Goal: Feedback & Contribution: Contribute content

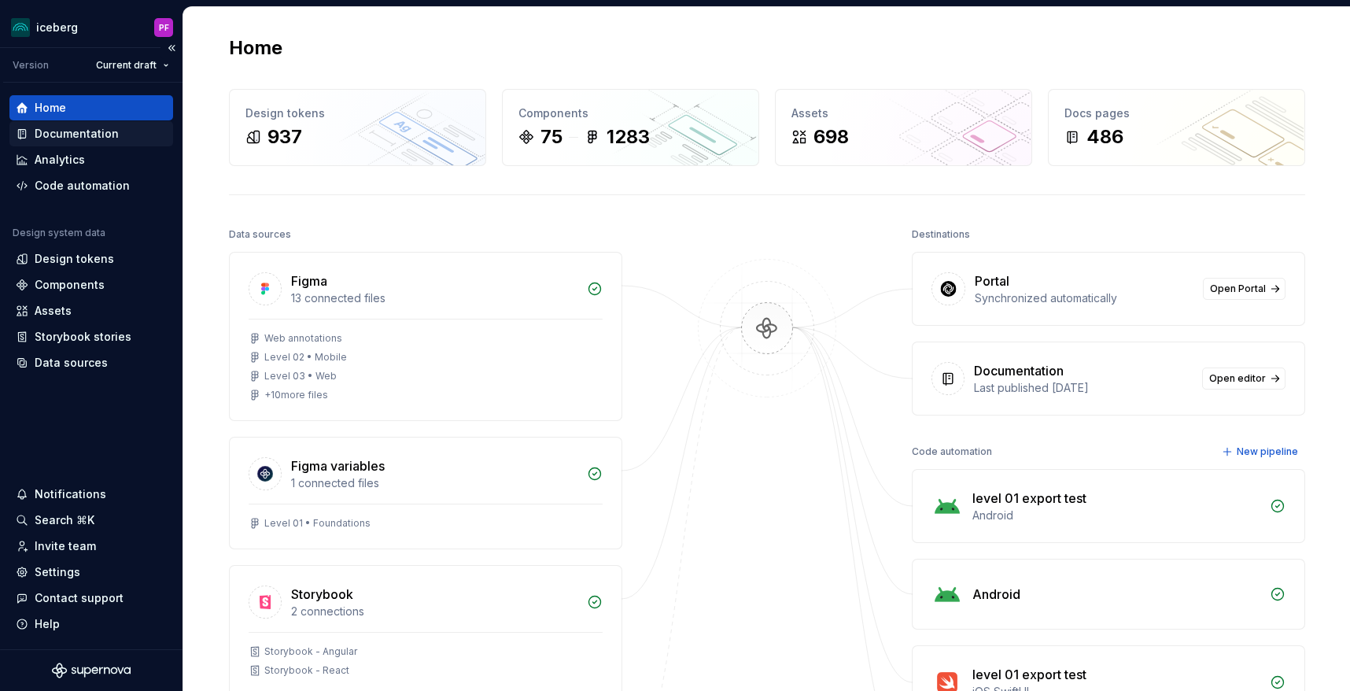
click at [98, 139] on div "Documentation" at bounding box center [77, 134] width 84 height 16
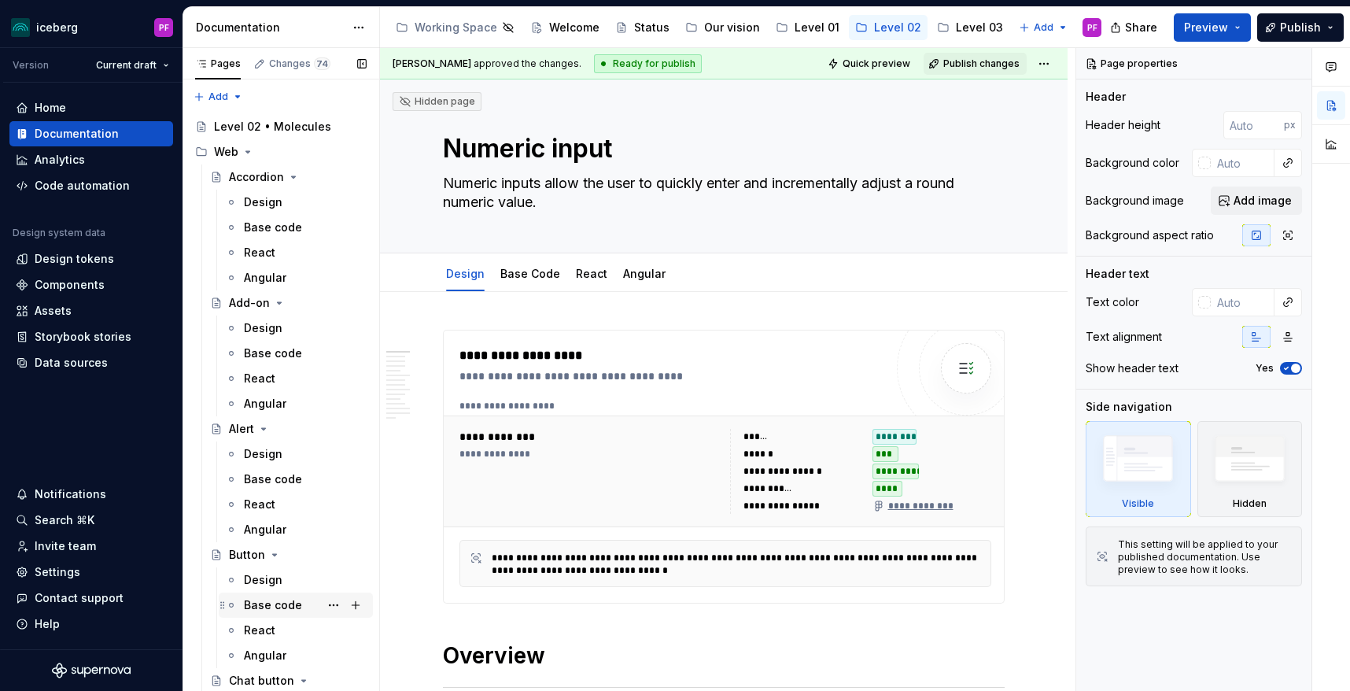
scroll to position [54, 0]
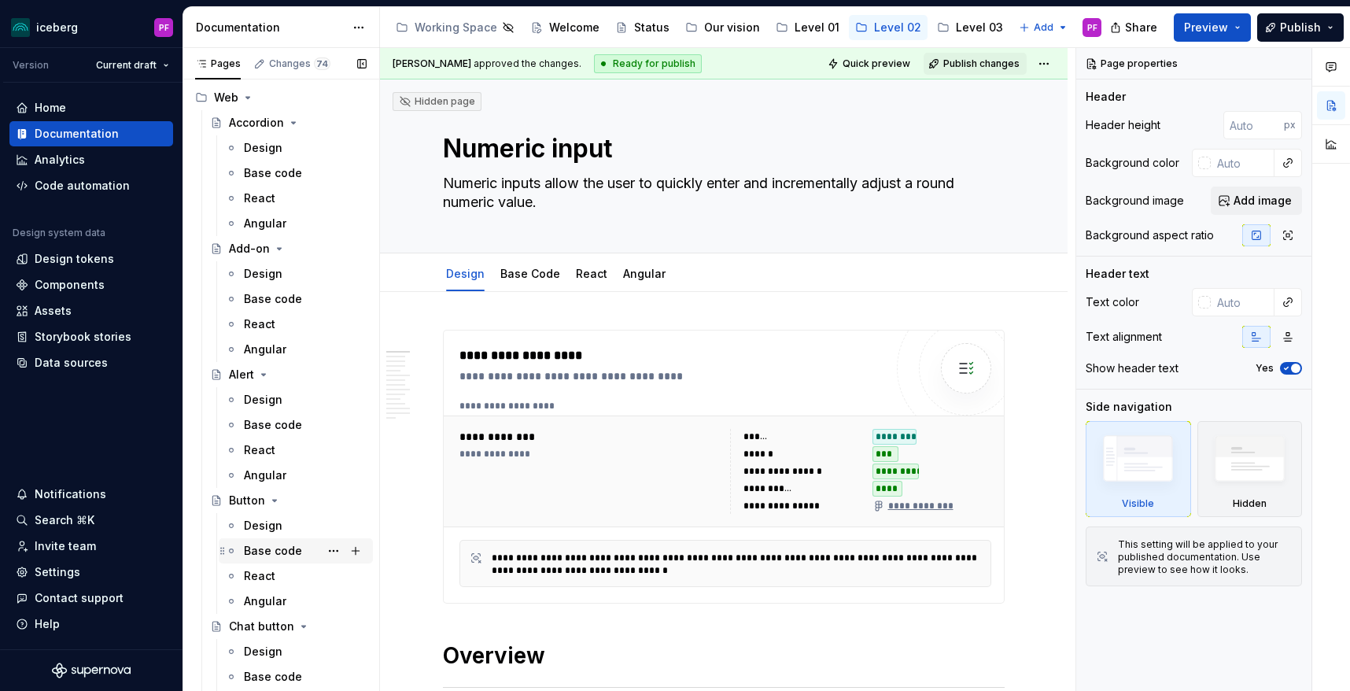
click at [261, 538] on div "Base code" at bounding box center [296, 550] width 154 height 25
click at [261, 532] on div "Design" at bounding box center [263, 526] width 39 height 16
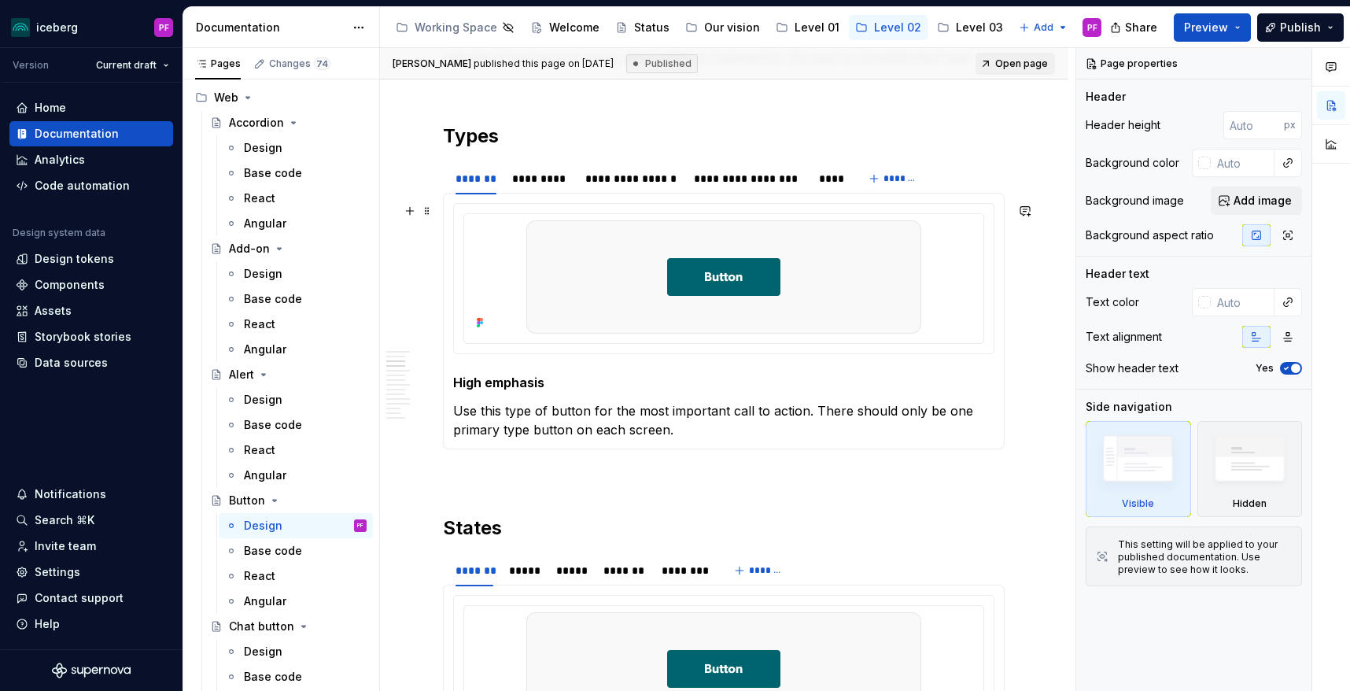
scroll to position [725, 0]
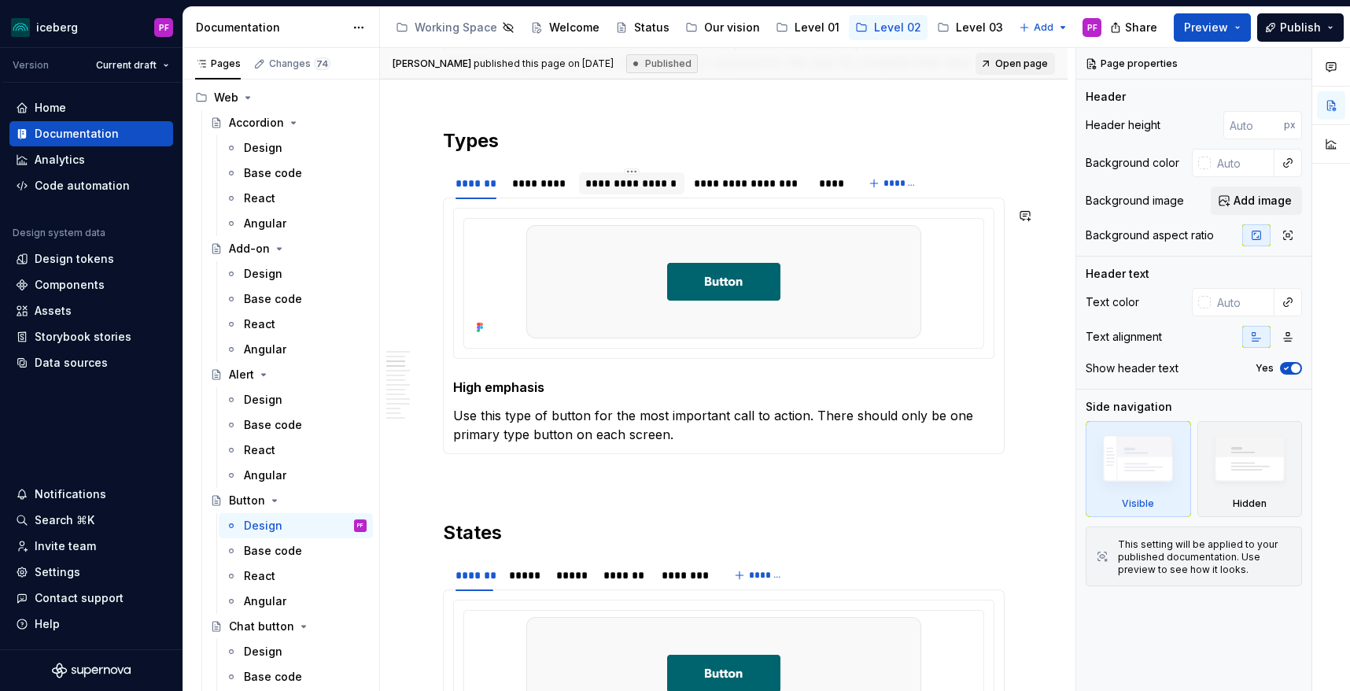
type textarea "*"
click at [620, 183] on div "**********" at bounding box center [632, 183] width 94 height 16
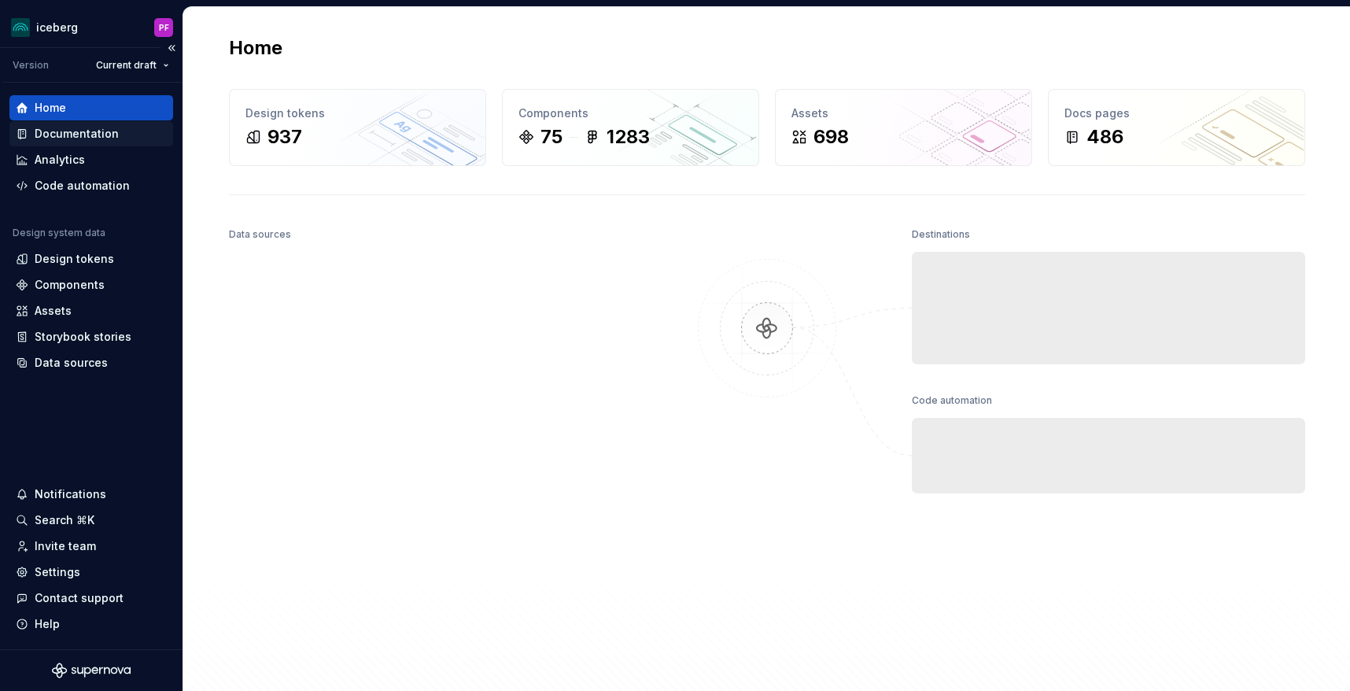
click at [77, 140] on div "Documentation" at bounding box center [77, 134] width 84 height 16
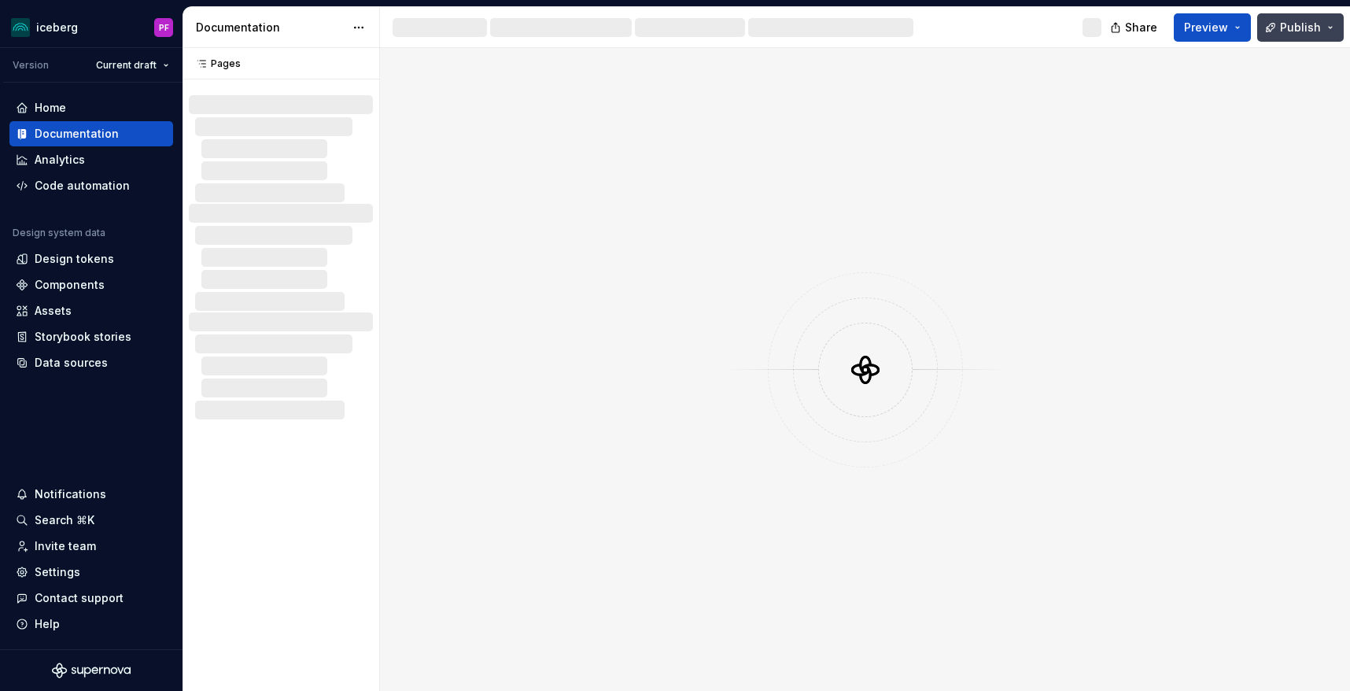
click at [1333, 25] on button "Publish" at bounding box center [1300, 27] width 87 height 28
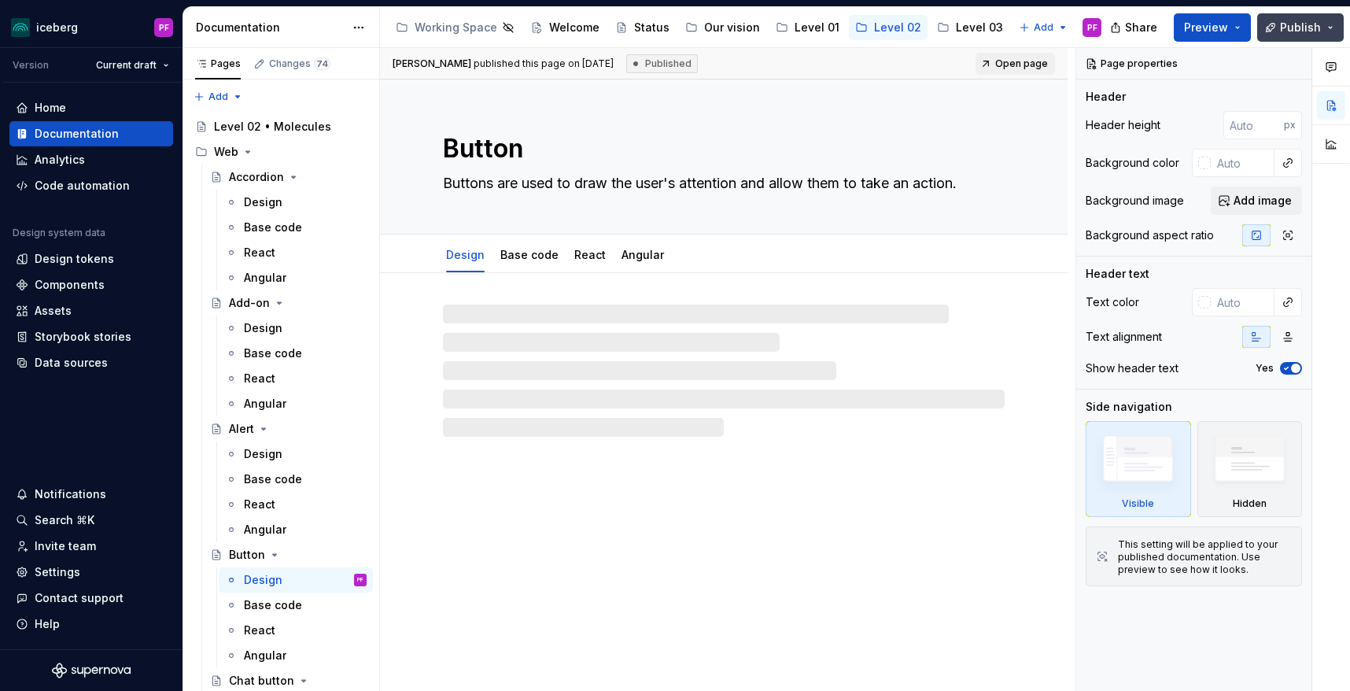
click at [1330, 20] on button "Publish" at bounding box center [1300, 27] width 87 height 28
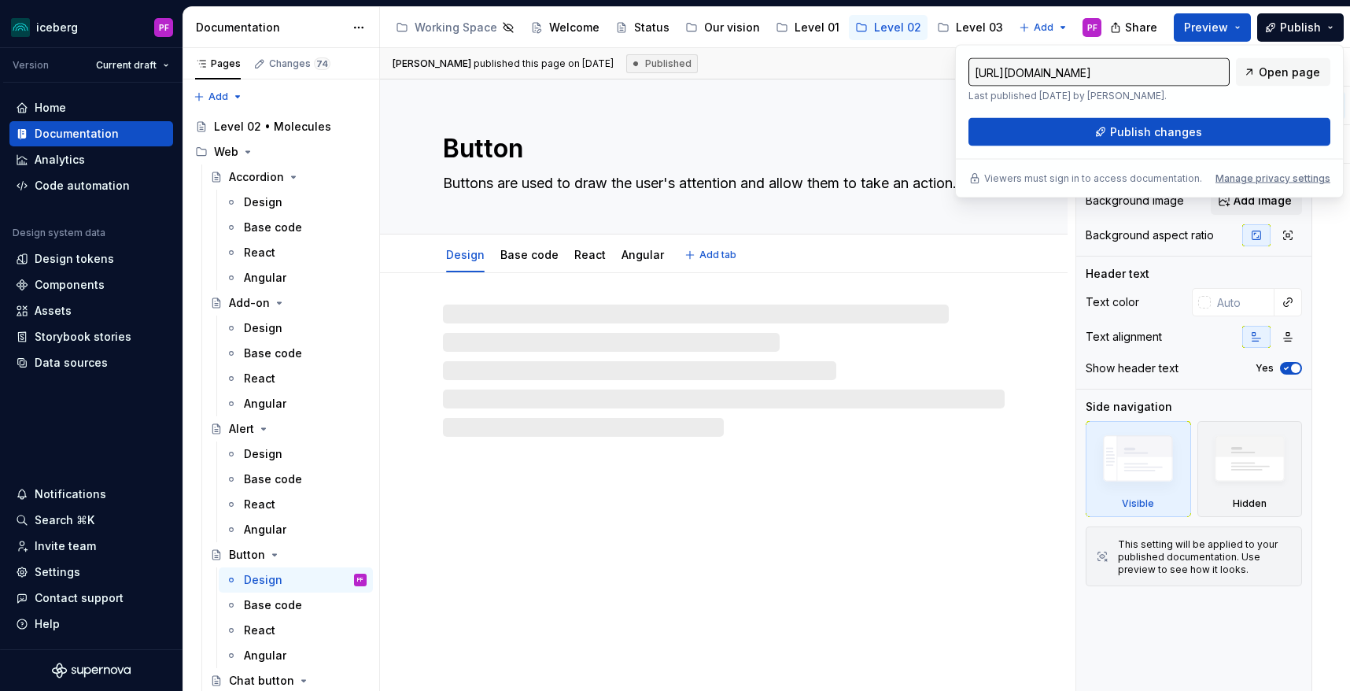
click at [825, 135] on textarea "Button" at bounding box center [721, 149] width 562 height 38
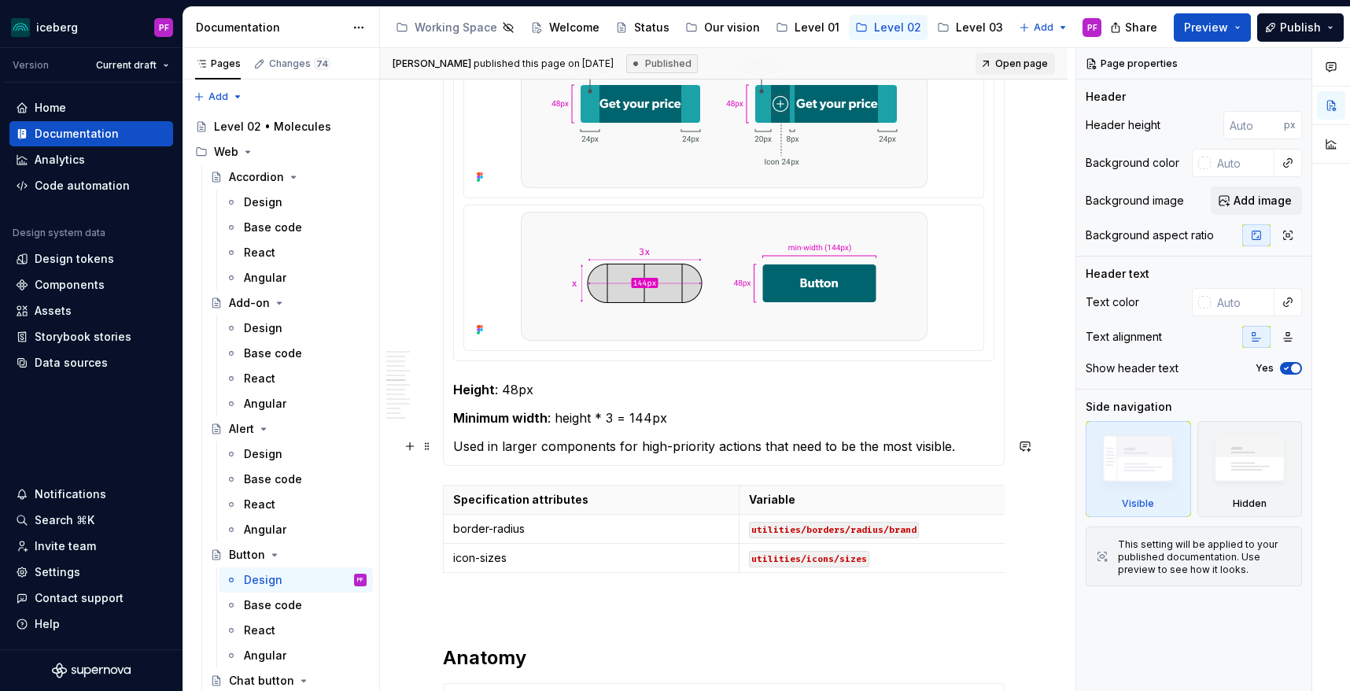
scroll to position [1959, 0]
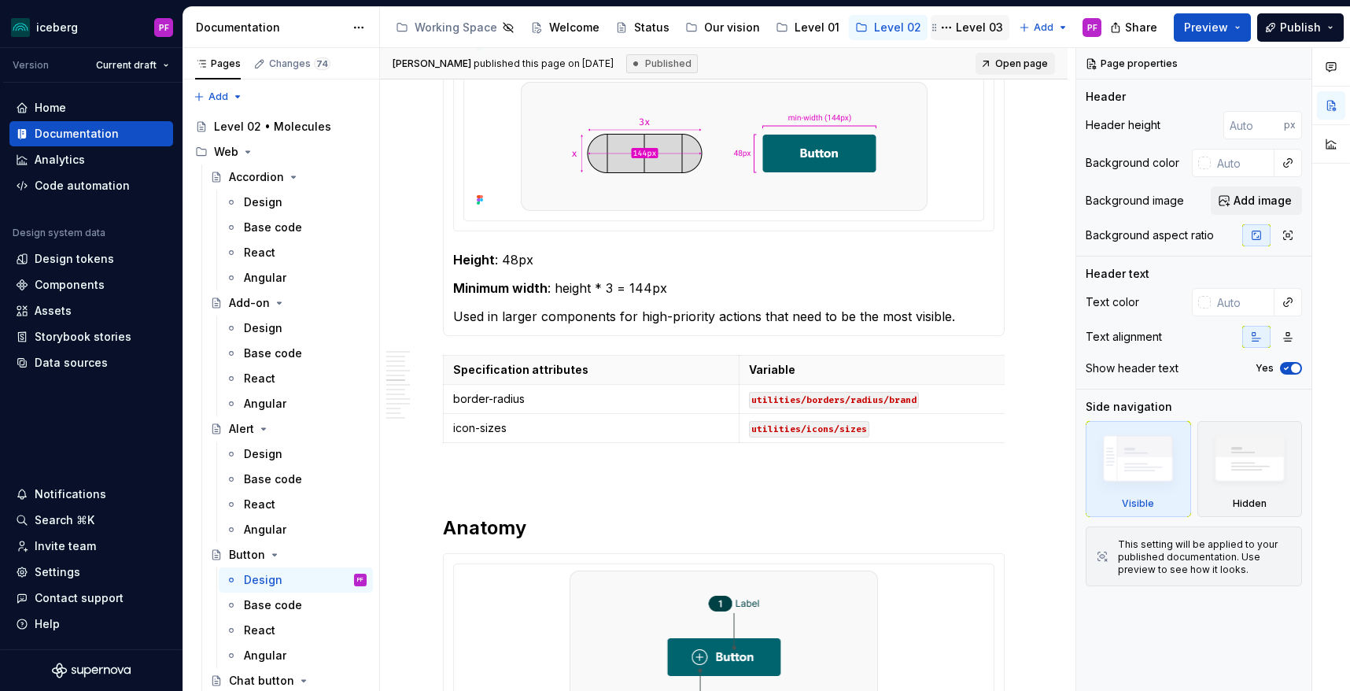
click at [956, 29] on div "Level 03" at bounding box center [979, 28] width 47 height 16
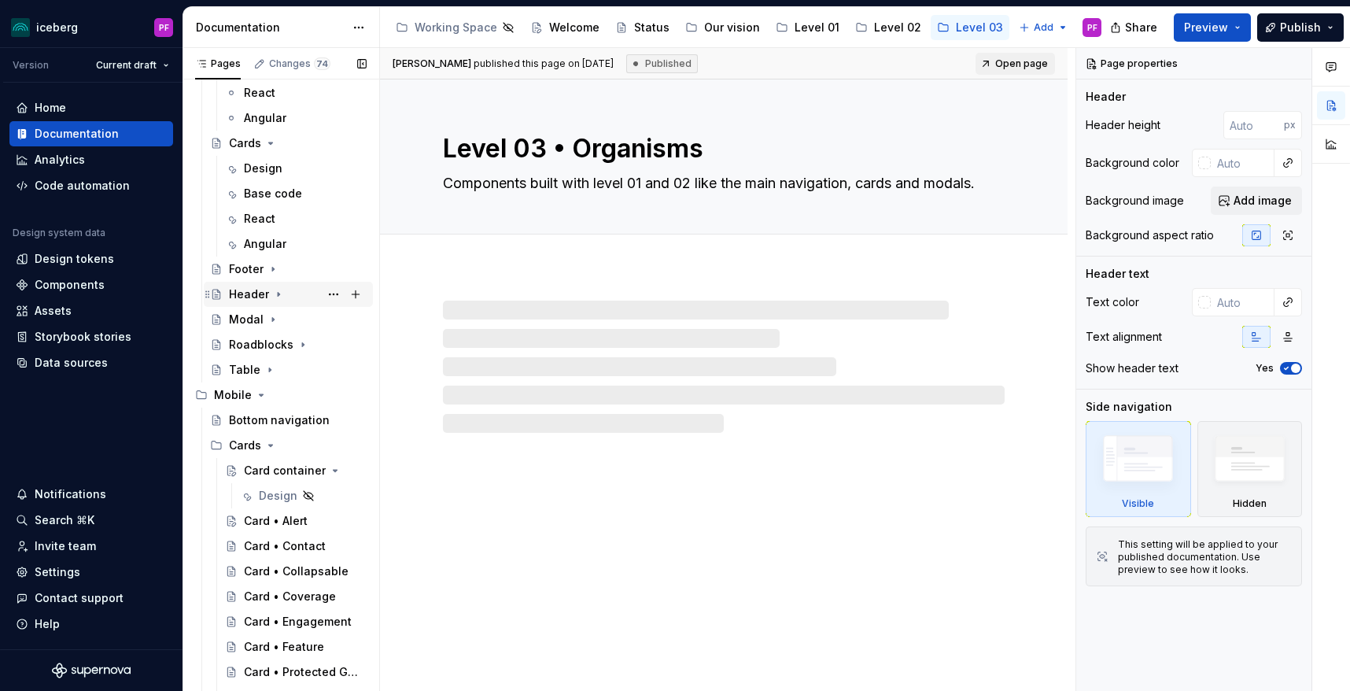
scroll to position [275, 0]
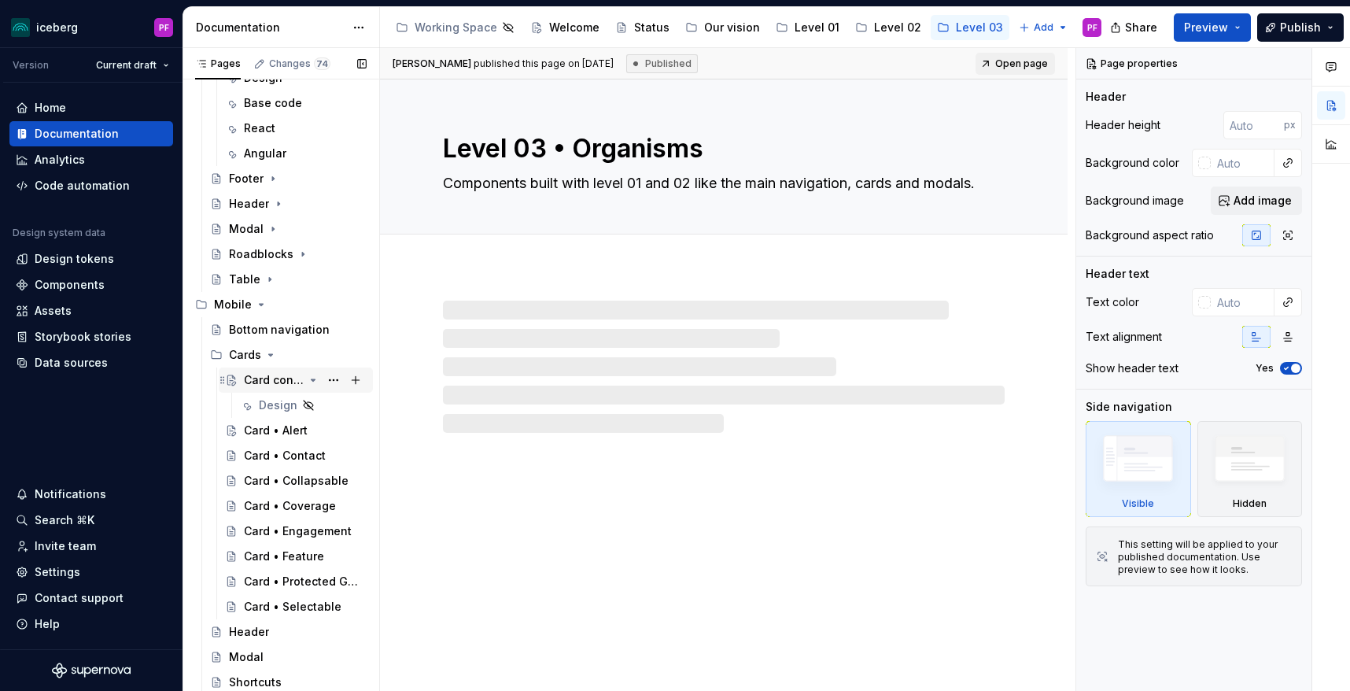
click at [271, 384] on div "Card container" at bounding box center [274, 380] width 60 height 16
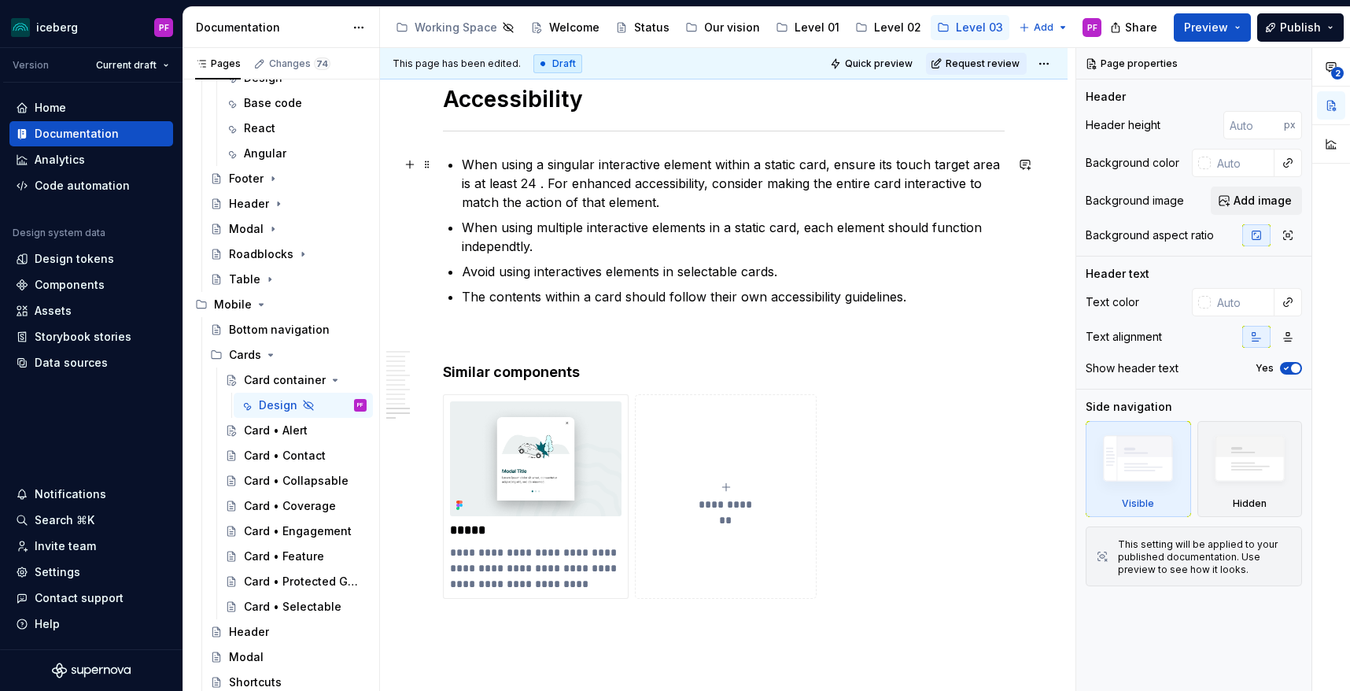
scroll to position [5455, 0]
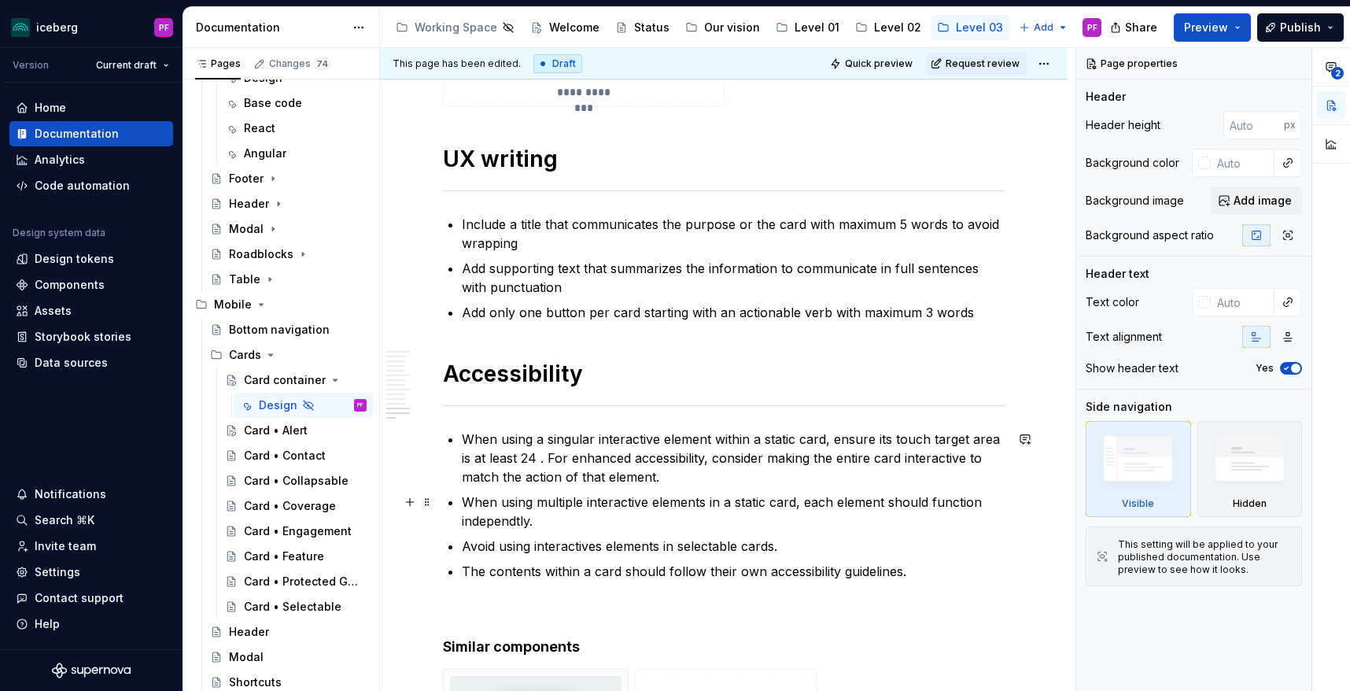
type textarea "*"
click at [518, 522] on p "When using multiple interactive elements in a static card, each element should …" at bounding box center [733, 512] width 543 height 38
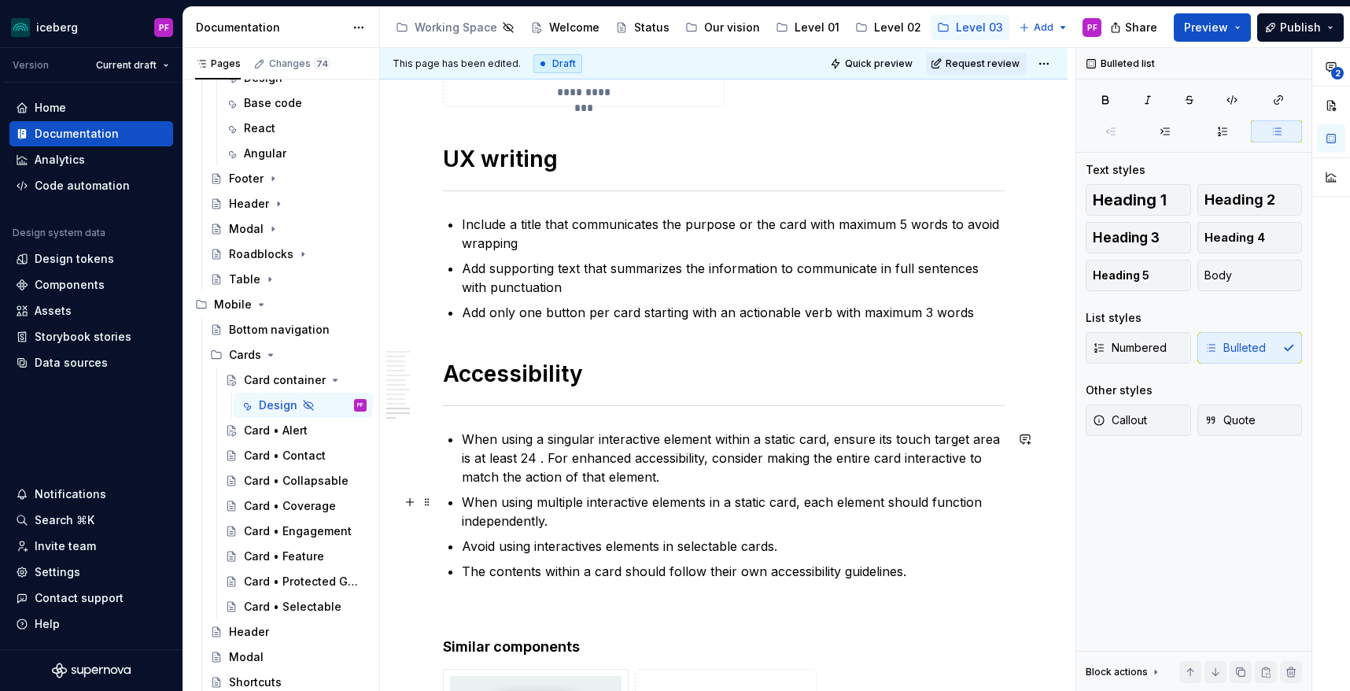
click at [563, 526] on p "When using multiple interactive elements in a static card, each element should …" at bounding box center [733, 512] width 543 height 38
click at [466, 496] on p "When using multiple interactive elements in a static card, each element should …" at bounding box center [733, 512] width 543 height 38
click at [463, 436] on p "When using a singular interactive element within a static card, ensure its touc…" at bounding box center [733, 458] width 543 height 57
click at [463, 544] on p "Avoid using interactives elements in selectable cards." at bounding box center [733, 546] width 543 height 19
click at [496, 500] on strong "Required" at bounding box center [490, 502] width 56 height 16
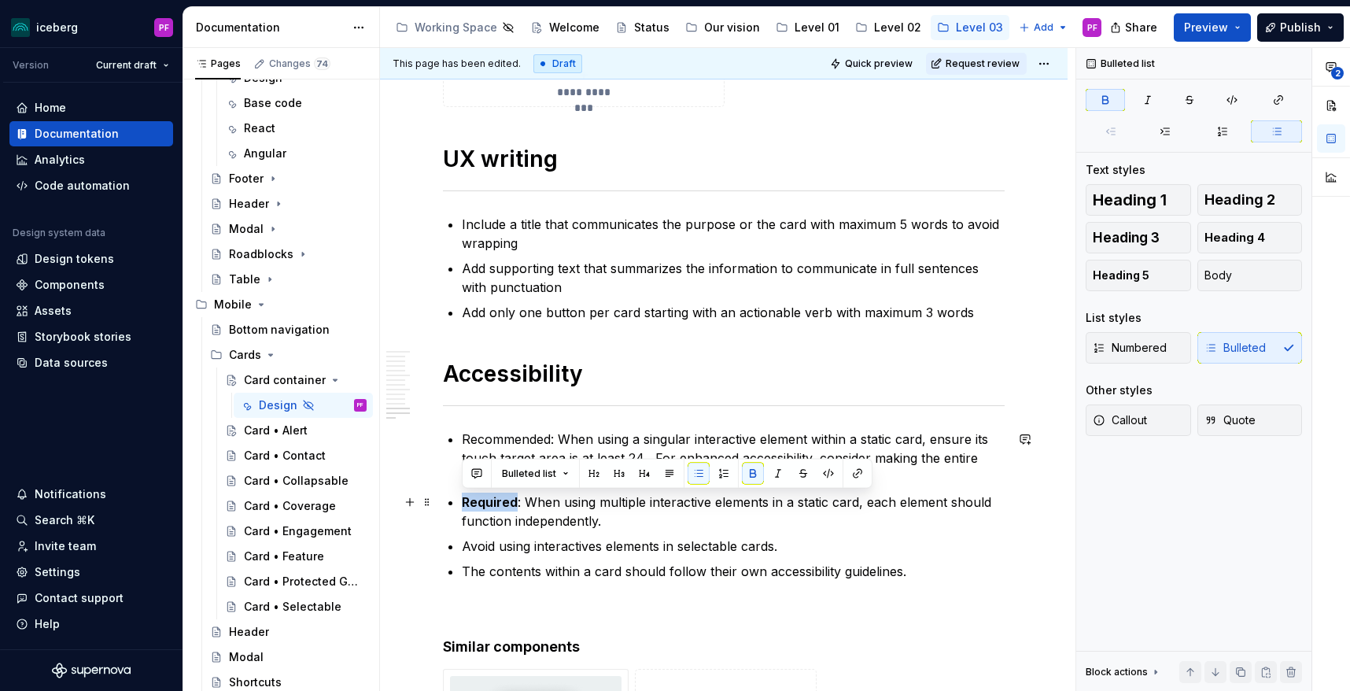
click at [496, 500] on strong "Required" at bounding box center [490, 502] width 56 height 16
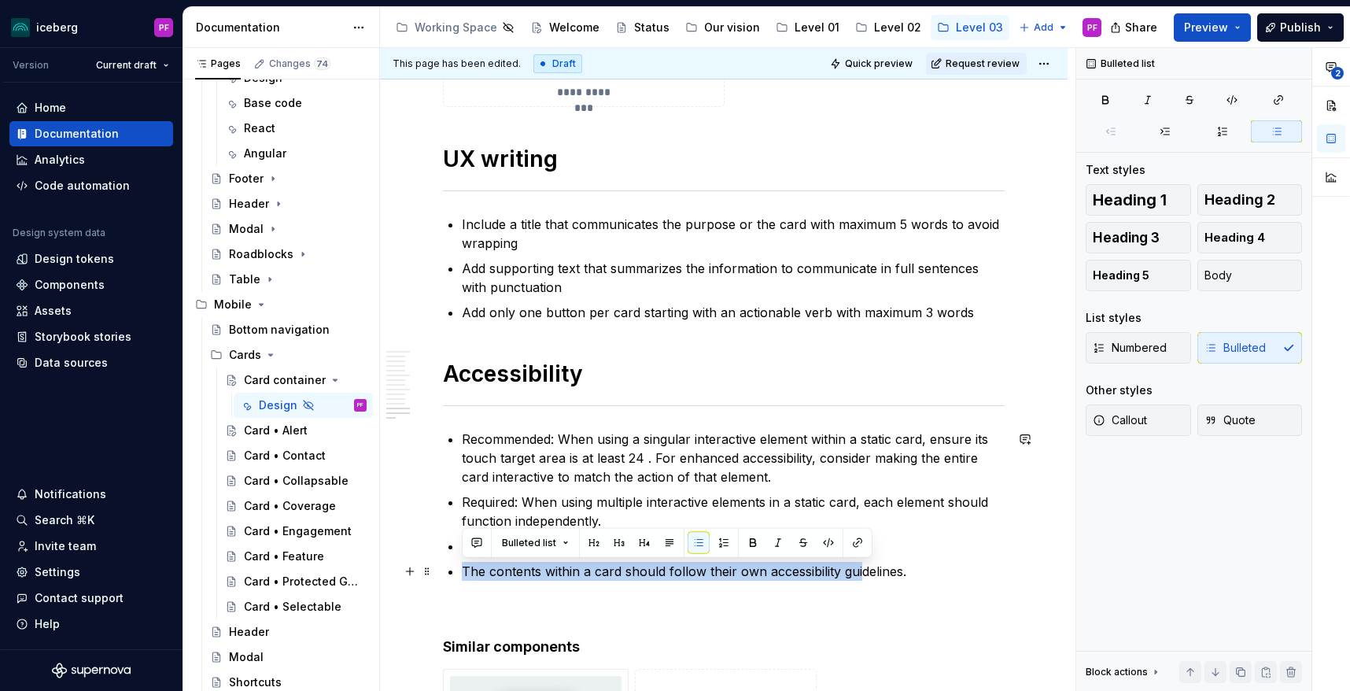
drag, startPoint x: 464, startPoint y: 567, endPoint x: 862, endPoint y: 564, distance: 398.1
click at [862, 564] on p "The contents within a card should follow their own accessibility guidelines." at bounding box center [733, 571] width 543 height 19
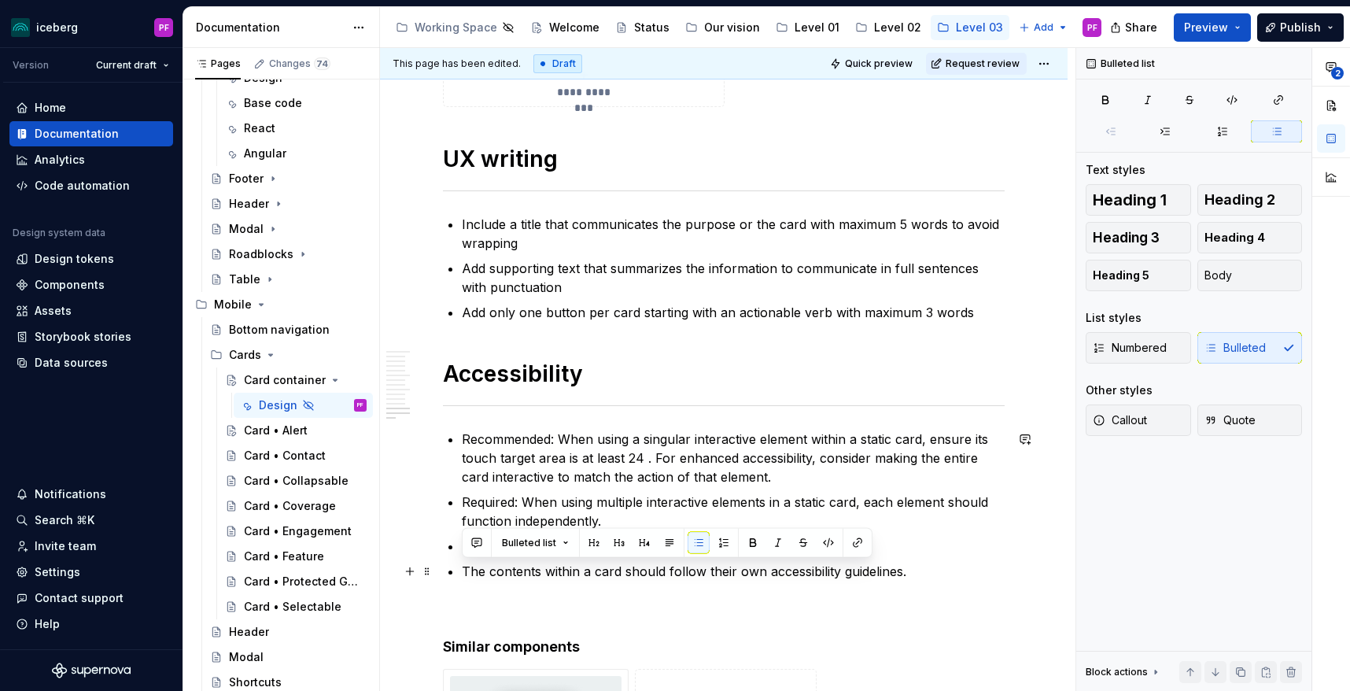
click at [897, 574] on p "The contents within a card should follow their own accessibility guidelines." at bounding box center [733, 571] width 543 height 19
click at [655, 470] on p "Recommended: When using a singular interactive element within a static card, en…" at bounding box center [733, 458] width 543 height 57
click at [645, 458] on p "Recommended: When using a singular interactive element within a static card, en…" at bounding box center [733, 458] width 543 height 57
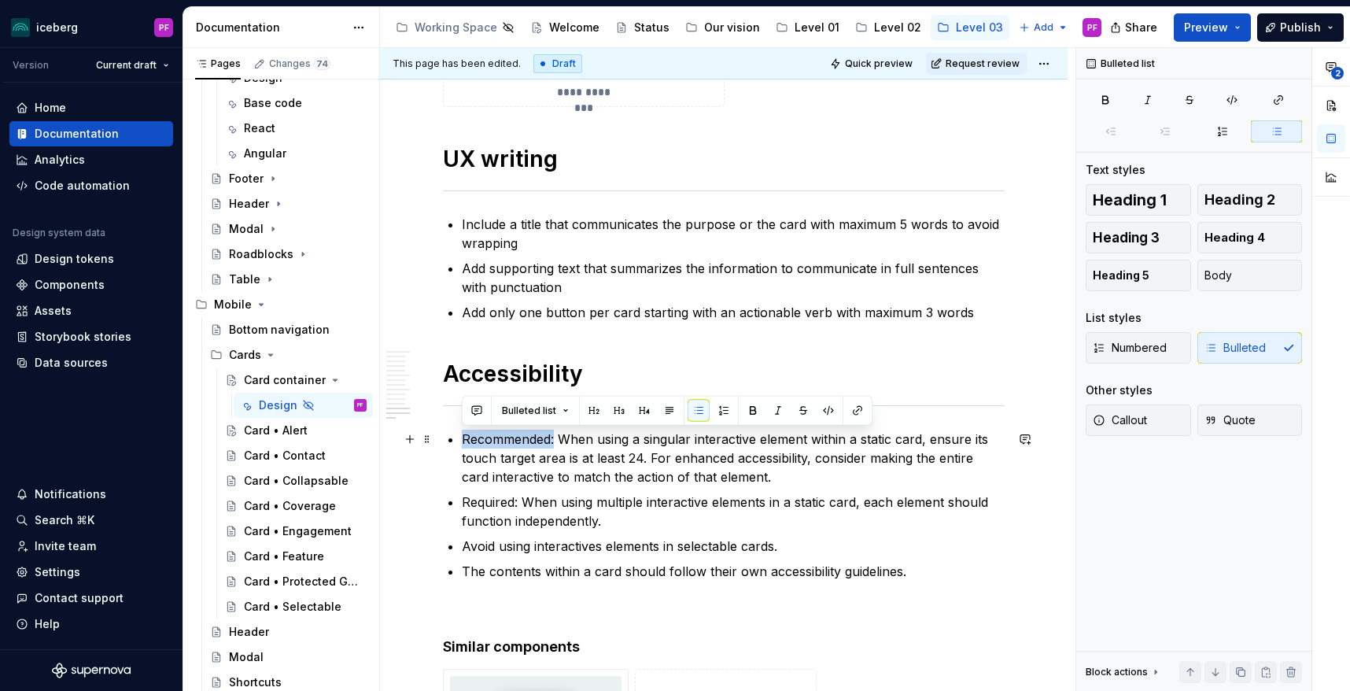
drag, startPoint x: 555, startPoint y: 439, endPoint x: 463, endPoint y: 439, distance: 91.3
click at [463, 439] on p "Recommended: When using a singular interactive element within a static card, en…" at bounding box center [733, 458] width 543 height 57
copy p "Recommended:"
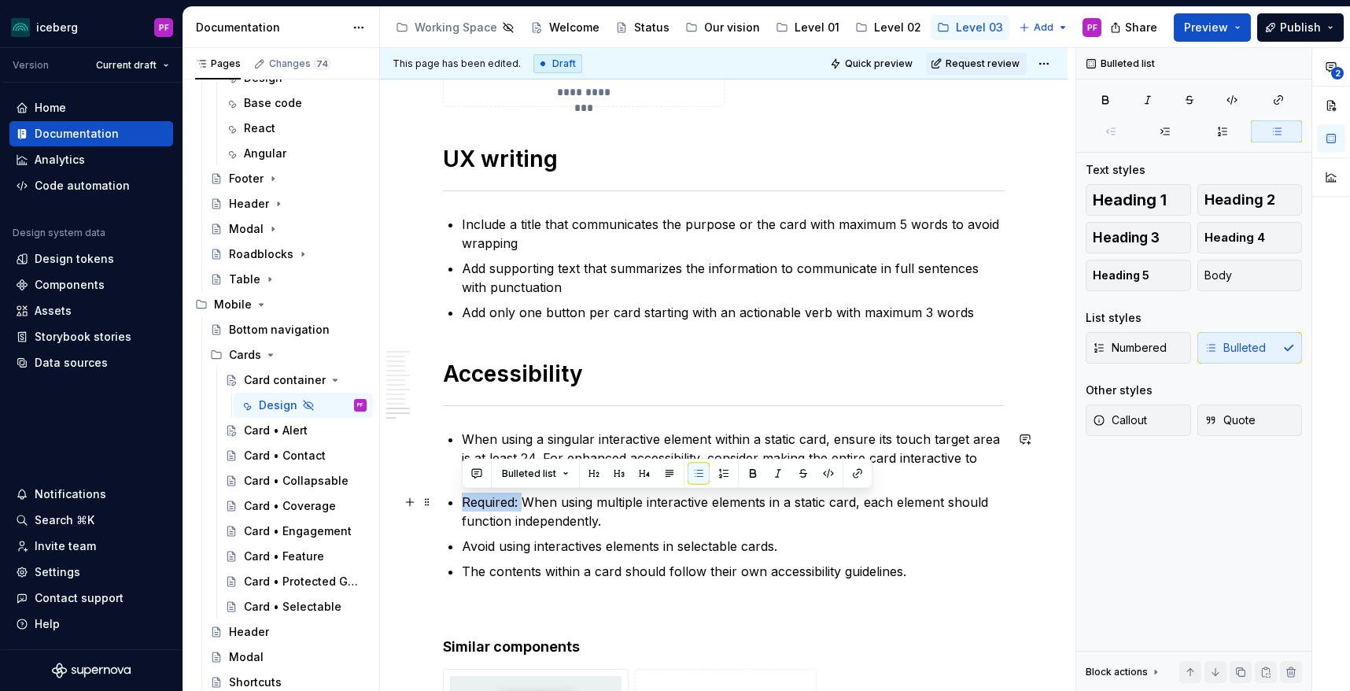
drag, startPoint x: 523, startPoint y: 497, endPoint x: 455, endPoint y: 497, distance: 68.5
click at [462, 497] on li "Required: When using multiple interactive elements in a static card, each eleme…" at bounding box center [733, 512] width 543 height 38
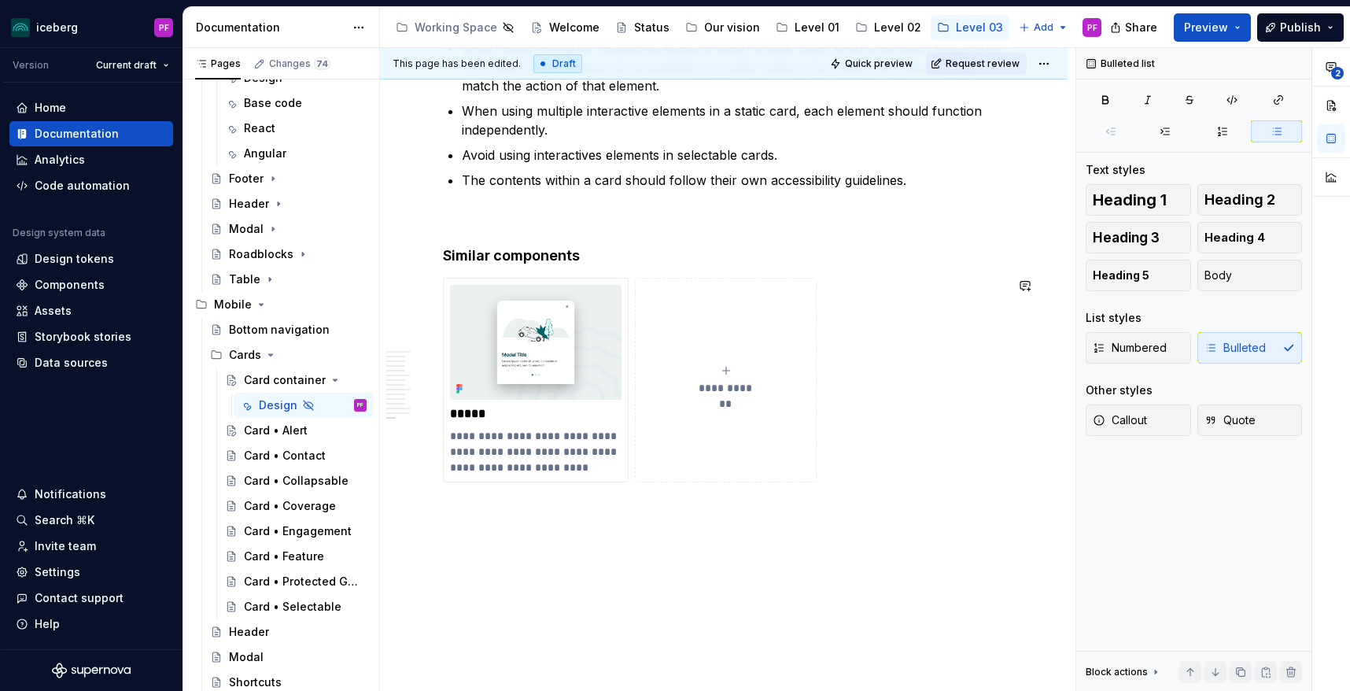
scroll to position [5862, 0]
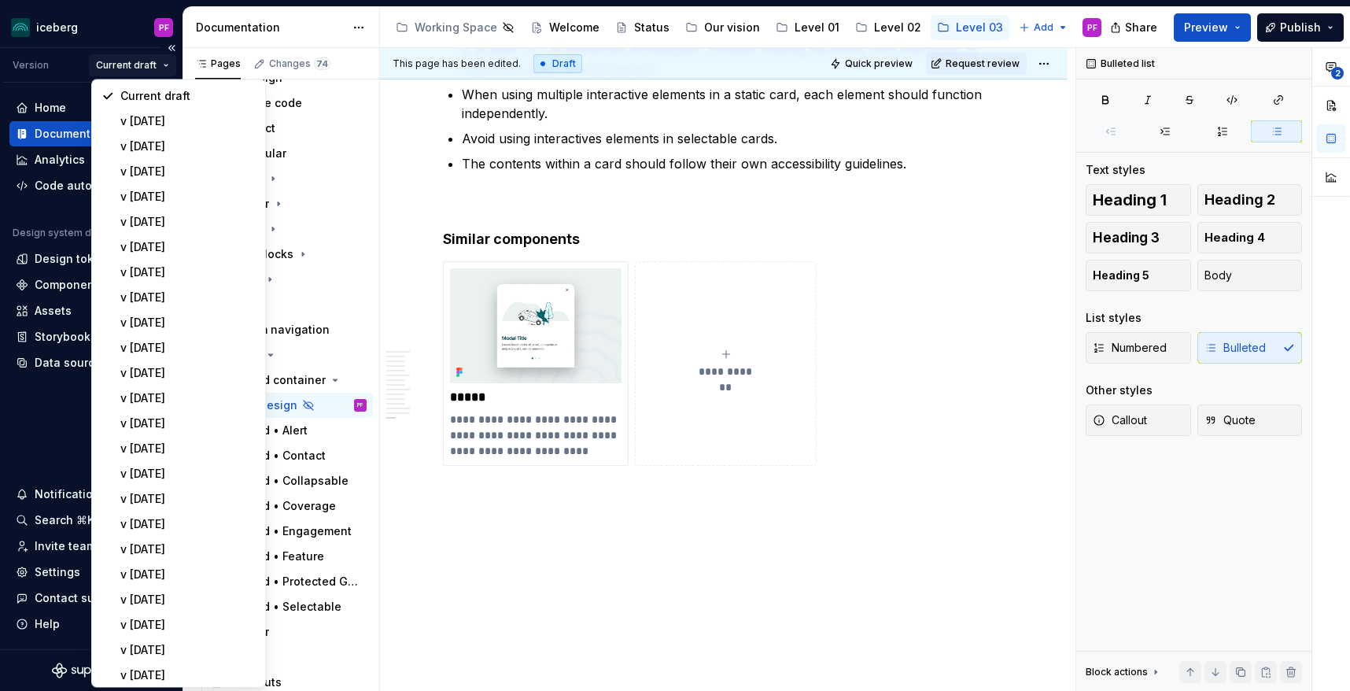
click at [153, 64] on html "iceberg PF Version Current draft Home Documentation Analytics Code automation D…" at bounding box center [675, 345] width 1350 height 691
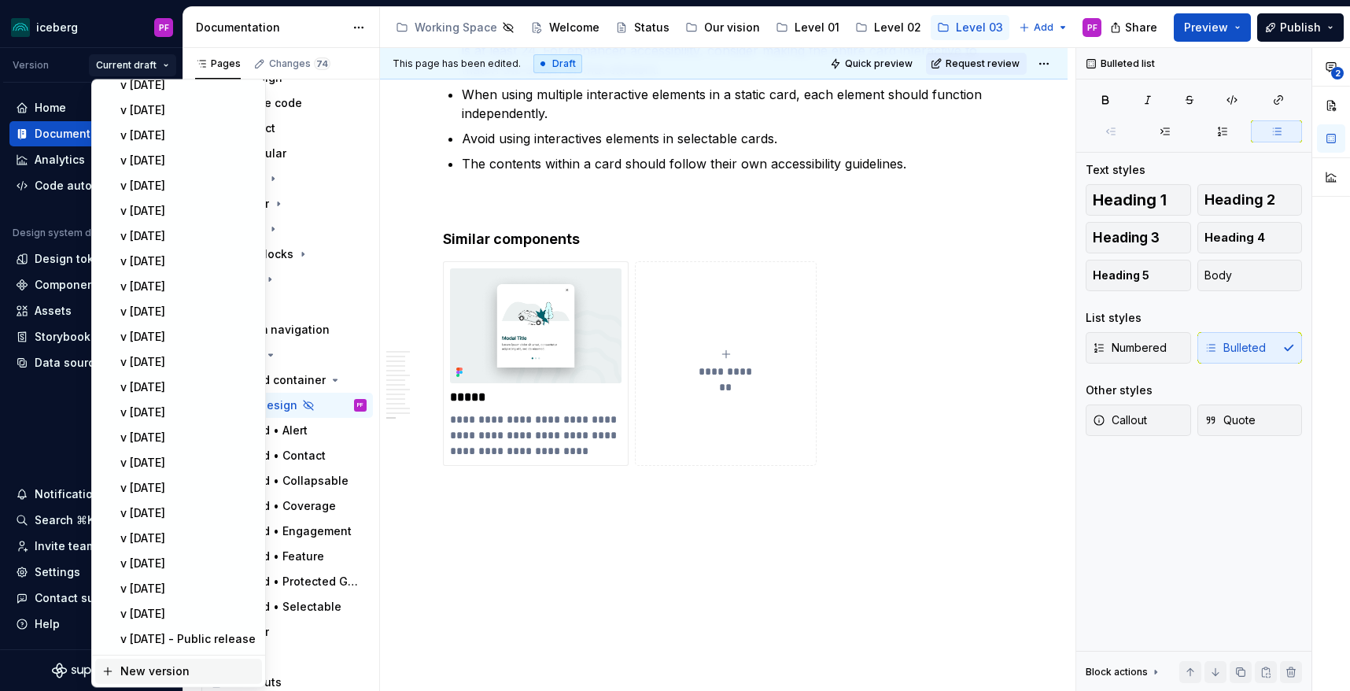
click at [135, 670] on div "New version" at bounding box center [187, 671] width 135 height 16
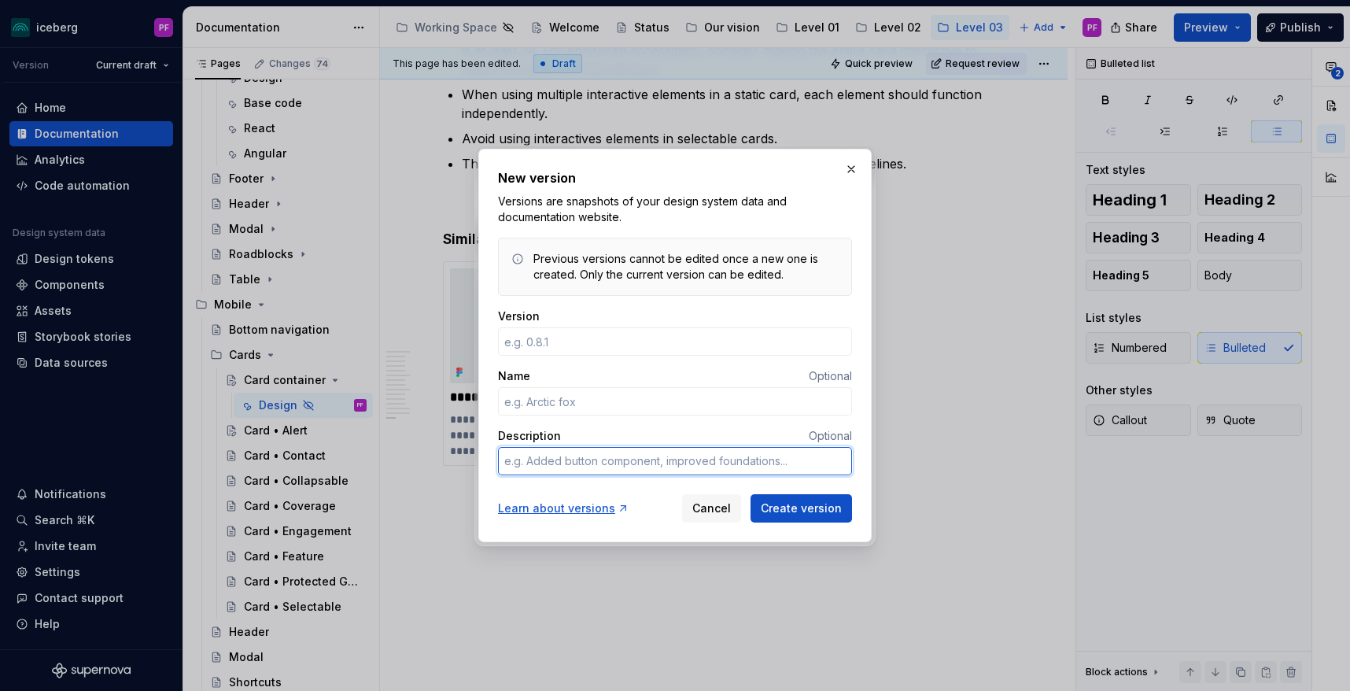
click at [596, 462] on textarea "Description" at bounding box center [675, 461] width 354 height 28
click at [719, 523] on div "New version Versions are snapshots of your design system data and documentation…" at bounding box center [674, 345] width 393 height 393
click at [717, 516] on button "Cancel" at bounding box center [711, 508] width 59 height 28
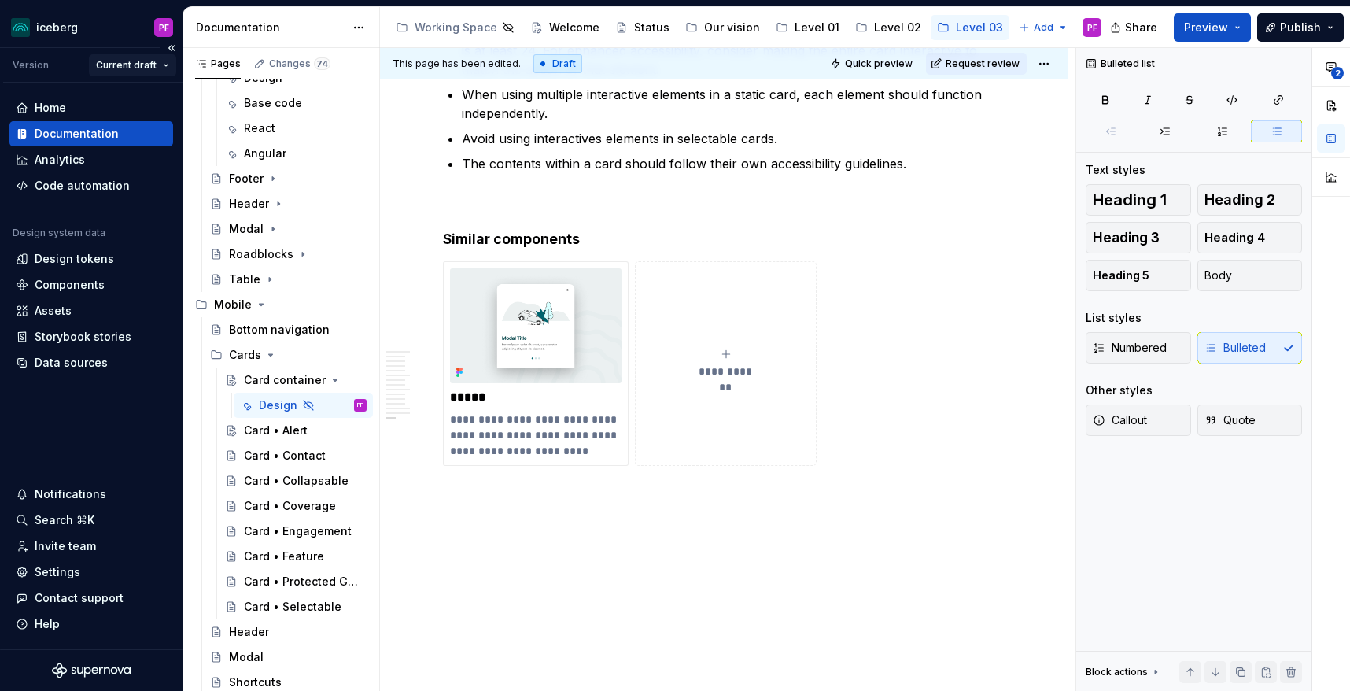
click at [162, 73] on html "iceberg PF Version Current draft Home Documentation Analytics Code automation D…" at bounding box center [675, 345] width 1350 height 691
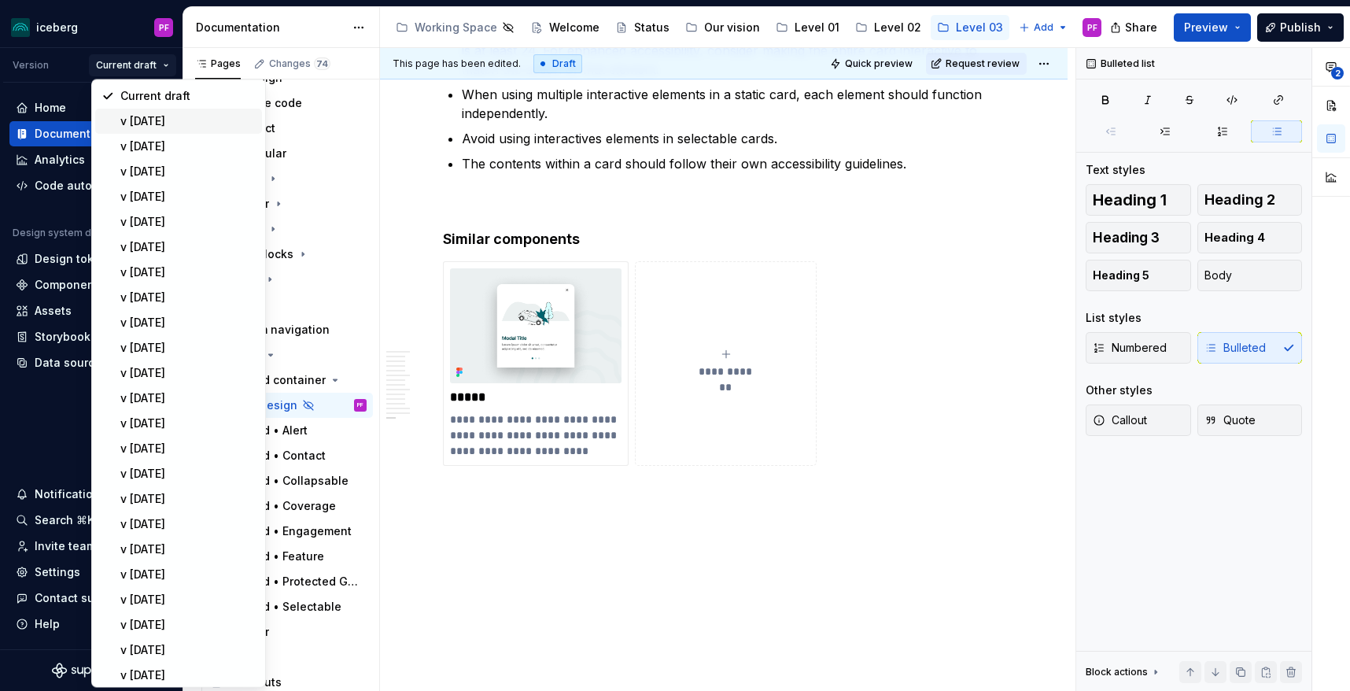
click at [161, 120] on div "v 2025.3.6" at bounding box center [187, 121] width 135 height 16
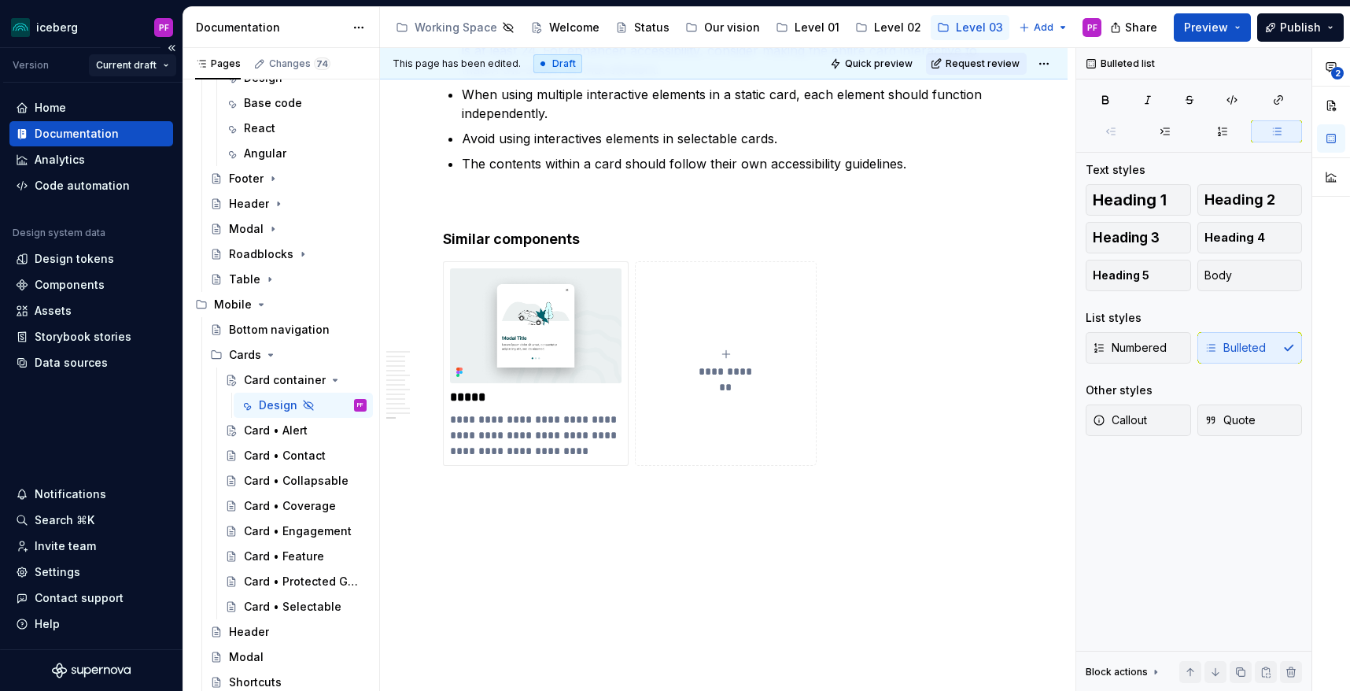
click at [151, 66] on html "iceberg PF Version Current draft Home Documentation Analytics Code automation D…" at bounding box center [675, 345] width 1350 height 691
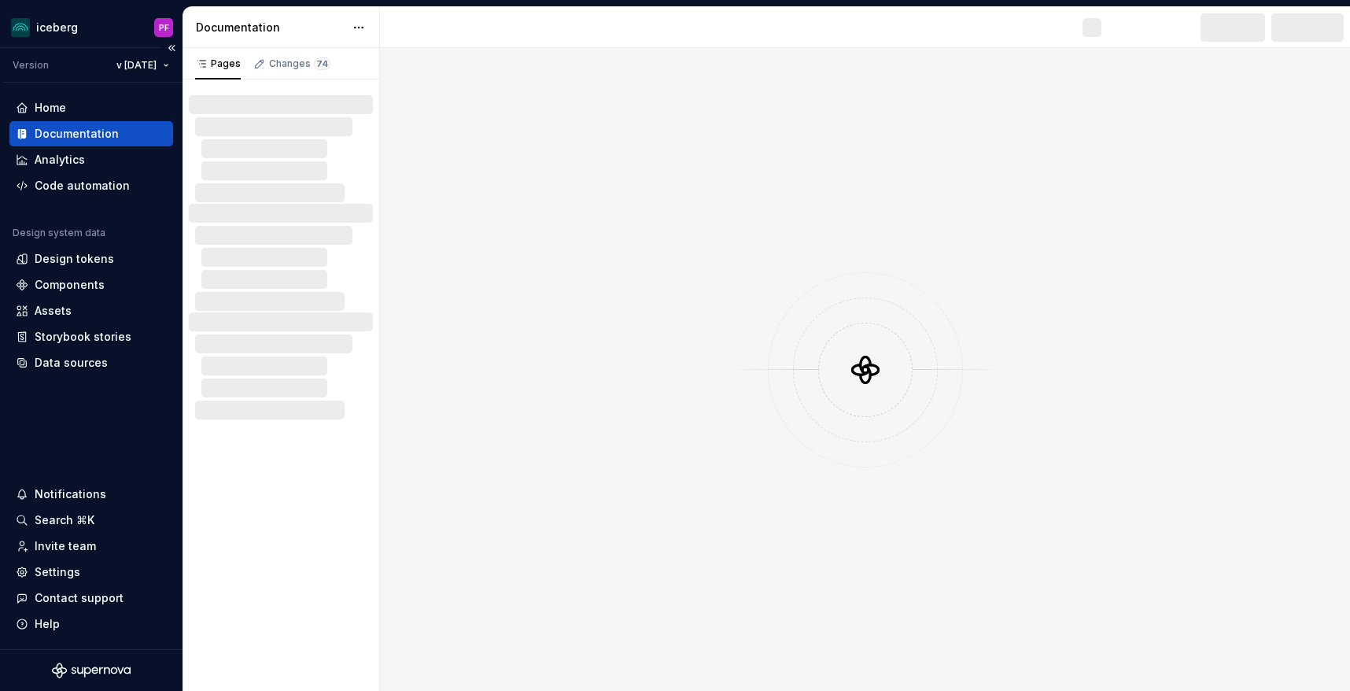
click at [149, 128] on div "Documentation" at bounding box center [91, 134] width 151 height 16
click at [145, 59] on html "iceberg PF Version v 2025.3.6 Home Documentation Analytics Code automation Desi…" at bounding box center [675, 345] width 1350 height 691
click at [138, 67] on html "iceberg PF Version v 2025.3.6 Home Documentation Analytics Code automation Desi…" at bounding box center [675, 345] width 1350 height 691
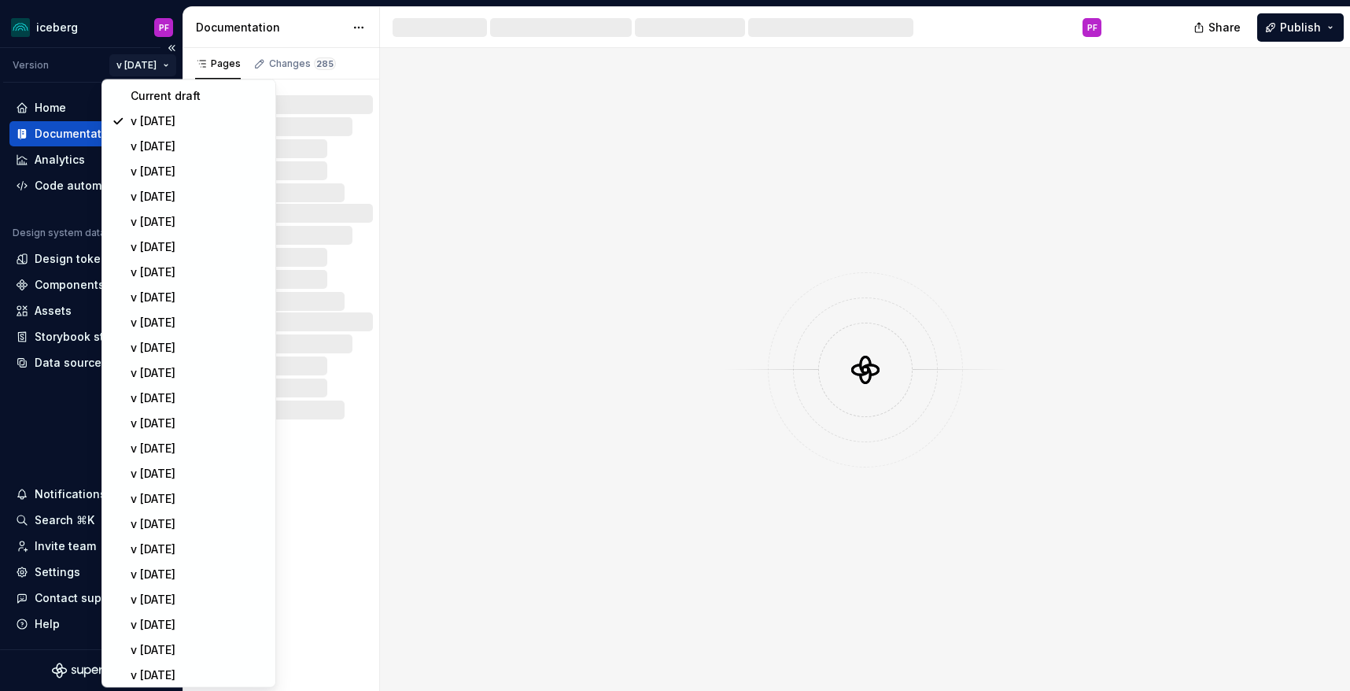
click at [138, 67] on html "iceberg PF Version v 2025.3.6 Home Documentation Analytics Code automation Desi…" at bounding box center [675, 345] width 1350 height 691
click at [144, 95] on div "Current draft" at bounding box center [198, 96] width 135 height 16
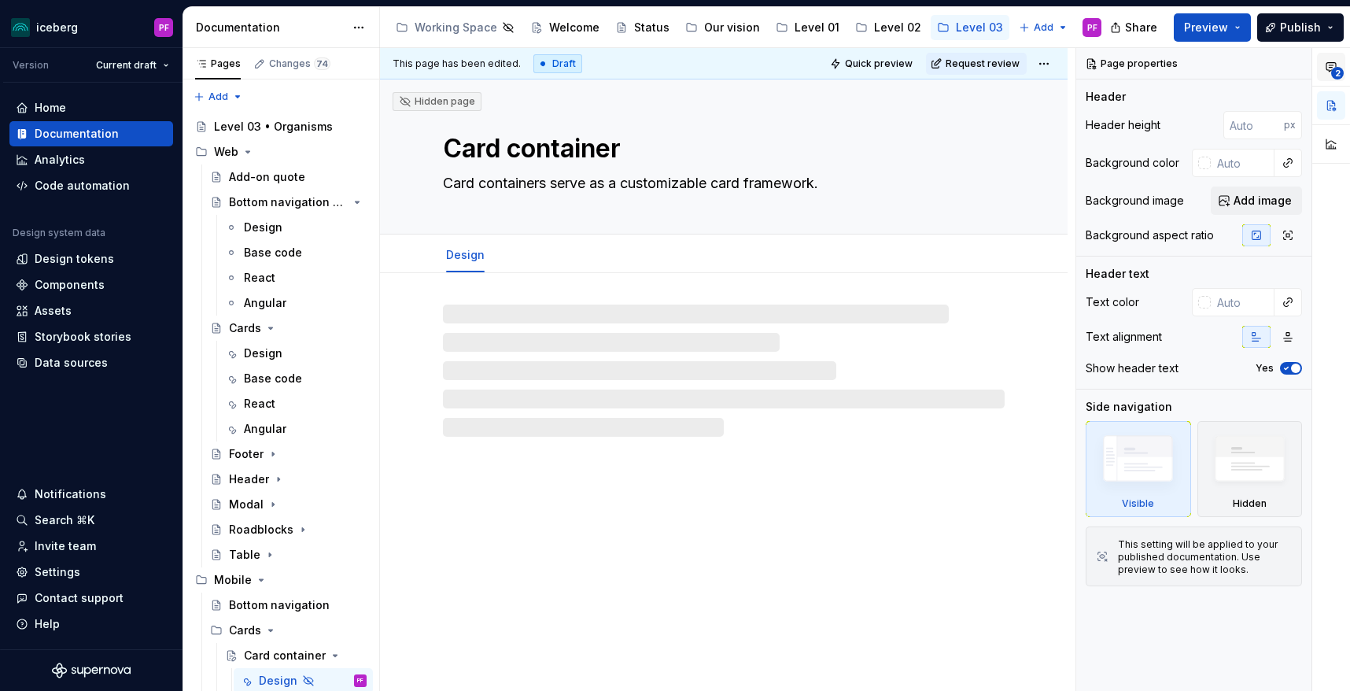
click at [1340, 65] on button "2" at bounding box center [1331, 67] width 28 height 28
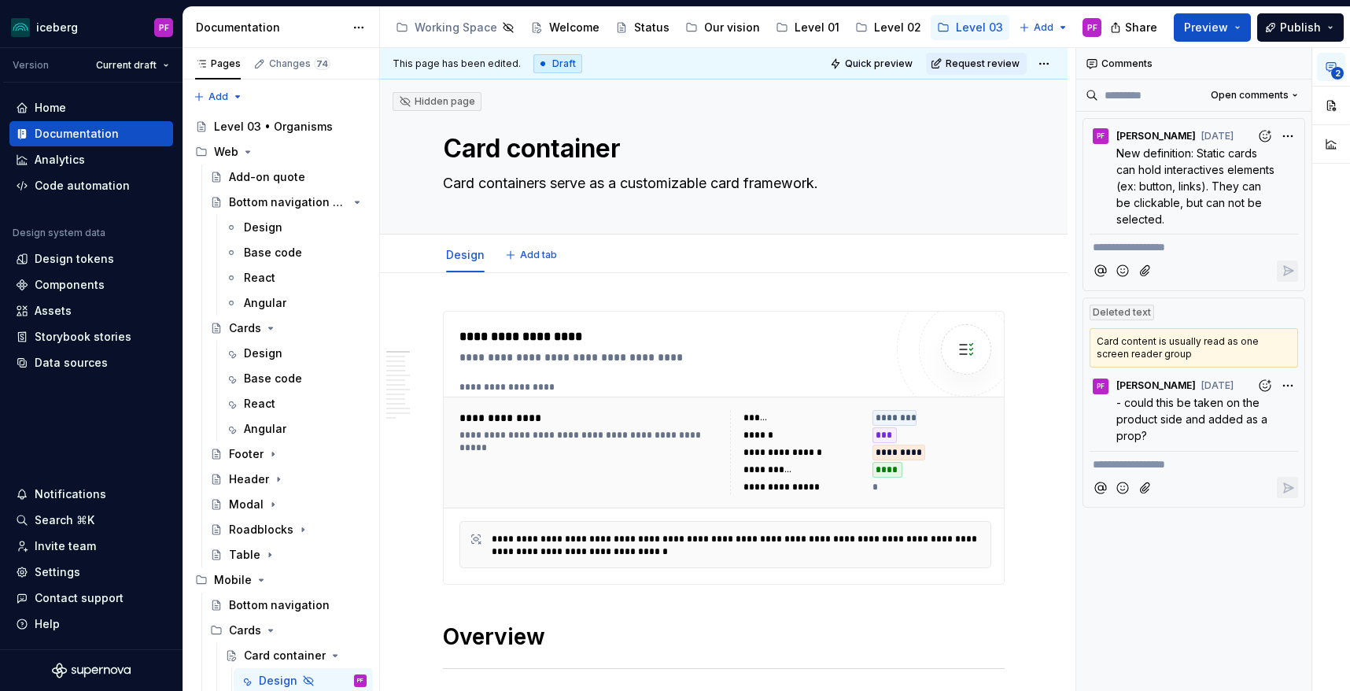
type textarea "*"
click at [1127, 415] on span "- could this be taken on the product side and added as a prop?" at bounding box center [1193, 419] width 154 height 46
click at [1286, 407] on icon "button" at bounding box center [1288, 404] width 15 height 15
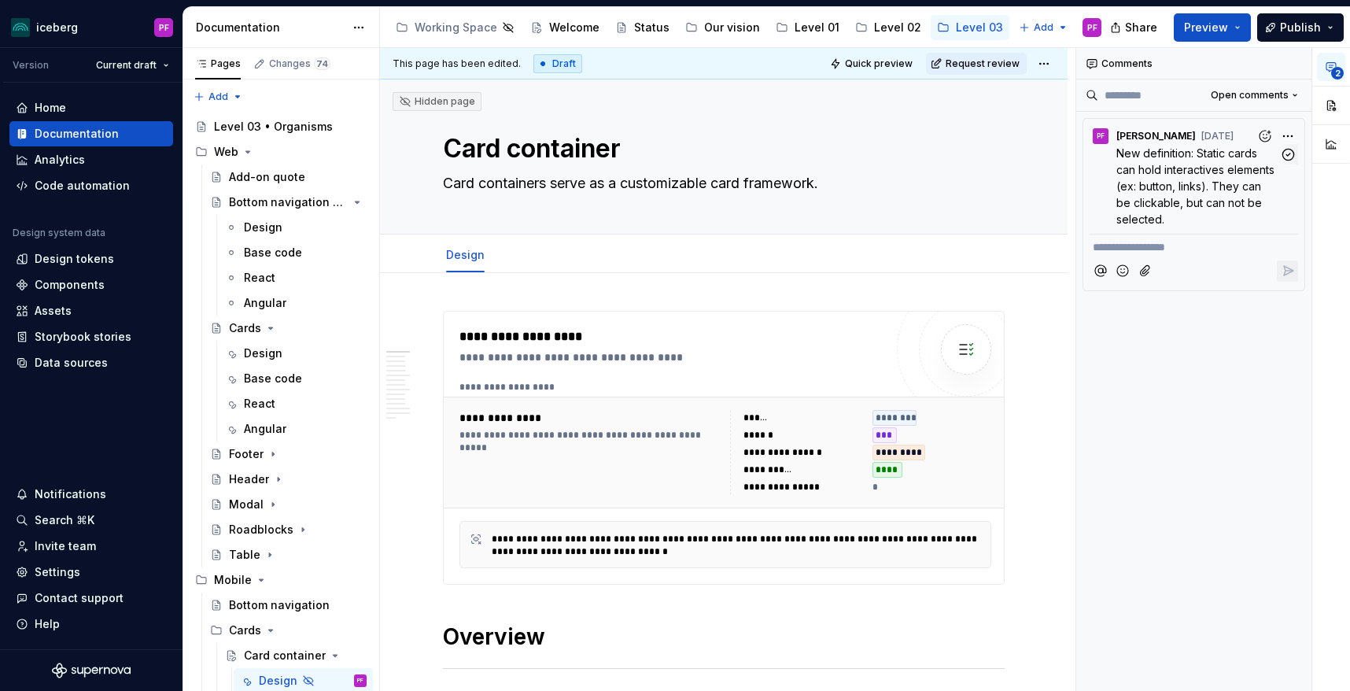
click at [1205, 177] on p "New definition: Static cards can hold interactives elements (ex: button, links)…" at bounding box center [1197, 186] width 163 height 83
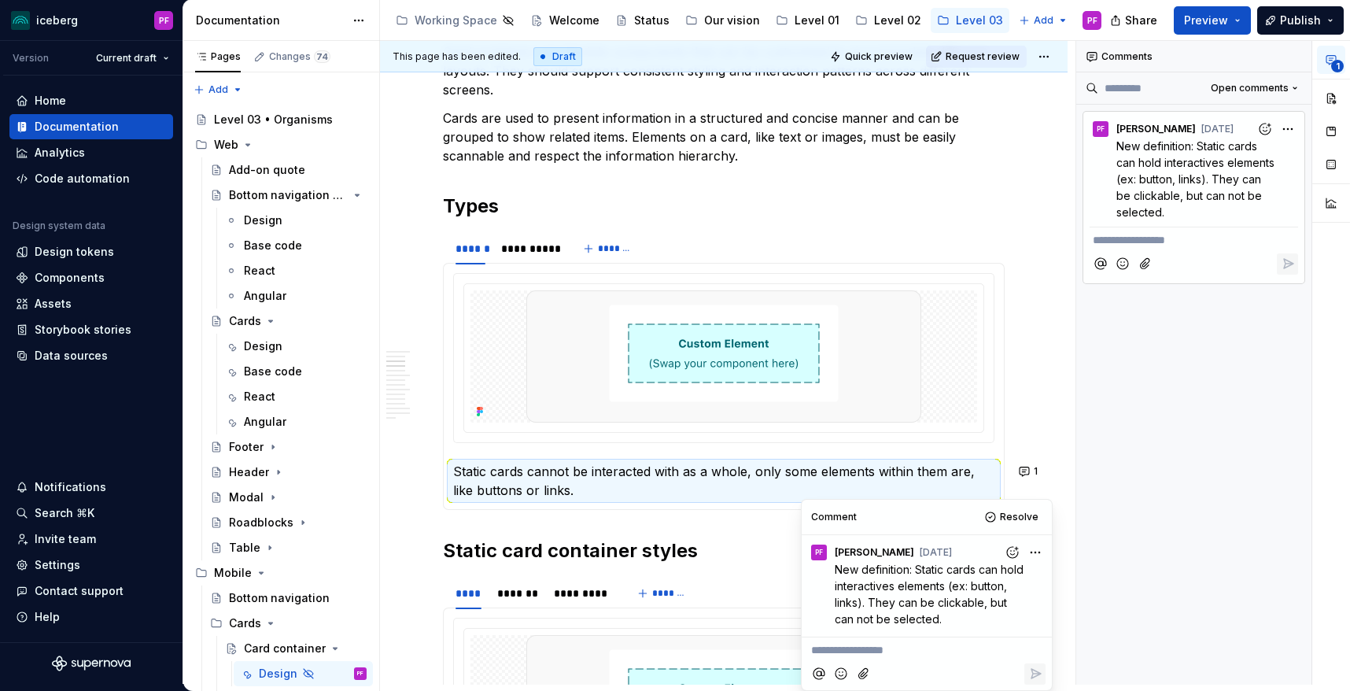
scroll to position [666, 0]
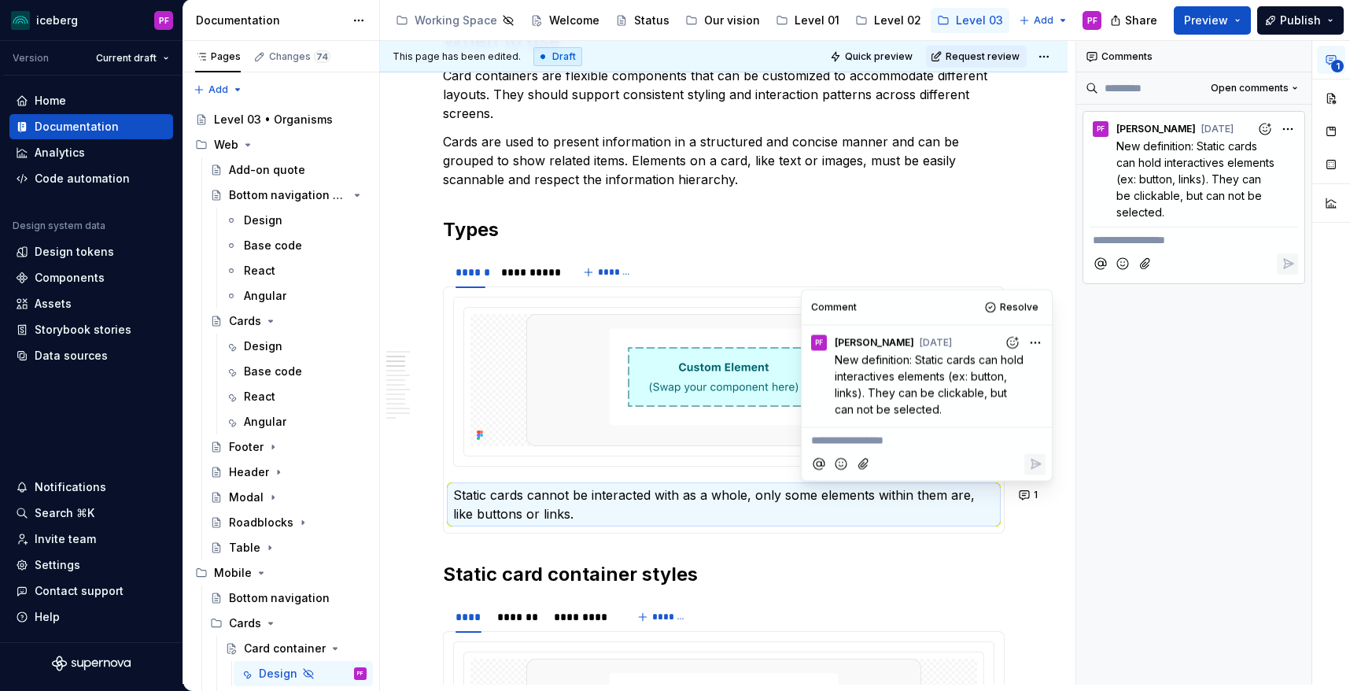
click at [725, 240] on h2 "Types" at bounding box center [724, 229] width 562 height 25
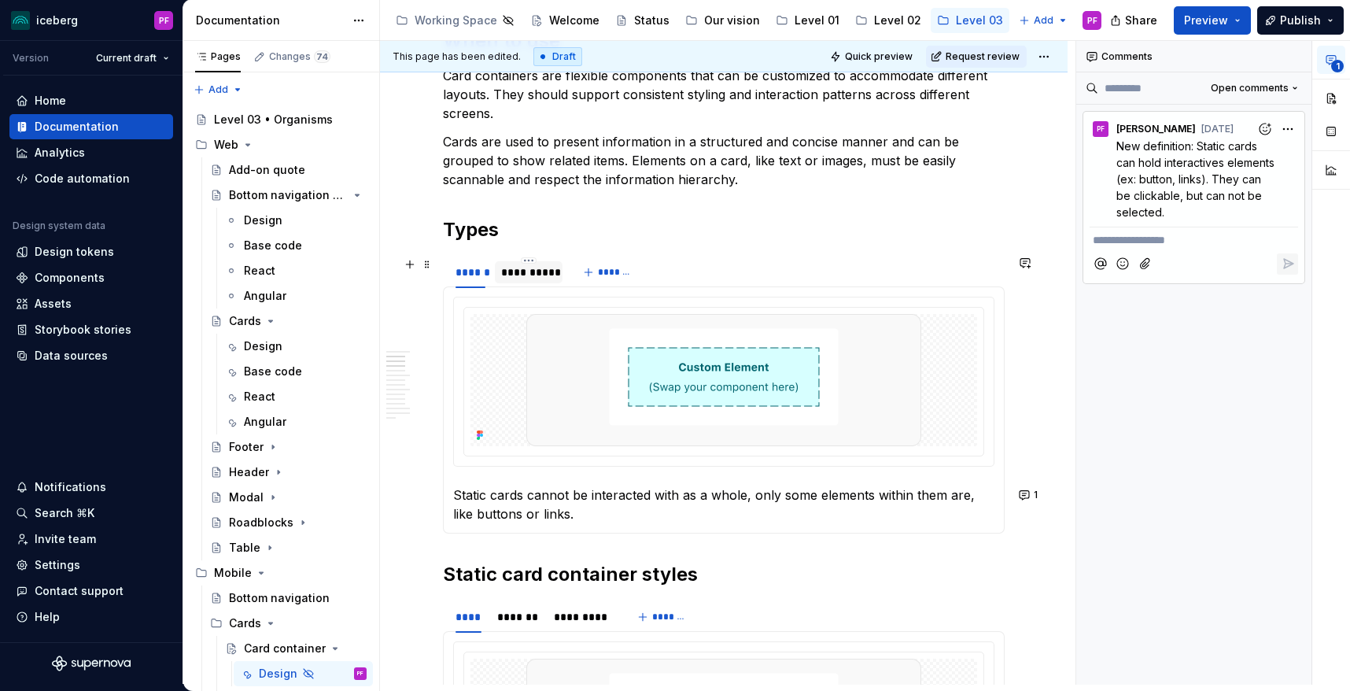
click at [548, 276] on div "**********" at bounding box center [528, 272] width 55 height 16
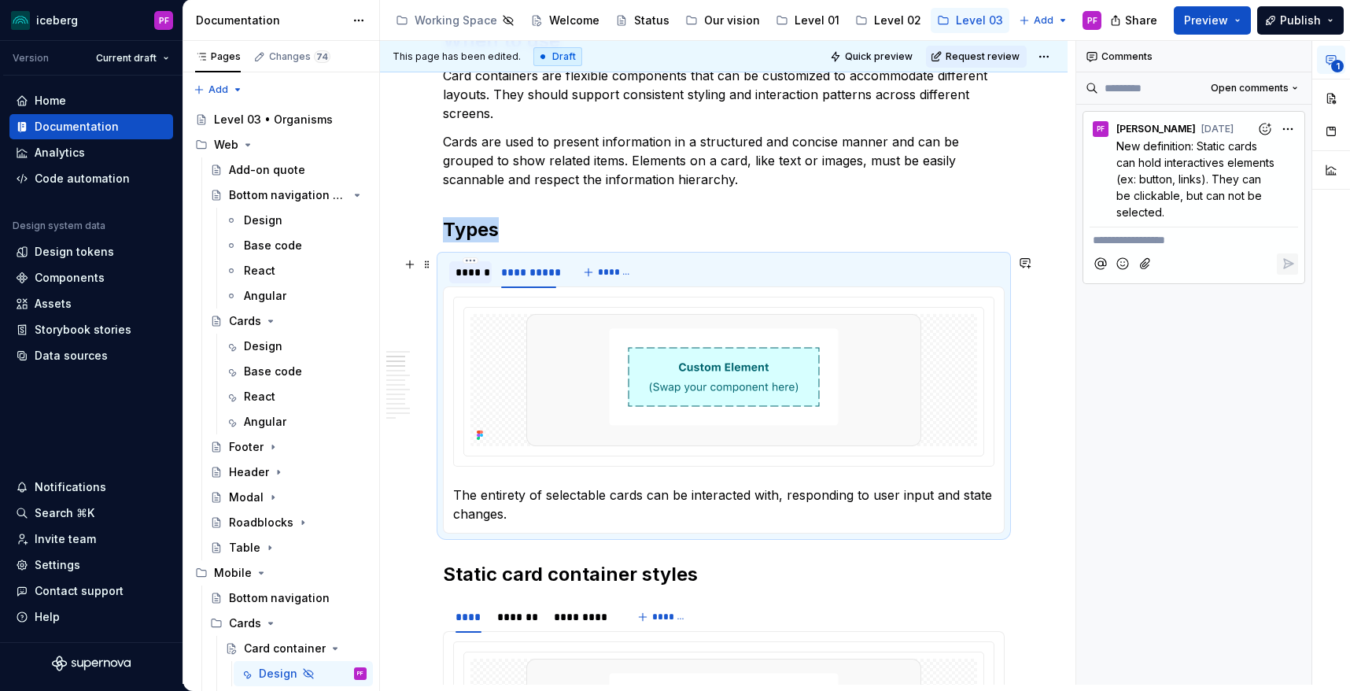
click at [473, 277] on div "******" at bounding box center [471, 272] width 30 height 16
click at [1283, 124] on div "**********" at bounding box center [1213, 363] width 274 height 644
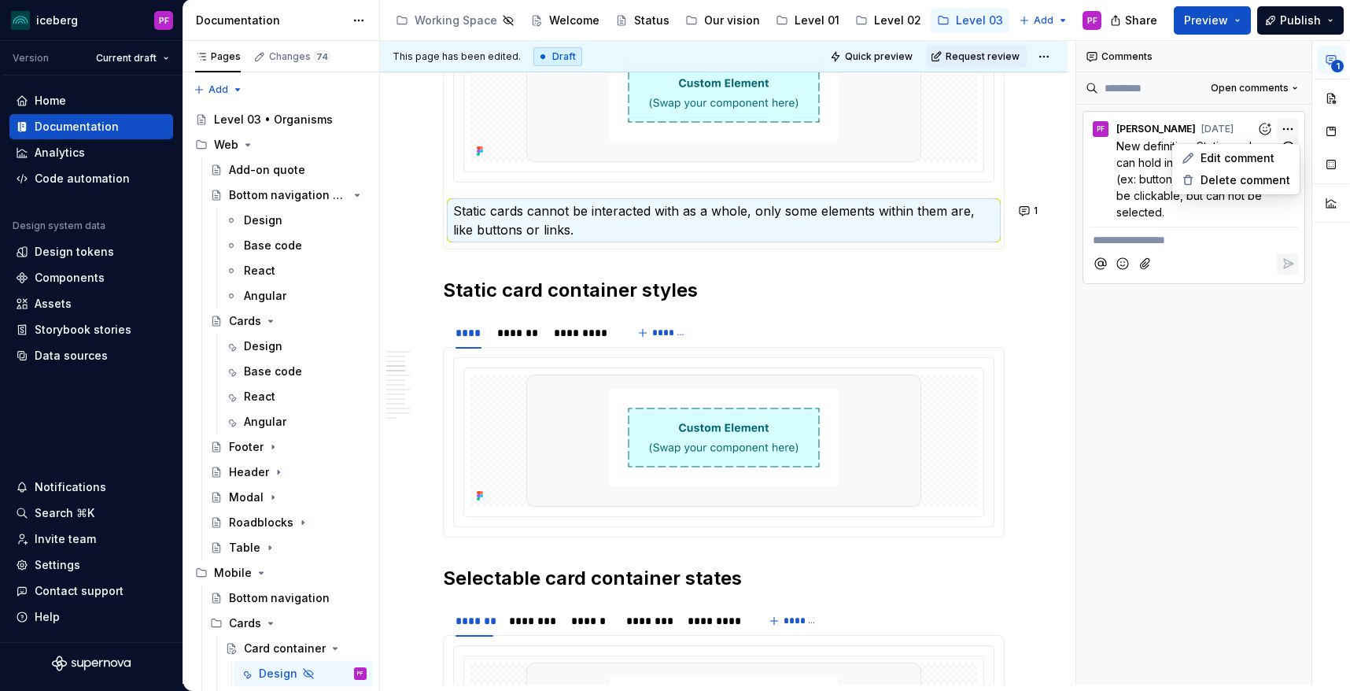
scroll to position [1032, 0]
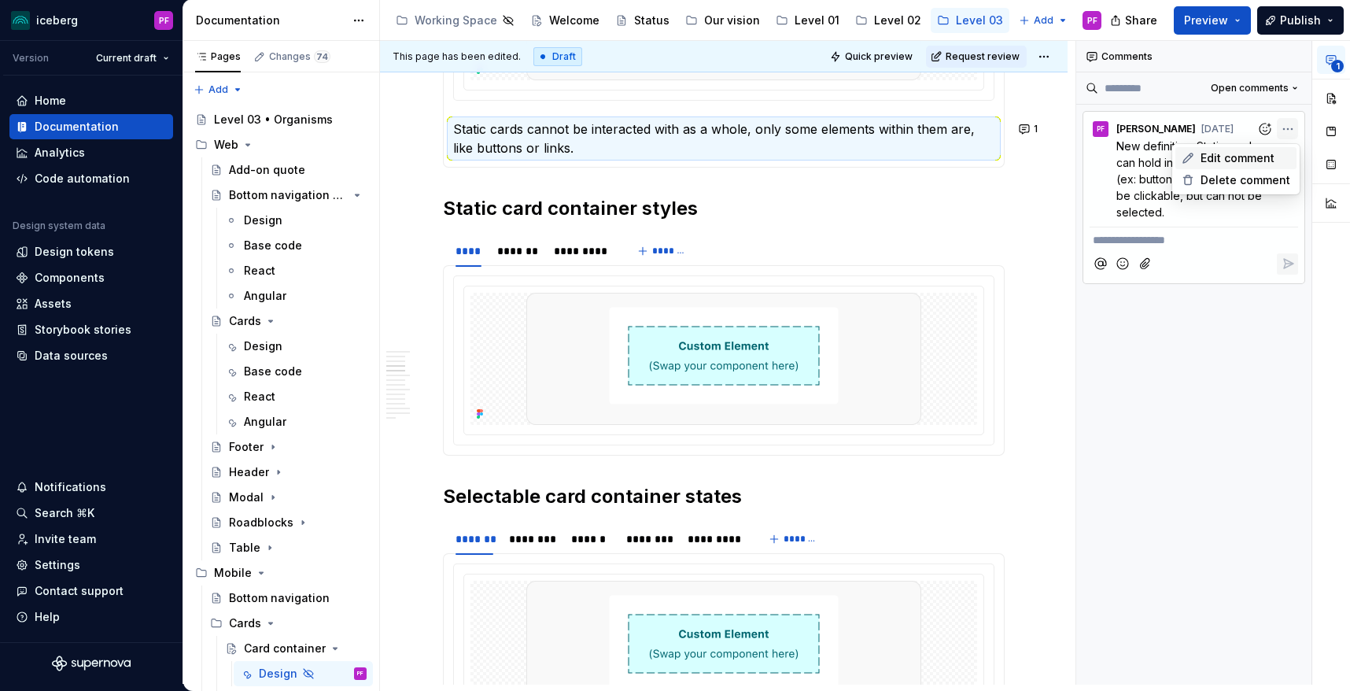
click at [1252, 155] on span "Edit comment" at bounding box center [1238, 158] width 74 height 16
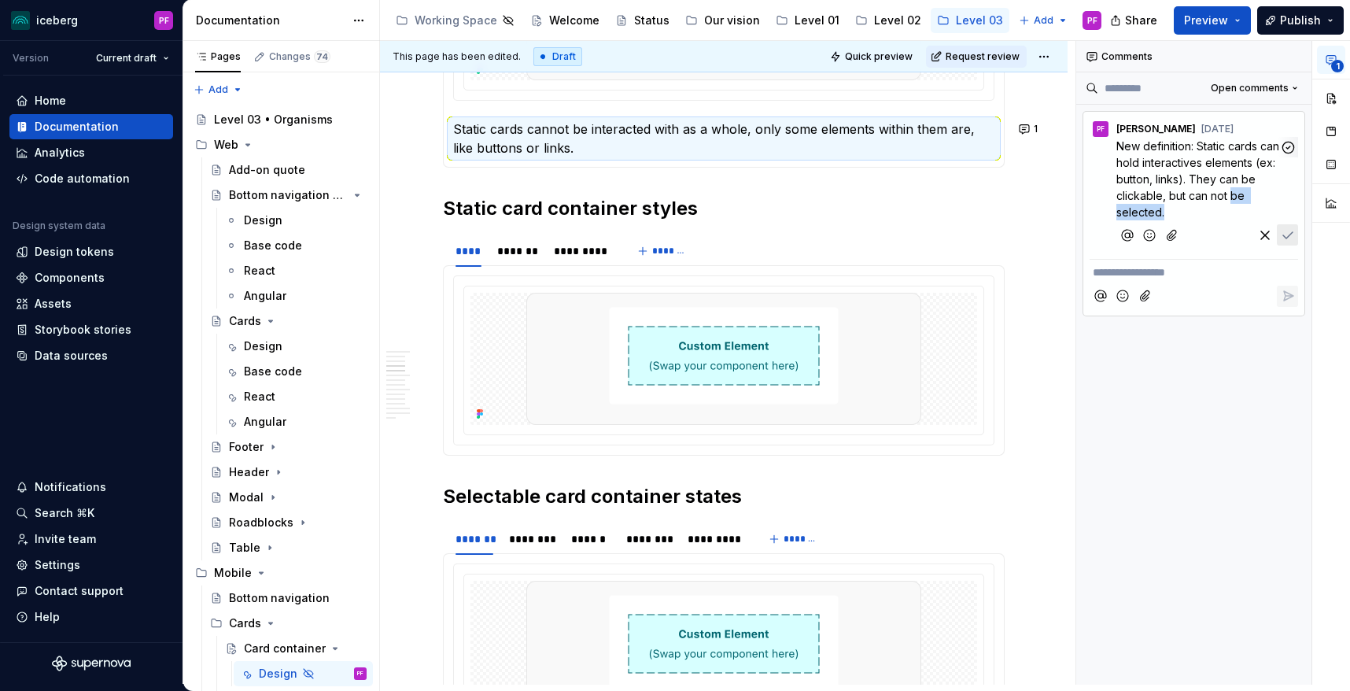
drag, startPoint x: 1195, startPoint y: 208, endPoint x: 1231, endPoint y: 198, distance: 37.6
click at [1231, 198] on p "New definition: Static cards can hold interactives elements (ex: button, links)…" at bounding box center [1197, 179] width 163 height 83
click at [1282, 238] on icon "Save" at bounding box center [1288, 235] width 16 height 16
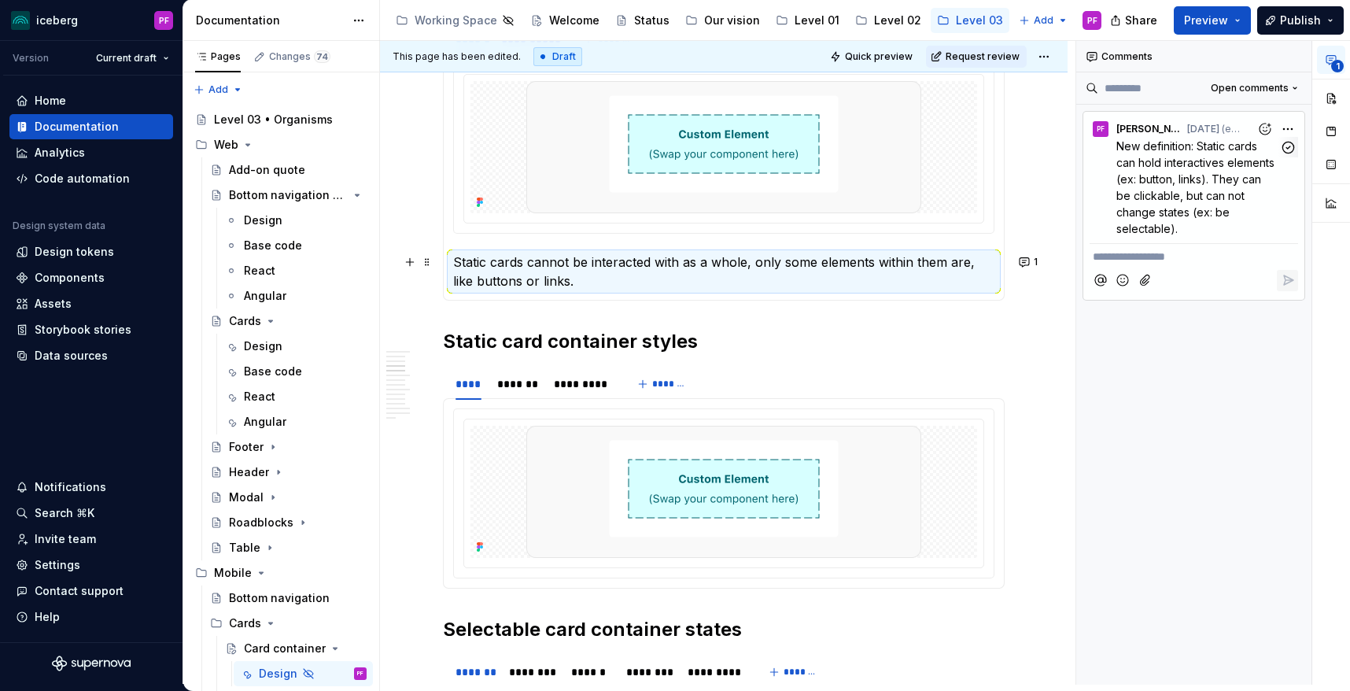
scroll to position [893, 0]
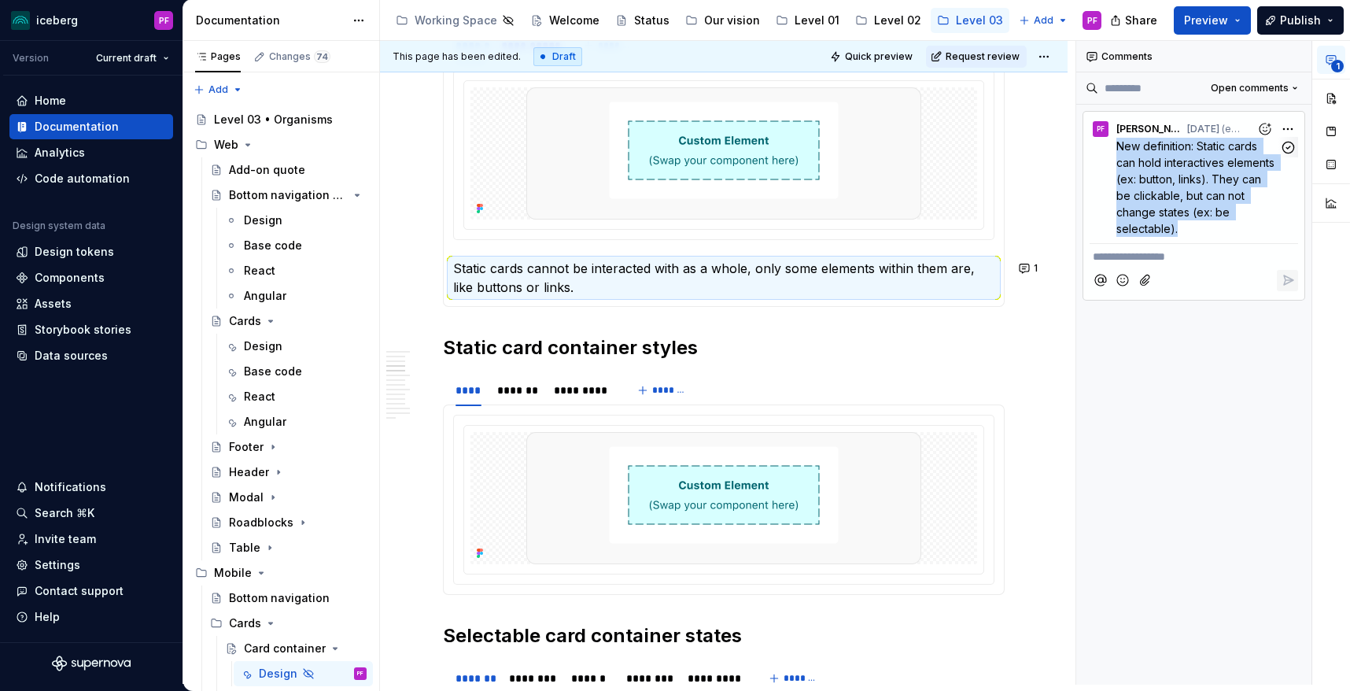
drag, startPoint x: 1180, startPoint y: 230, endPoint x: 1109, endPoint y: 146, distance: 110.0
click at [1109, 146] on div "New definition: Static cards can hold interactives elements (ex: button, links)…" at bounding box center [1194, 187] width 208 height 99
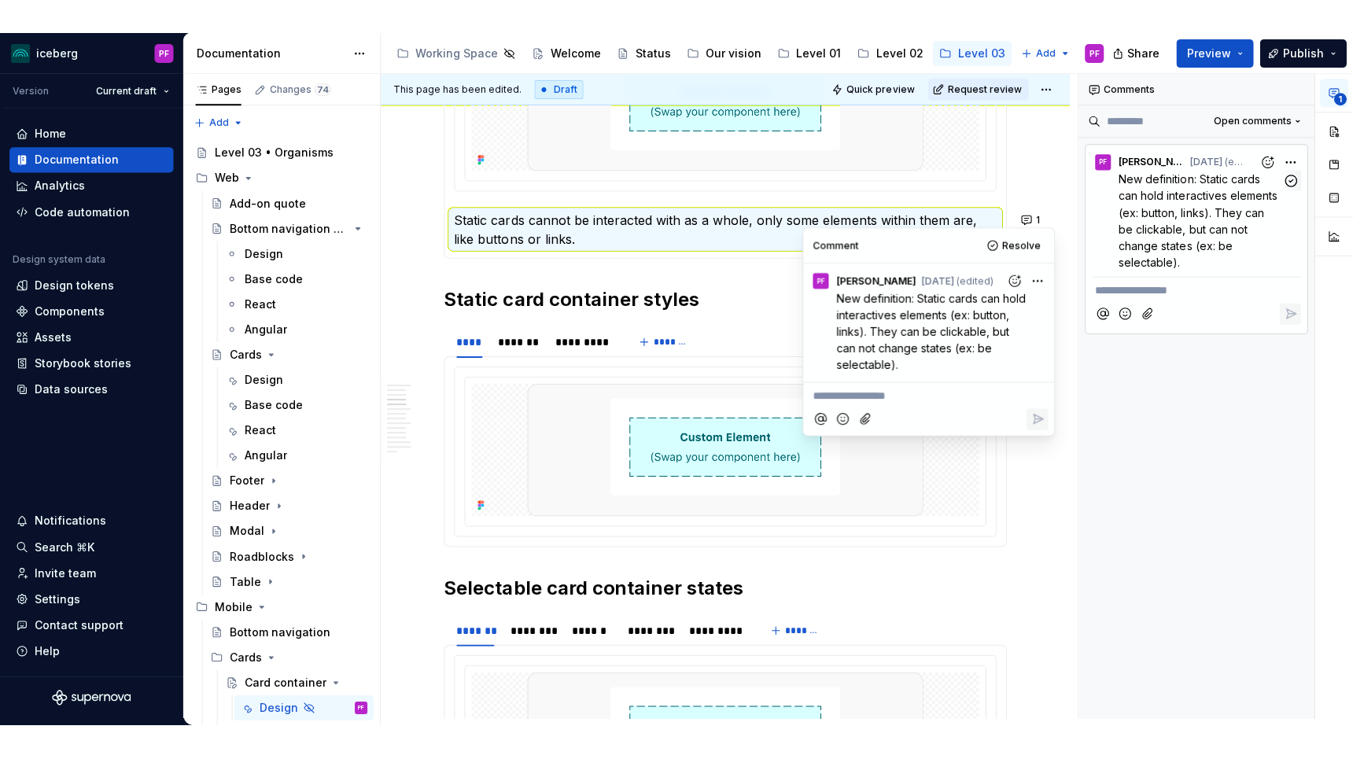
scroll to position [1032, 0]
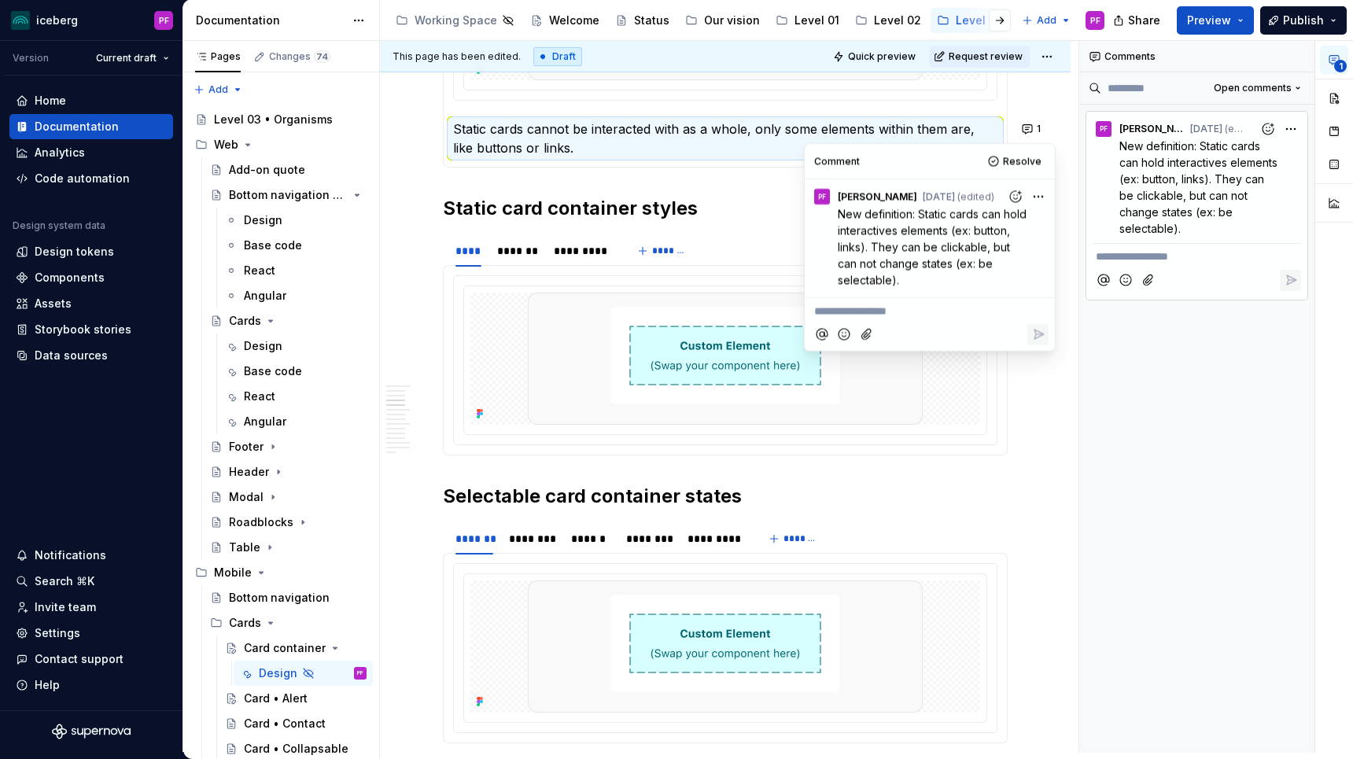
type textarea "*"
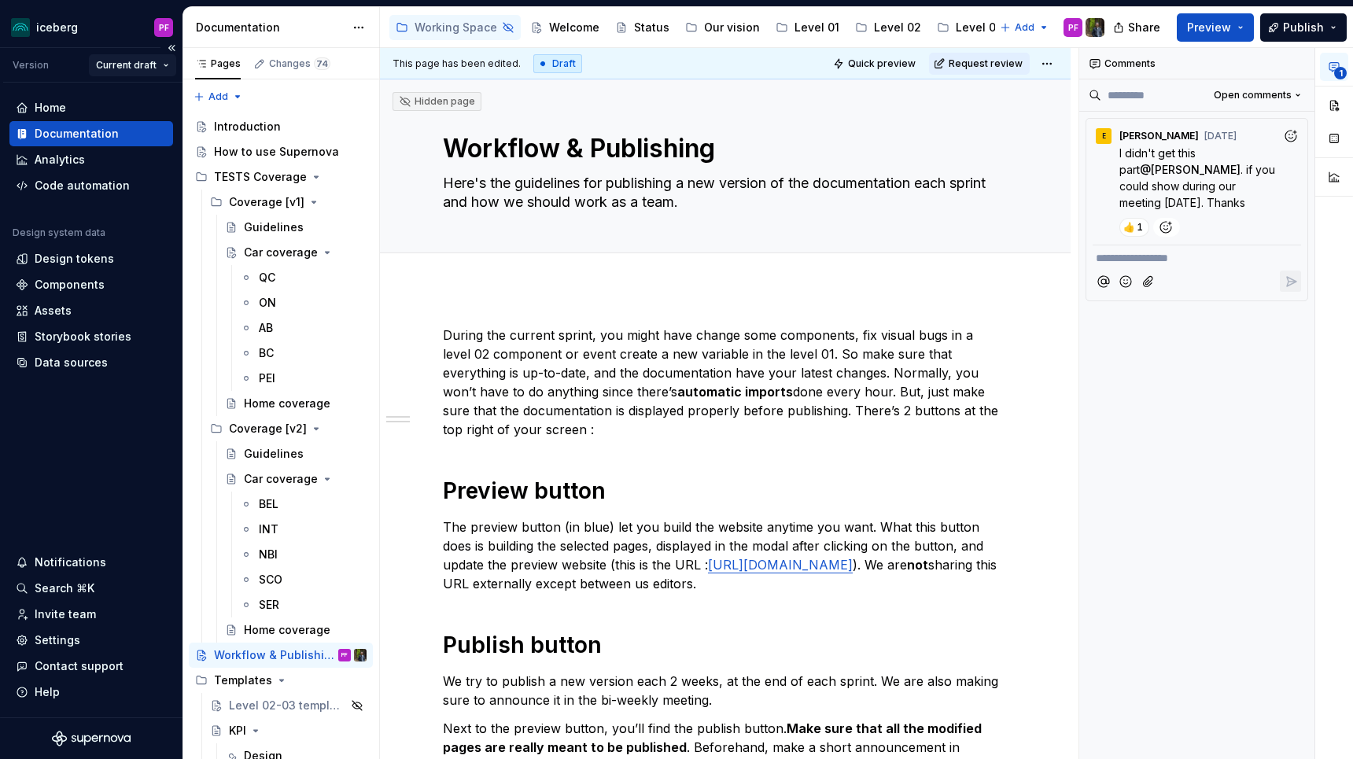
click at [145, 66] on html "iceberg PF Version Current draft Home Documentation Analytics Code automation D…" at bounding box center [676, 379] width 1353 height 759
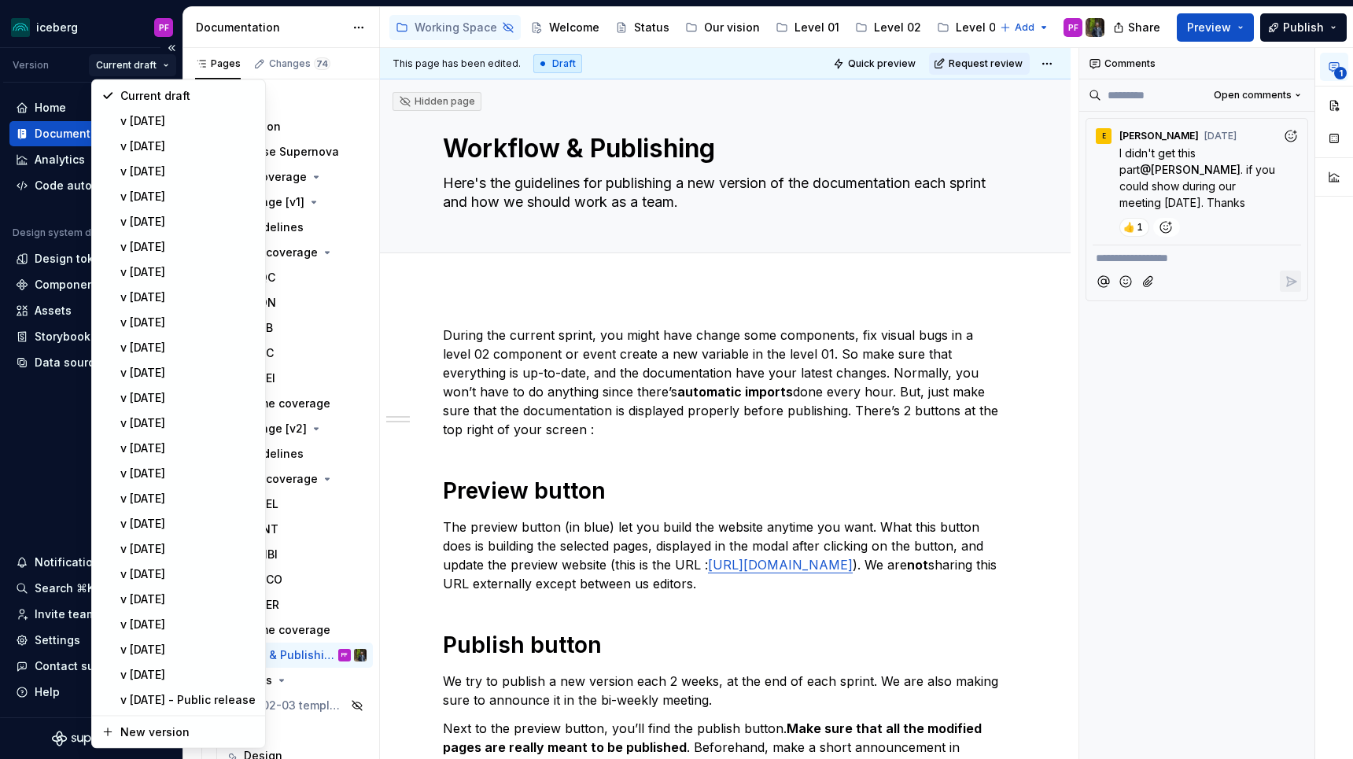
click at [145, 66] on html "iceberg PF Version Current draft Home Documentation Analytics Code automation D…" at bounding box center [676, 379] width 1353 height 759
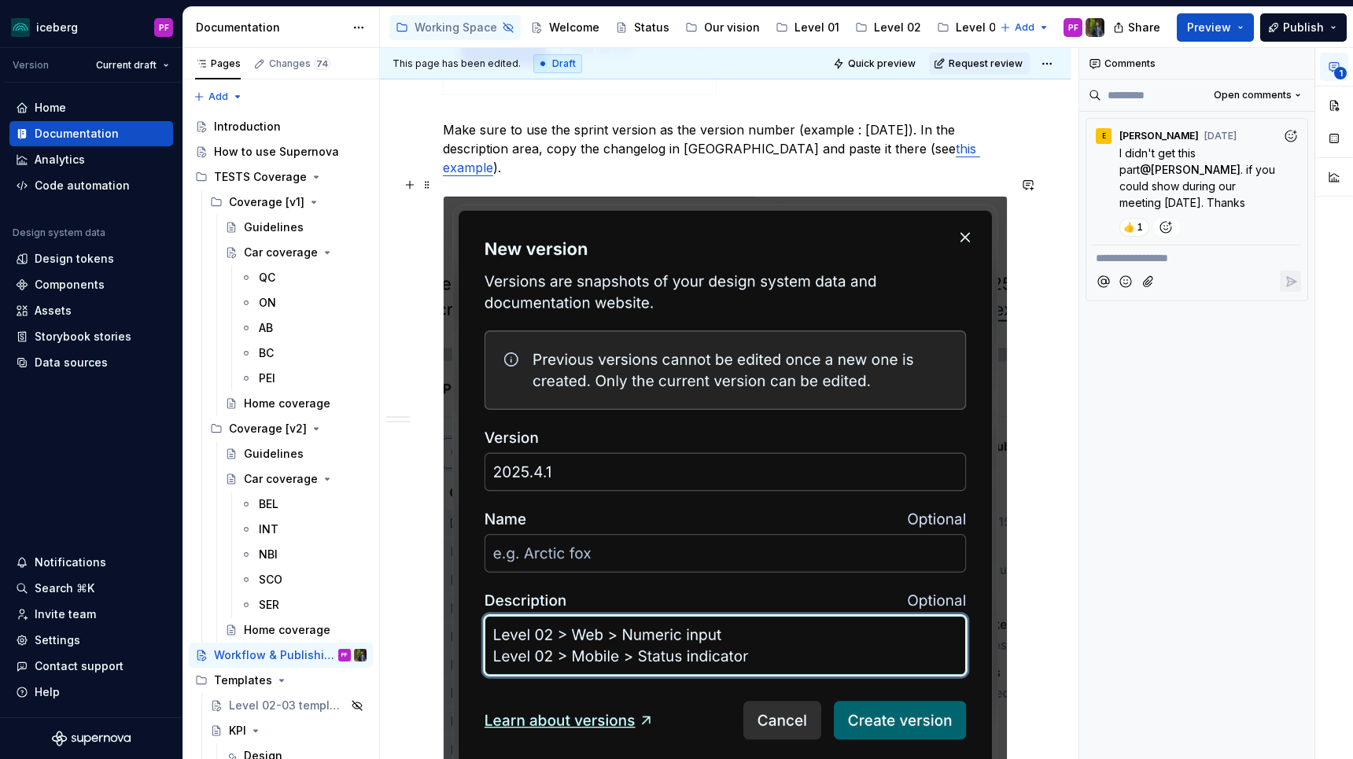
scroll to position [881, 0]
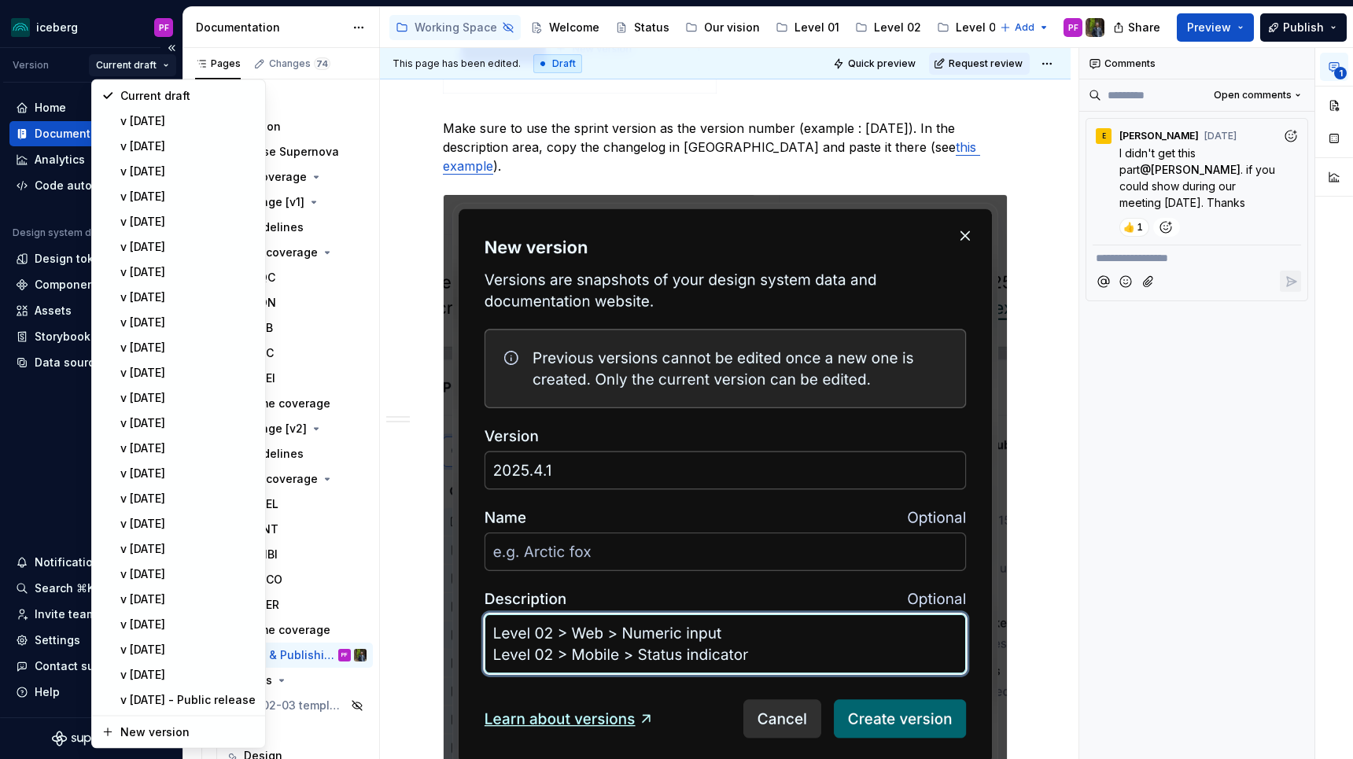
click at [163, 56] on html "iceberg PF Version Current draft Home Documentation Analytics Code automation D…" at bounding box center [676, 379] width 1353 height 759
click at [128, 730] on div "New version" at bounding box center [187, 733] width 135 height 16
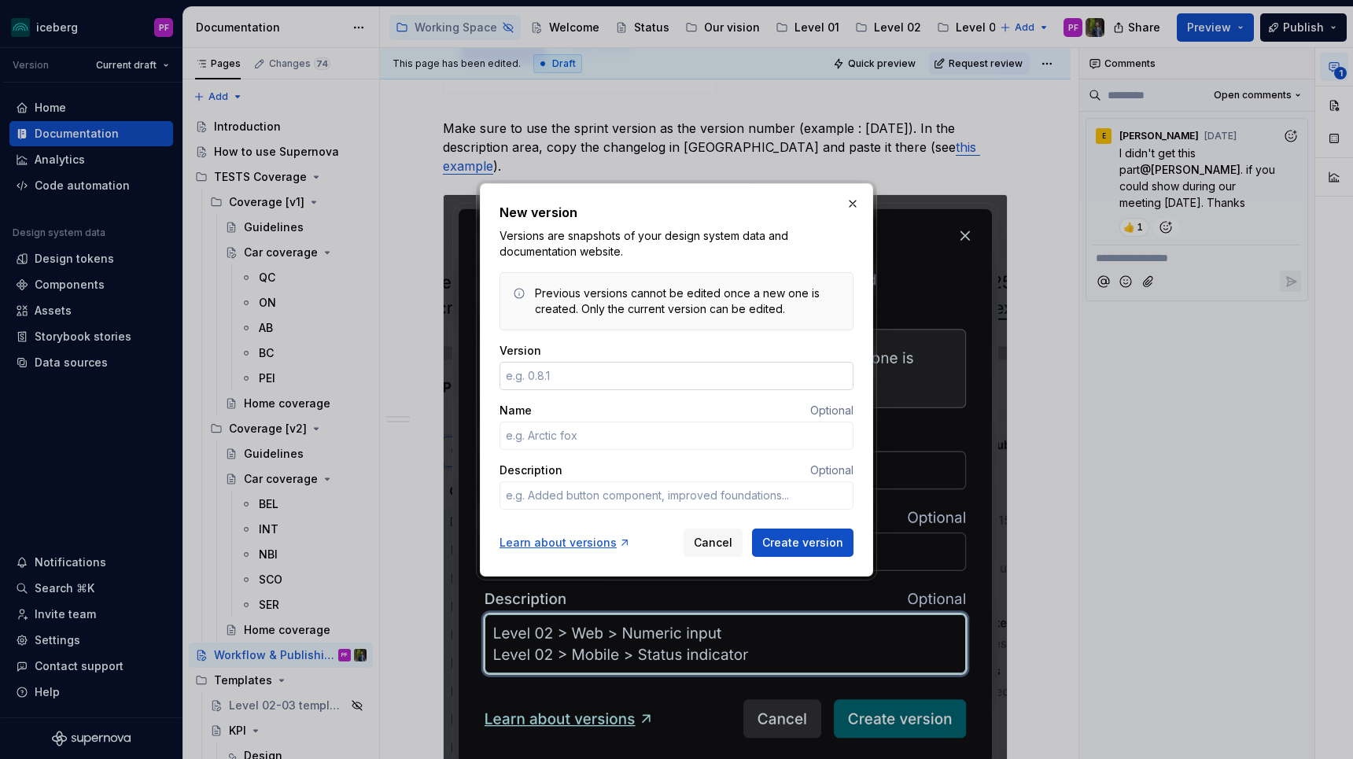
click at [539, 376] on input "Version" at bounding box center [677, 376] width 354 height 28
click at [854, 209] on button "button" at bounding box center [853, 204] width 22 height 22
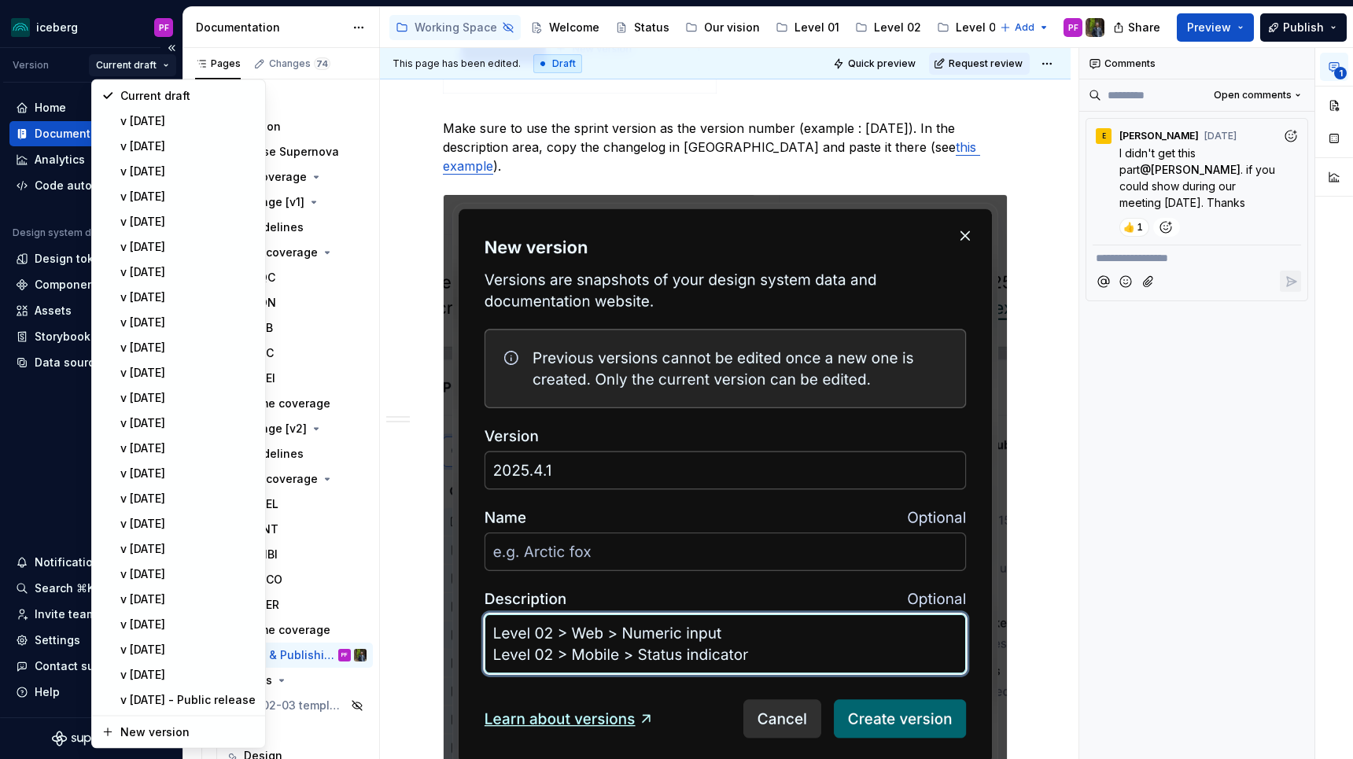
click at [142, 60] on html "iceberg PF Version Current draft Home Documentation Analytics Code automation D…" at bounding box center [676, 379] width 1353 height 759
click at [140, 65] on html "iceberg PF Version Current draft Home Documentation Analytics Code automation D…" at bounding box center [676, 379] width 1353 height 759
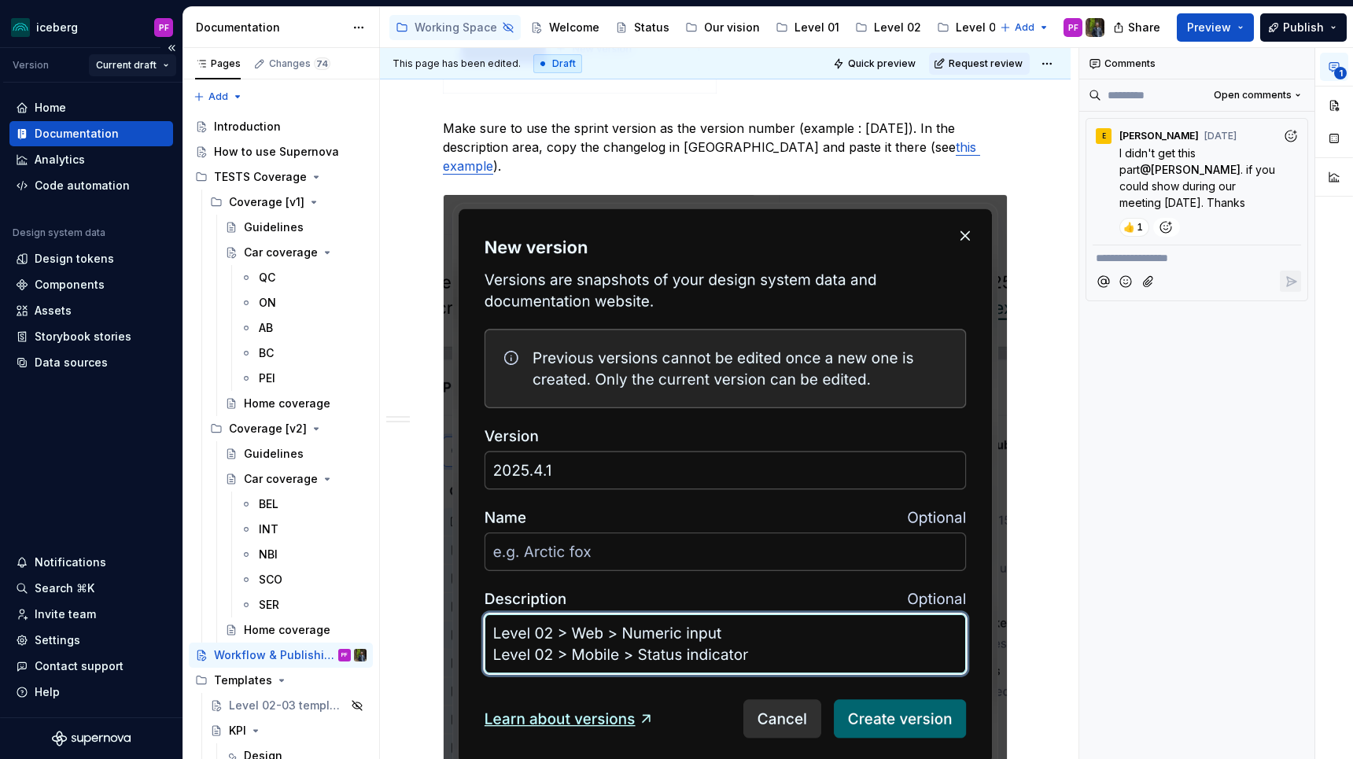
click at [163, 64] on html "iceberg PF Version Current draft Home Documentation Analytics Code automation D…" at bounding box center [676, 379] width 1353 height 759
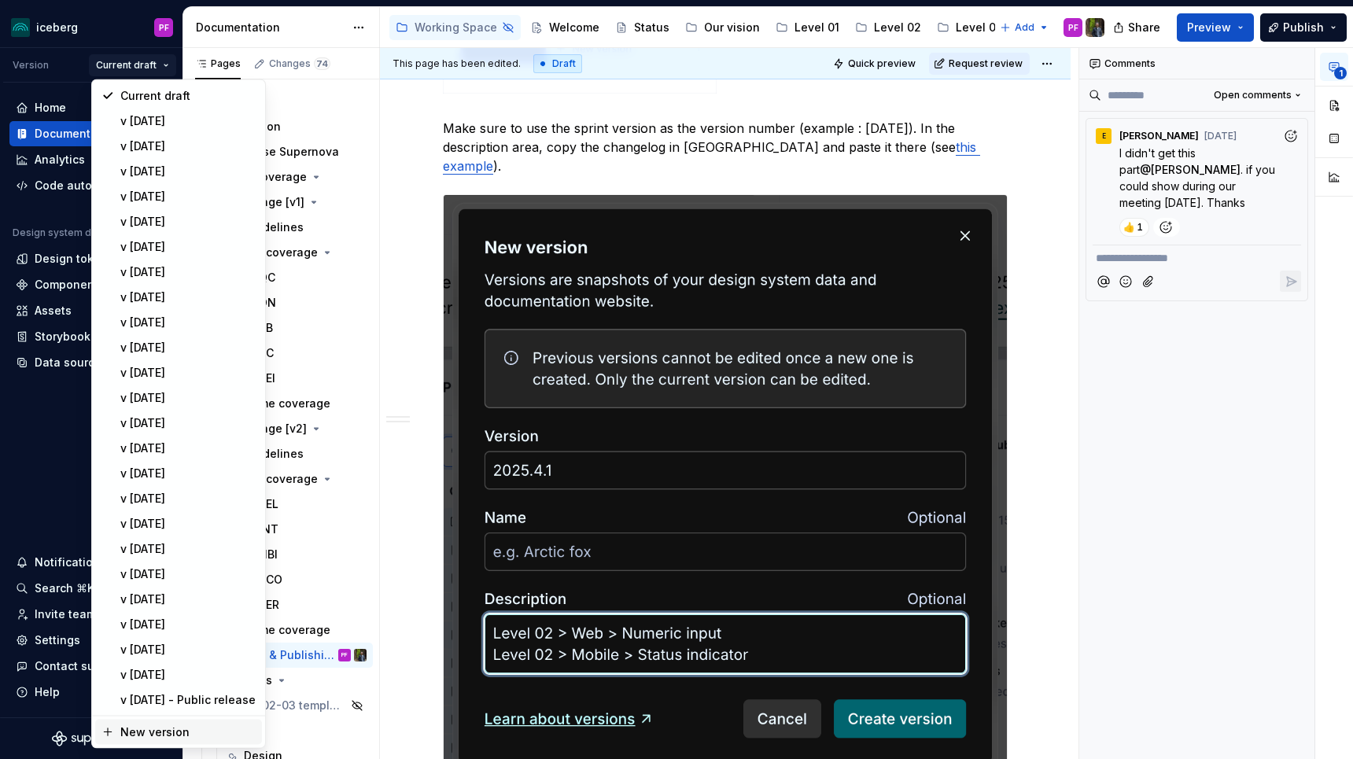
click at [136, 725] on div "New version" at bounding box center [187, 733] width 135 height 16
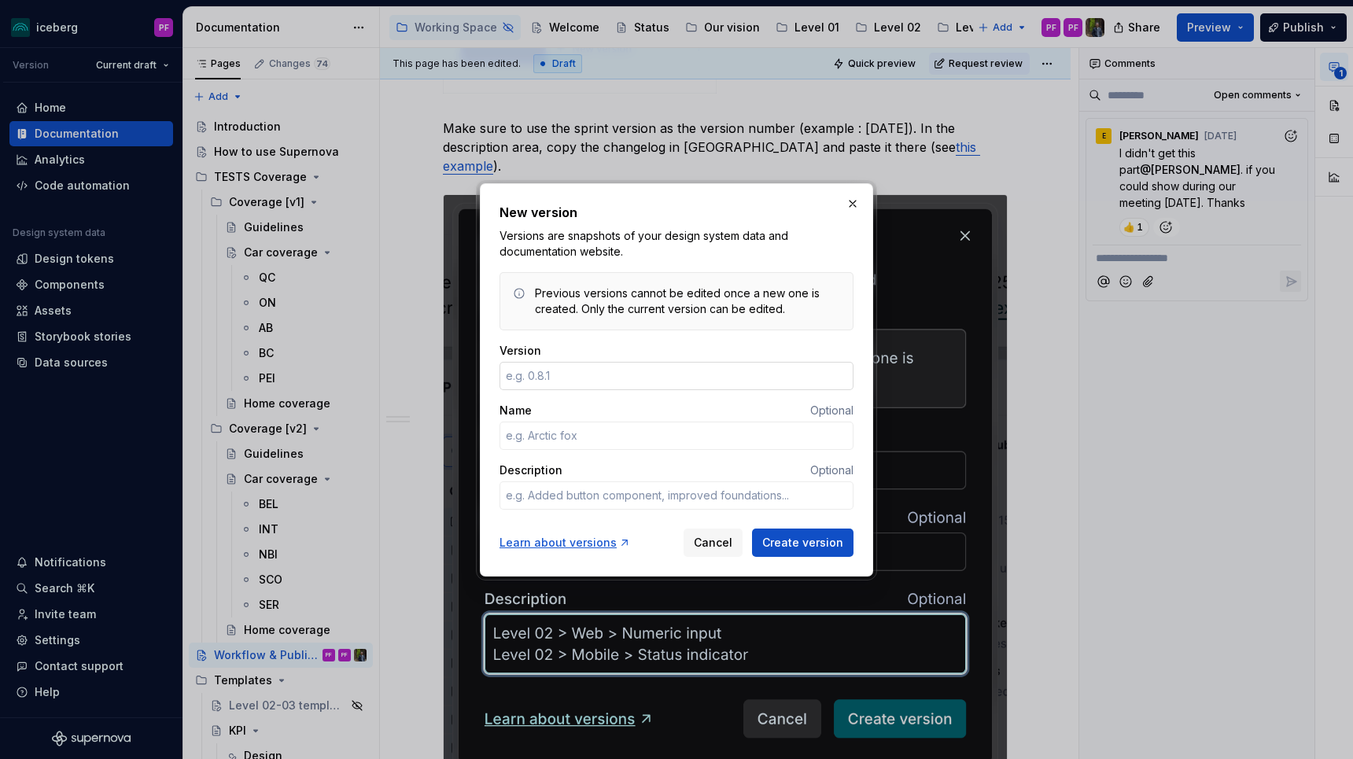
click at [531, 377] on input "Version" at bounding box center [677, 376] width 354 height 28
type textarea "*"
type input "2025."
type textarea "*"
type input "2025.4.1"
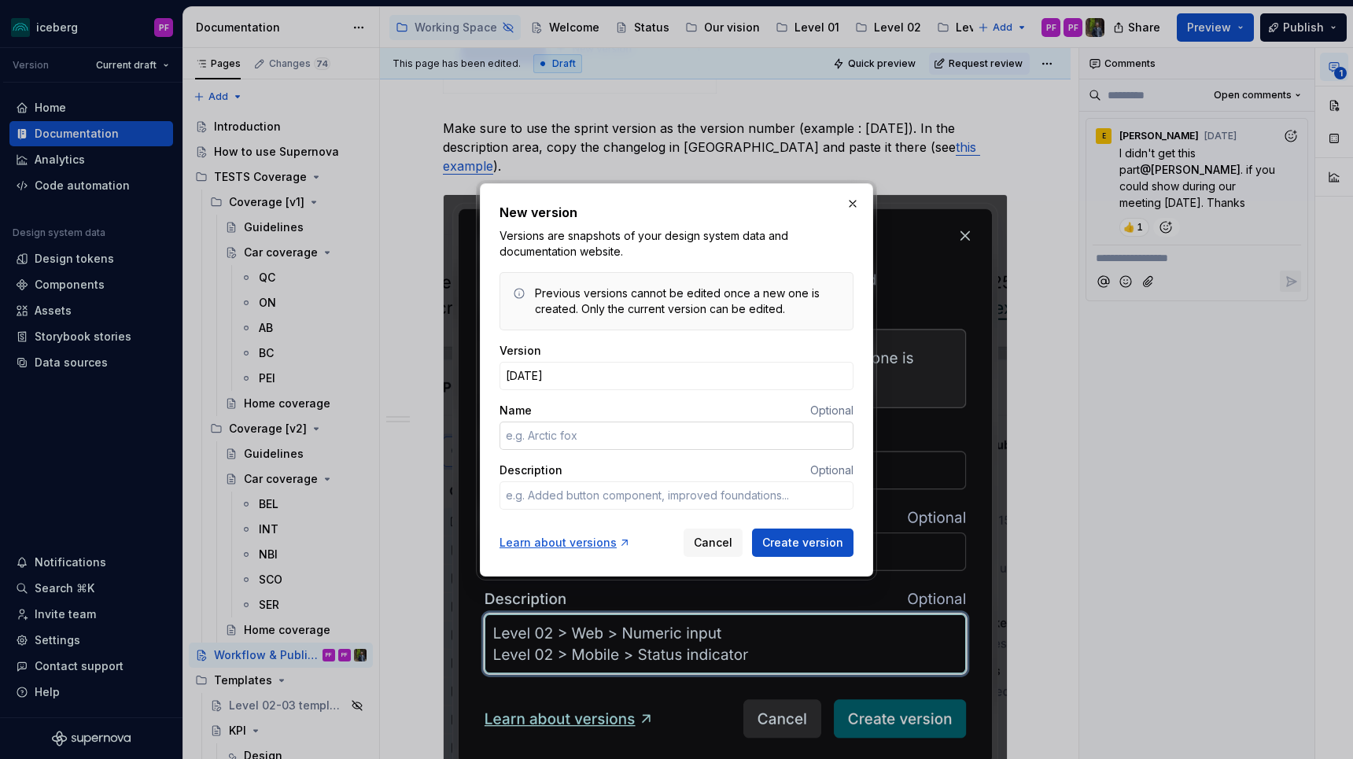
click at [585, 434] on input "Name" at bounding box center [677, 436] width 354 height 28
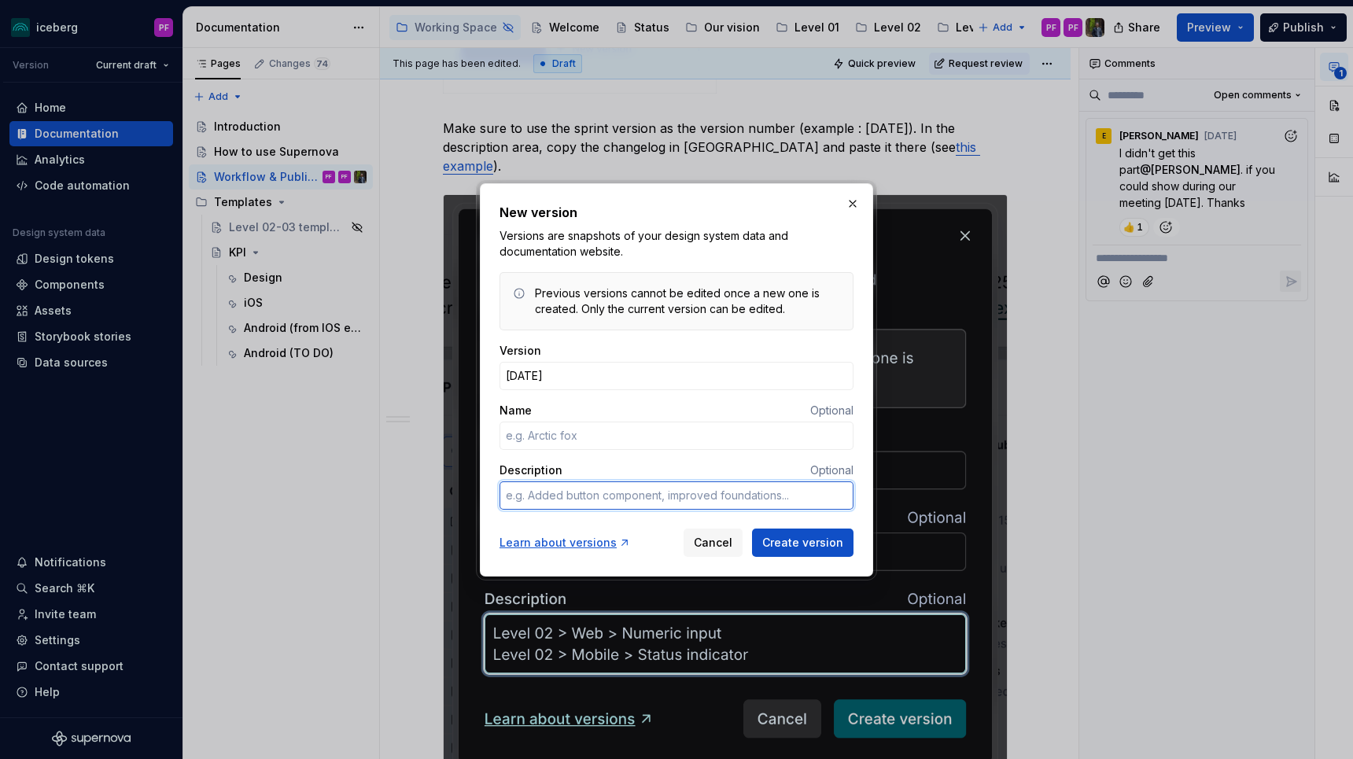
click at [548, 491] on textarea "Description" at bounding box center [677, 496] width 354 height 28
paste textarea "Level 01 Level 01 > Logos > intact-nb logos added to library Level 01 > Typogra…"
type textarea "*"
type textarea "Level 01 Level 01 > Logos > intact-nb logos added to library Level 01 > Typogra…"
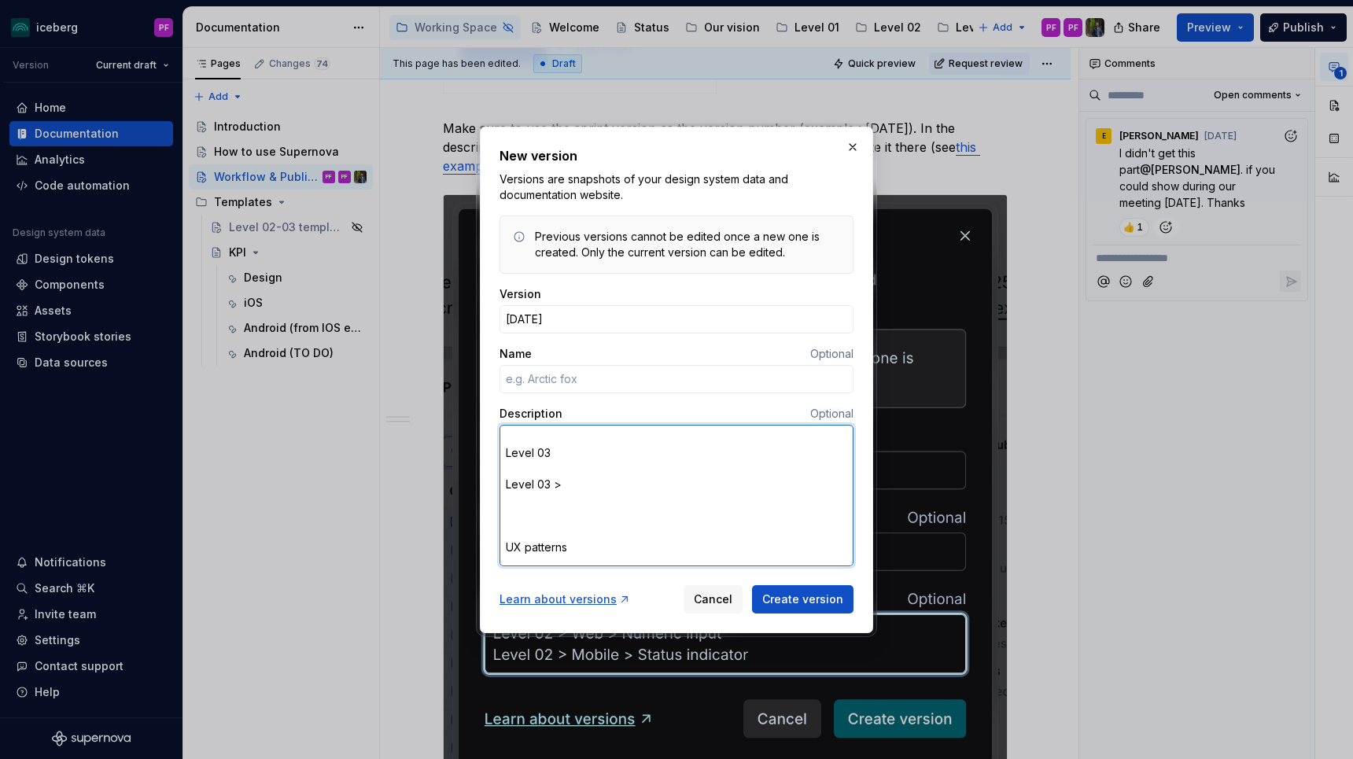
scroll to position [216, 0]
drag, startPoint x: 565, startPoint y: 526, endPoint x: 507, endPoint y: 459, distance: 89.3
click at [507, 459] on textarea "Level 01 Level 01 > Logos > intact-nb logos added to library Level 01 > Typogra…" at bounding box center [677, 496] width 354 height 142
type textarea "*"
type textarea "Level 01 Level 01 > Logos > intact-nb logos added to library Level 01 > Typogra…"
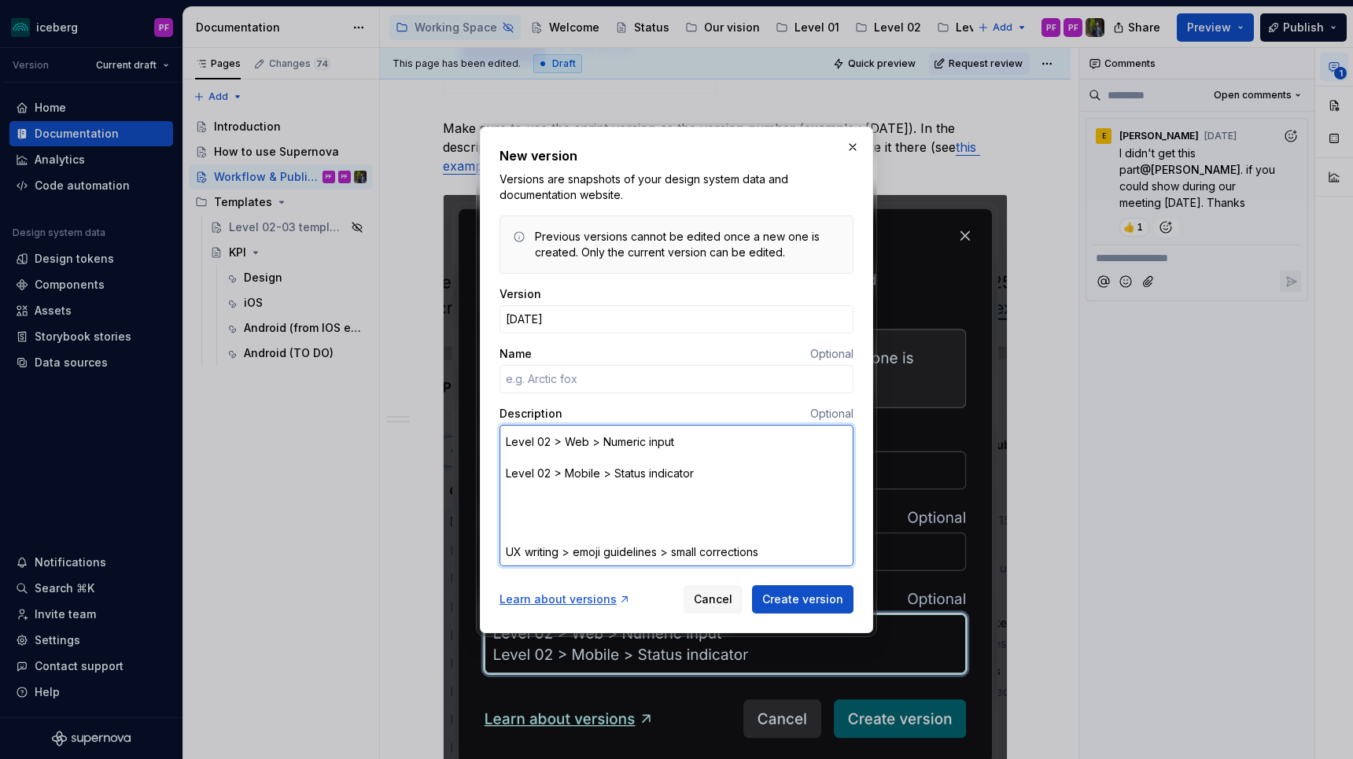
scroll to position [131, 0]
type textarea "*"
type textarea "Level 01 Level 01 > Logos > intact-nb logos added to library Level 01 > Typogra…"
click at [511, 485] on textarea "Level 01 Level 01 > Logos > intact-nb logos added to library Level 01 > Typogra…" at bounding box center [677, 496] width 354 height 142
type textarea "*"
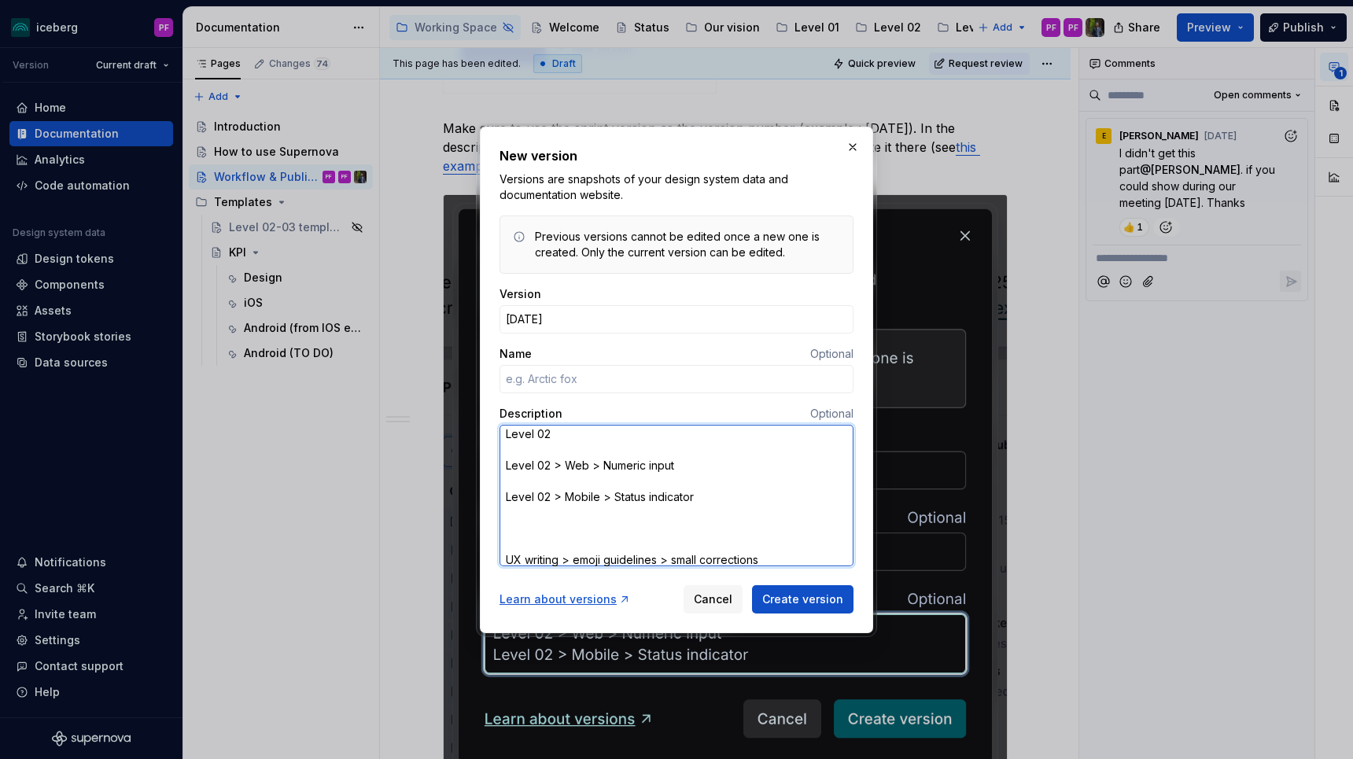
type textarea "Level 01 Level 01 > Logos > intact-nb logos added to library Level 01 > Typogra…"
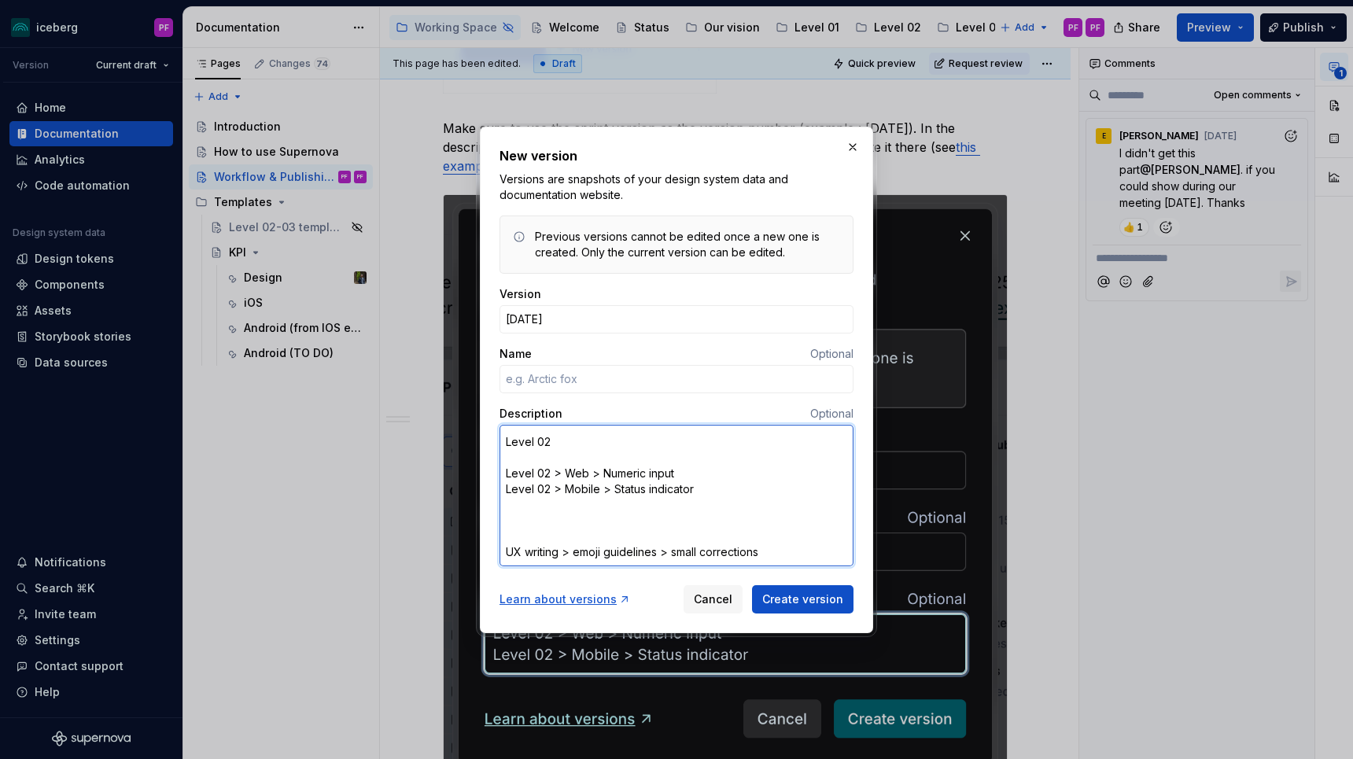
drag, startPoint x: 510, startPoint y: 459, endPoint x: 504, endPoint y: 446, distance: 14.8
click at [504, 446] on textarea "Level 01 Level 01 > Logos > intact-nb logos added to library Level 01 > Typogra…" at bounding box center [677, 496] width 354 height 142
type textarea "*"
type textarea "Level 01 Level 01 > Logos > intact-nb logos added to library Level 01 > Typogra…"
type textarea "*"
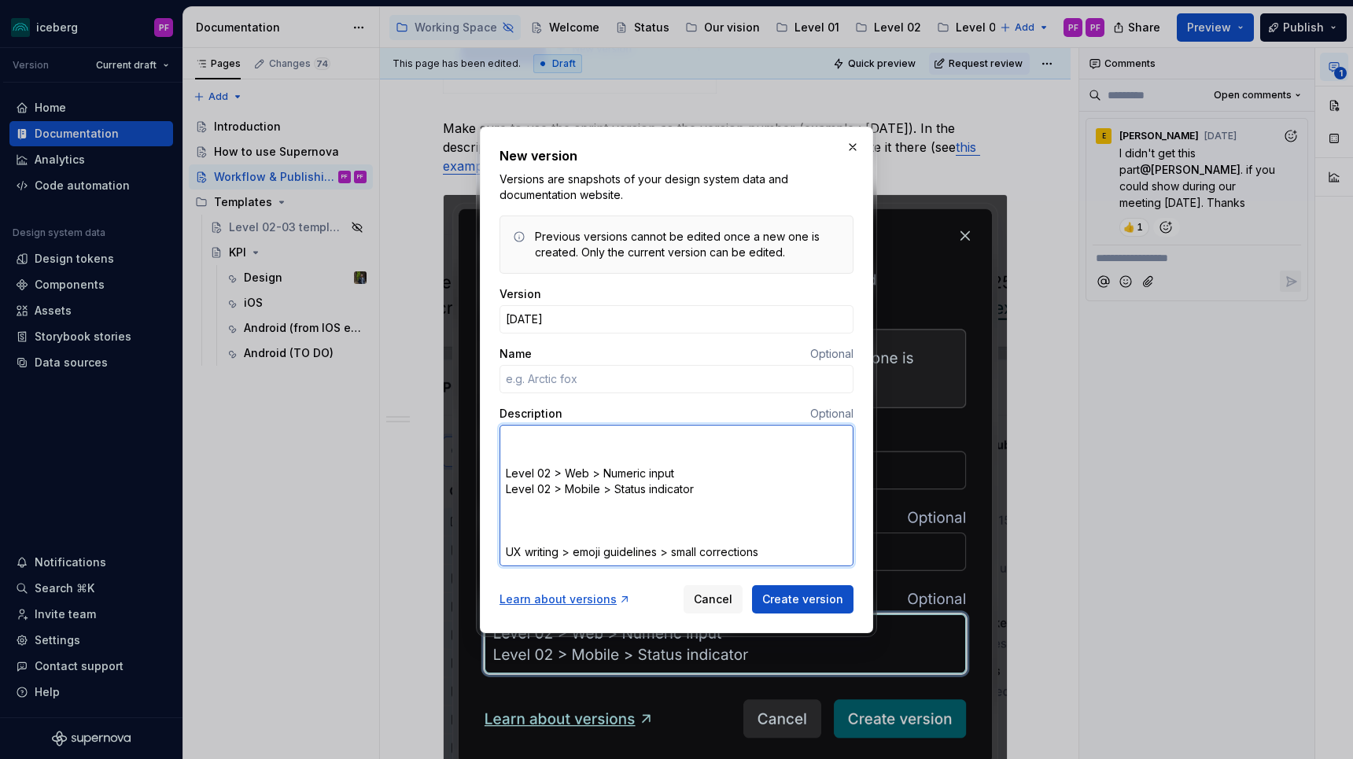
type textarea "Level 01 Level 01 > Logos > intact-nb logos added to library Level 01 > Typogra…"
type textarea "*"
type textarea "Level 01 Level 01 > Logos > intact-nb logos added to library Level 01 > Typogra…"
type textarea "*"
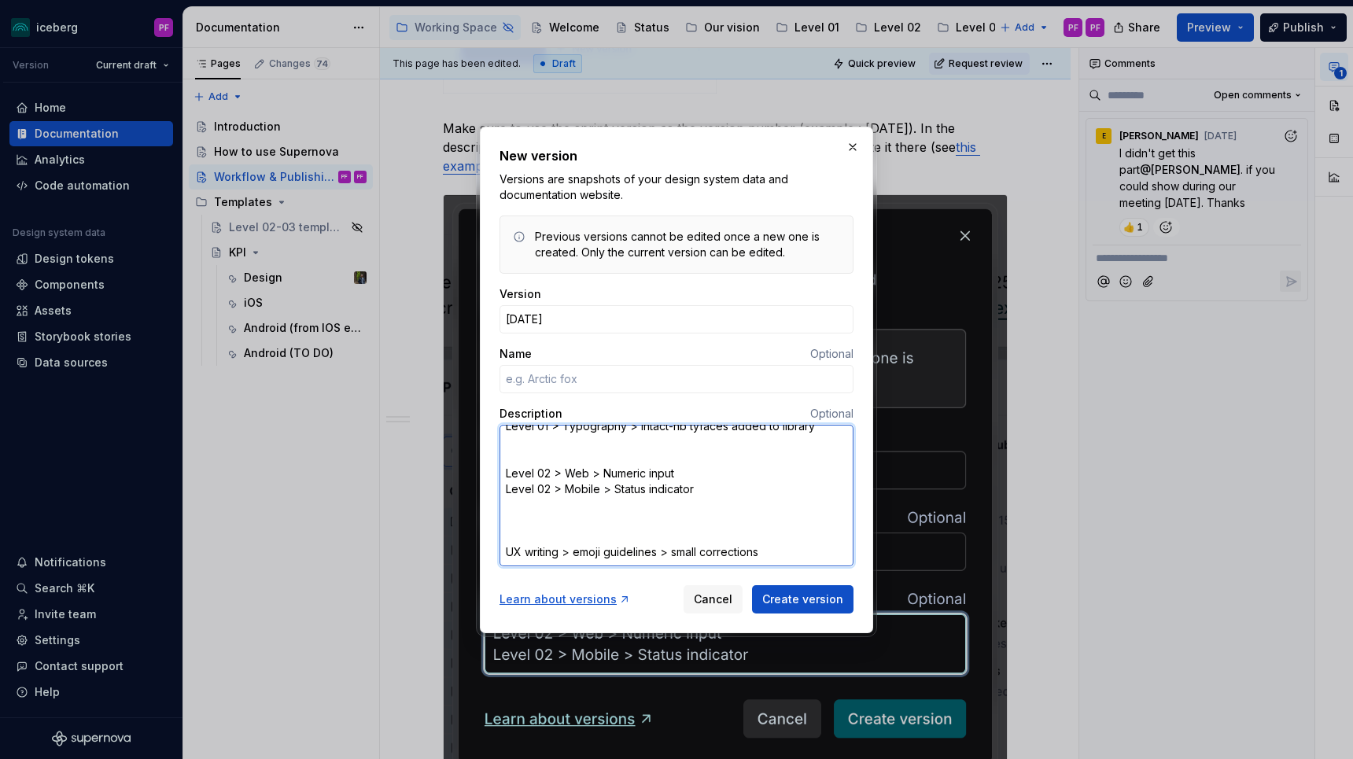
type textarea "Level 01 Level 01 > Logos > intact-nb logos added to library Level 01 > Typogra…"
type textarea "*"
type textarea "Level 01 Level 01 > Logos > intact-nb logos added to library Level 01 > Typogra…"
type textarea "*"
type textarea "Level 01 Level 01 > Logos > intact-nb logos added to library Level 01 > Typogra…"
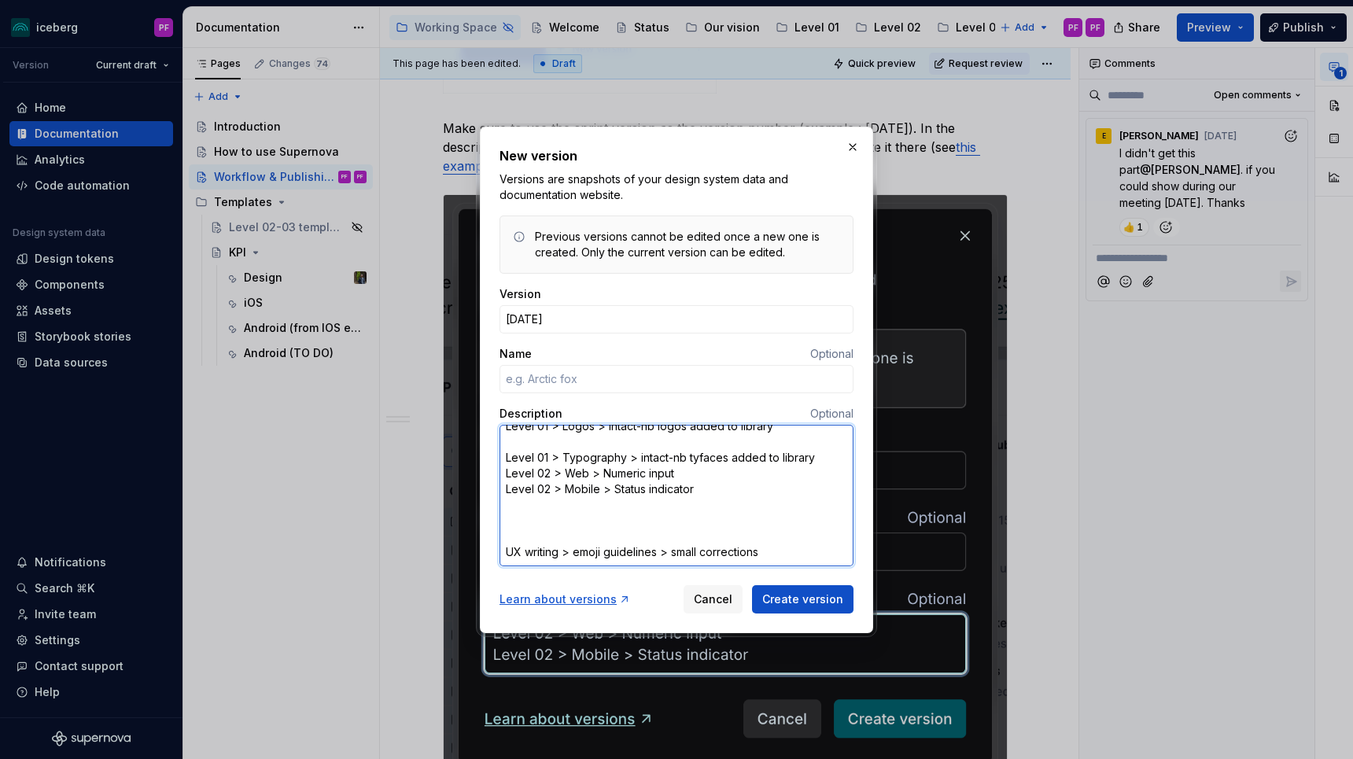
scroll to position [44, 0]
type textarea "*"
type textarea "Level 01 Level 01 > Logos > intact-nb logos added to library Level 01 > Typogra…"
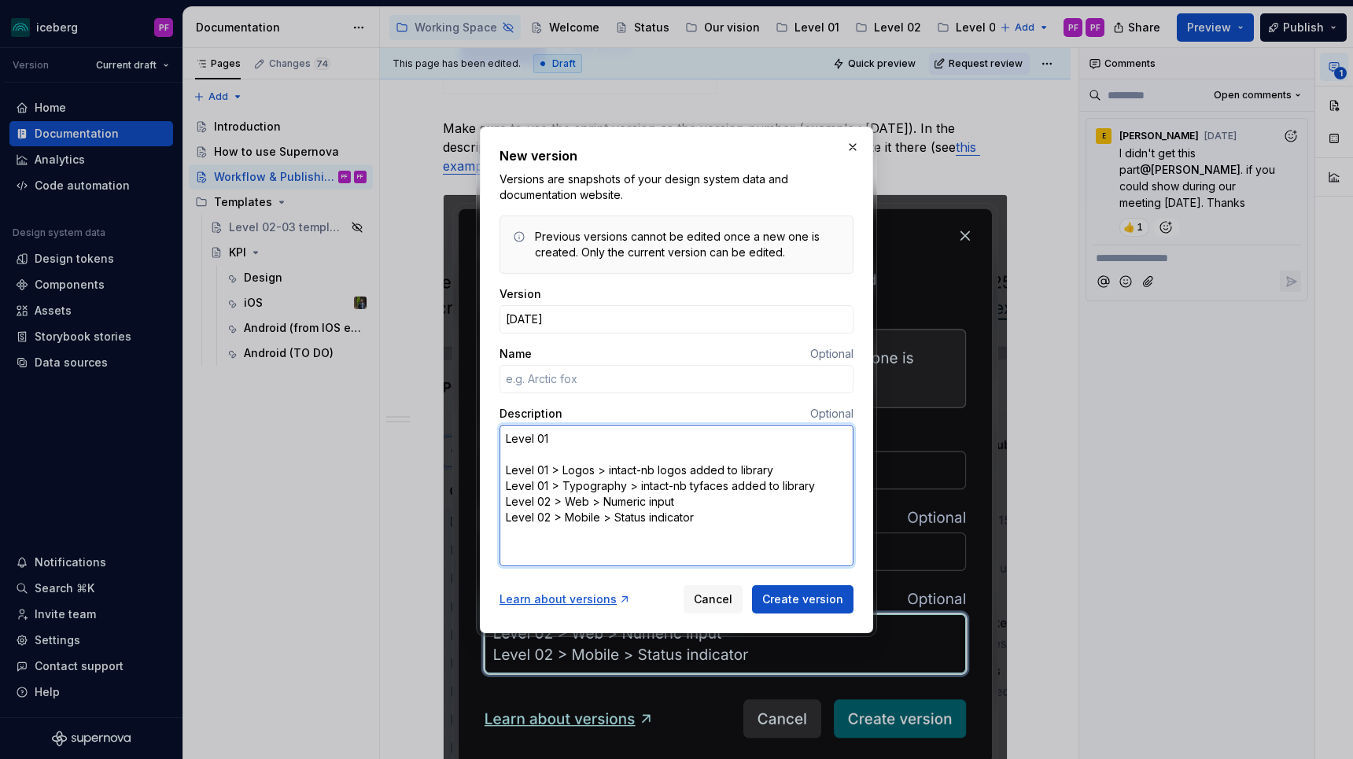
drag, startPoint x: 508, startPoint y: 462, endPoint x: 504, endPoint y: 437, distance: 25.5
click at [504, 437] on textarea "Level 01 Level 01 > Logos > intact-nb logos added to library Level 01 > Typogra…" at bounding box center [677, 496] width 354 height 142
type textarea "*"
type textarea "Level 01 > Logos > intact-nb logos added to library Level 01 > Typography > int…"
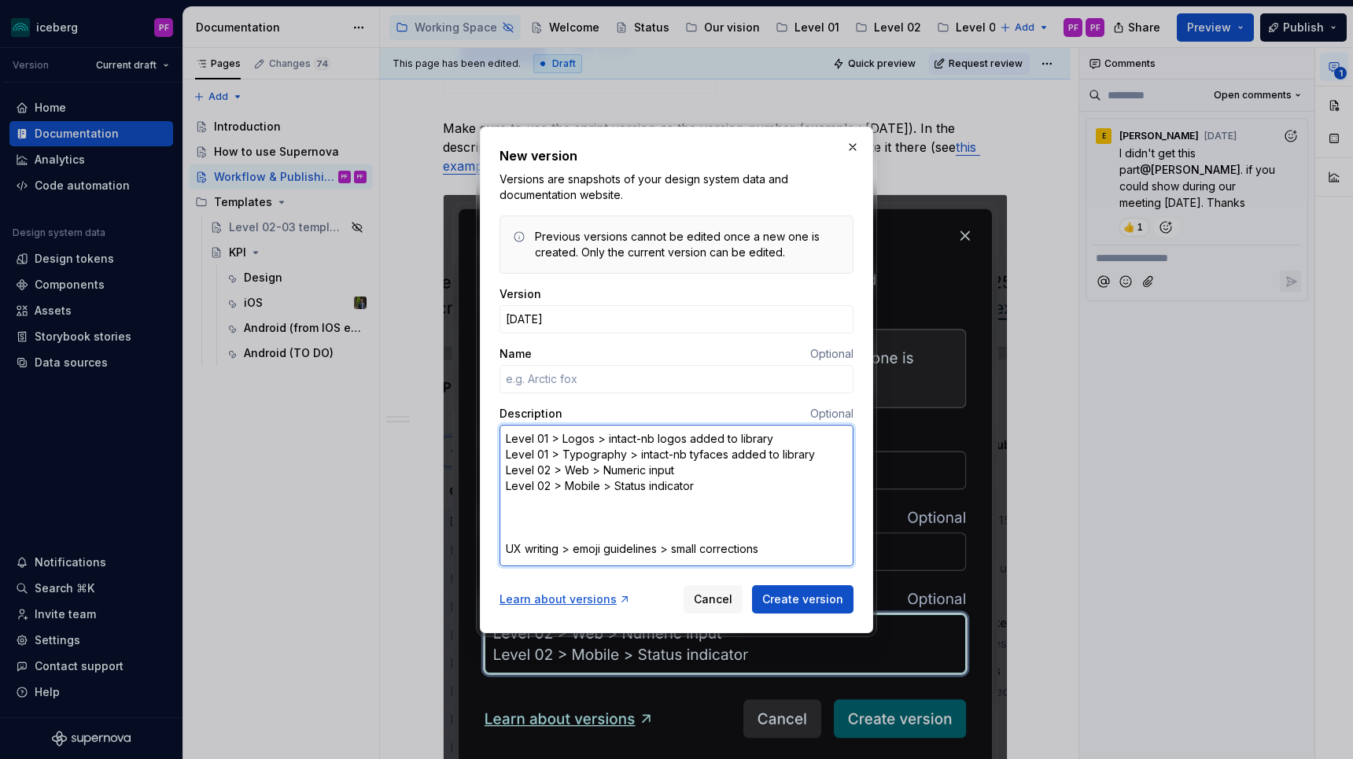
type textarea "*"
type textarea "Level 01 > Logos > intact-nb logos added to library Level 01 > Typography > int…"
click at [506, 547] on textarea "Level 01 > Logos > intact-nb logos added to library Level 01 > Typography > int…" at bounding box center [677, 495] width 354 height 138
type textarea "*"
type textarea "Level 01 > Logos > intact-nb logos added to library Level 01 > Typography > int…"
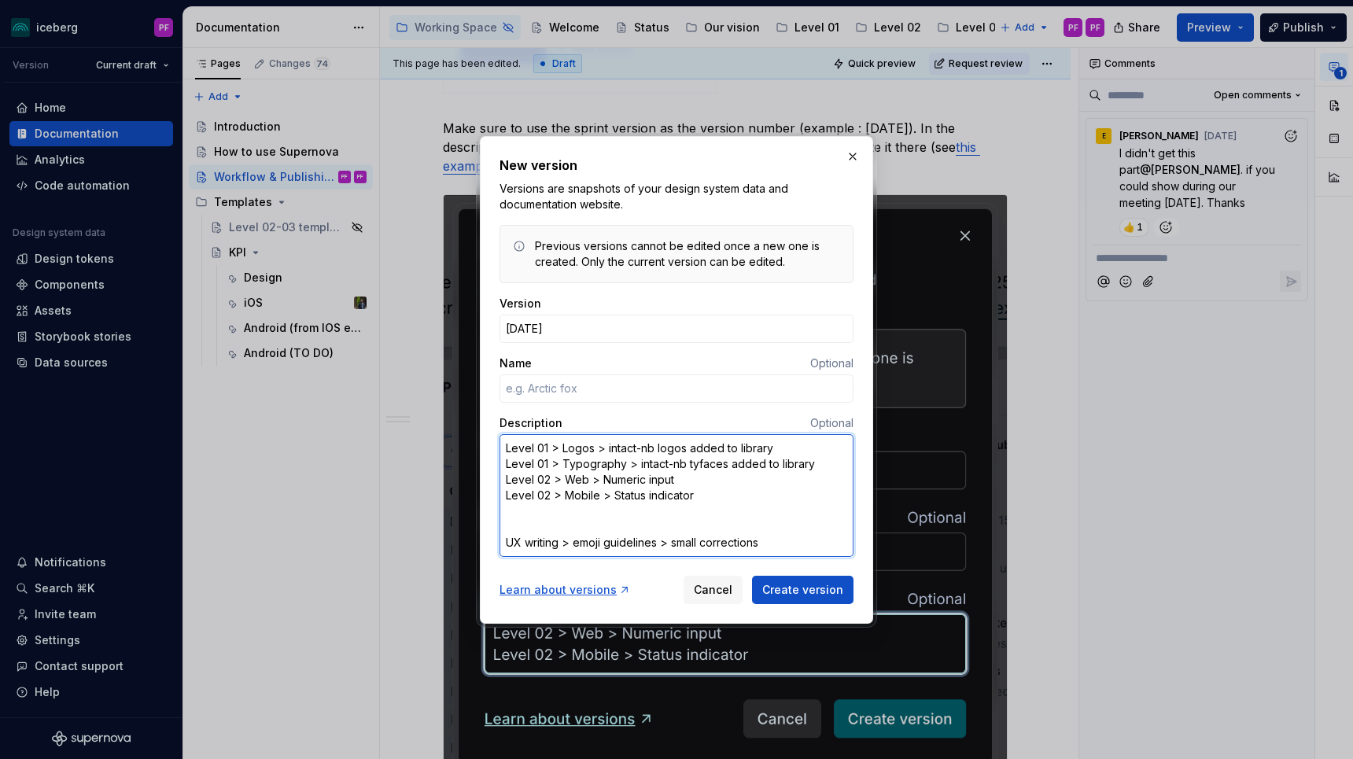
type textarea "*"
type textarea "Level 01 > Logos > intact-nb logos added to library Level 01 > Typography > int…"
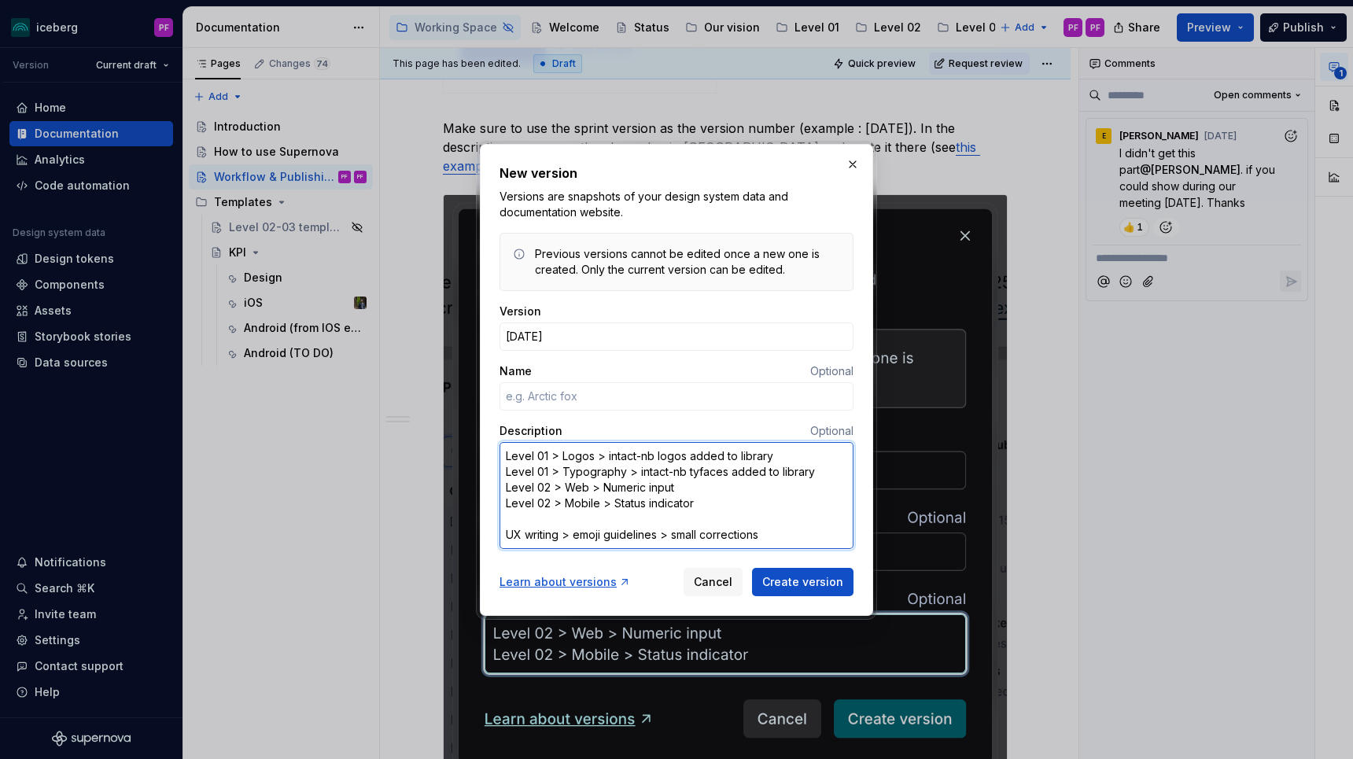
type textarea "*"
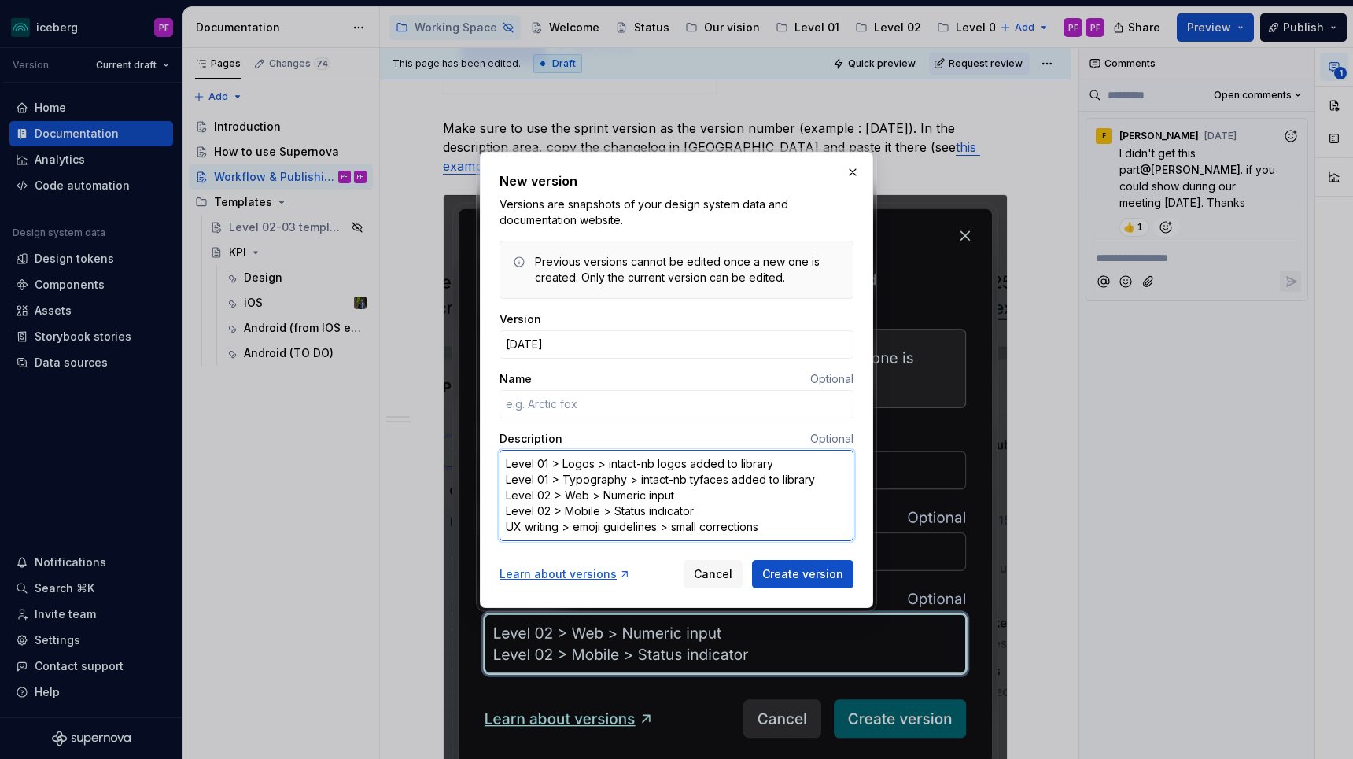
type textarea "Level 01 > Logos > intact-nb logos added to library Level 01 > Typography > int…"
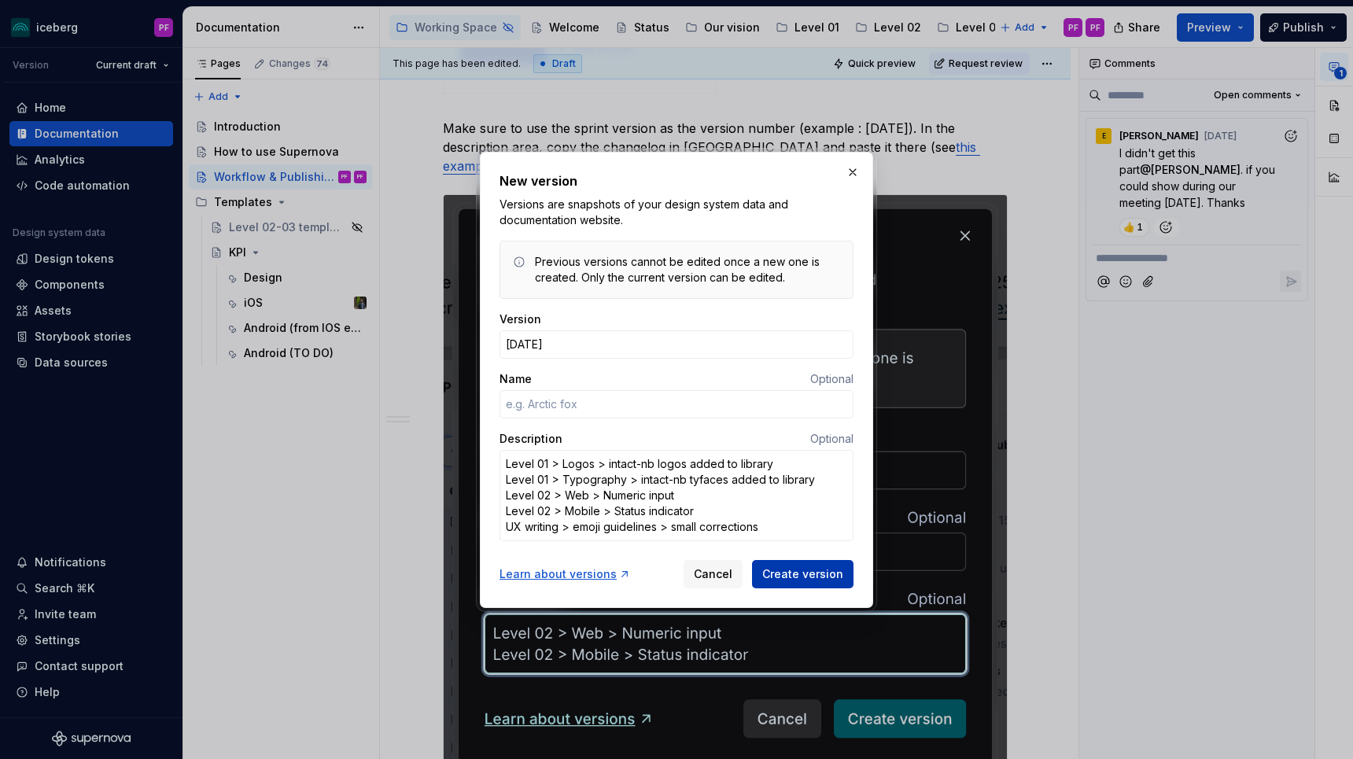
click at [780, 570] on span "Create version" at bounding box center [802, 574] width 81 height 16
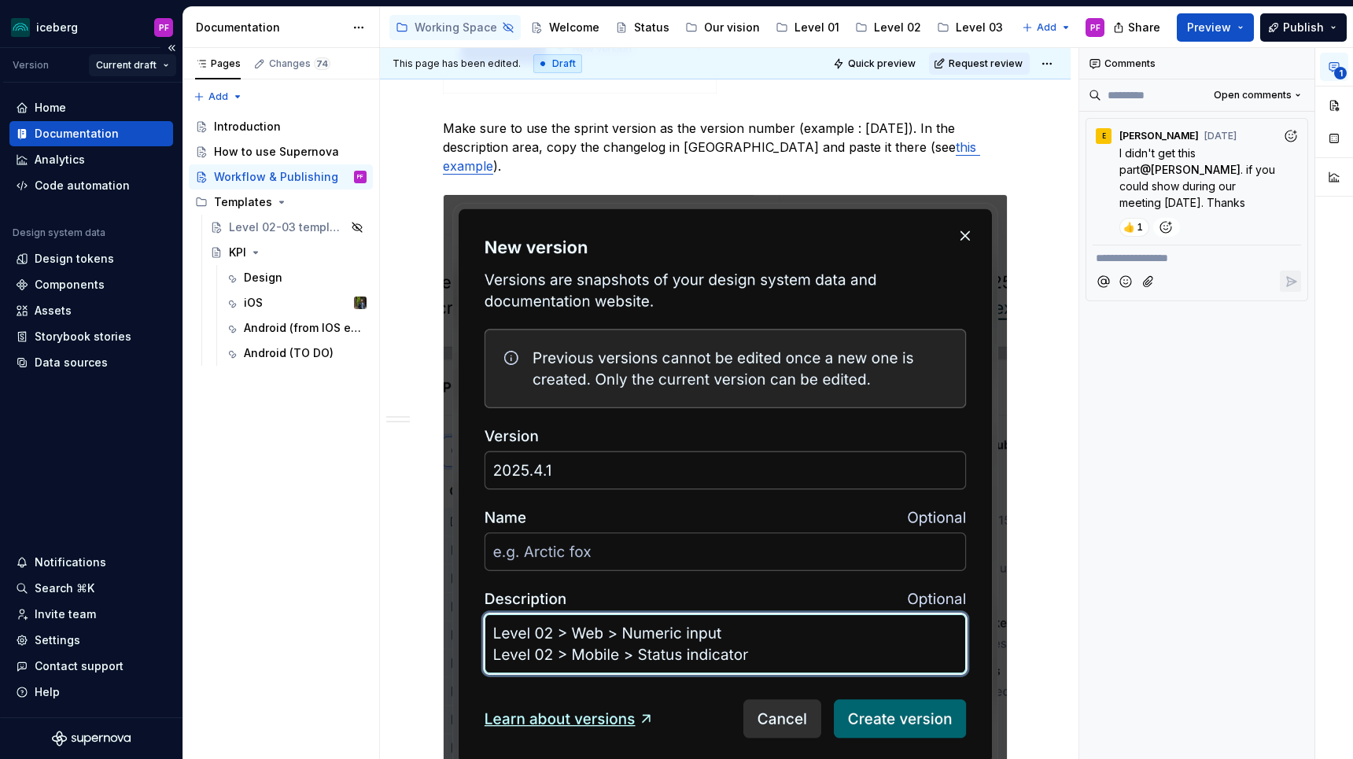
click at [131, 69] on html "iceberg PF Version Current draft Home Documentation Analytics Code automation D…" at bounding box center [676, 379] width 1353 height 759
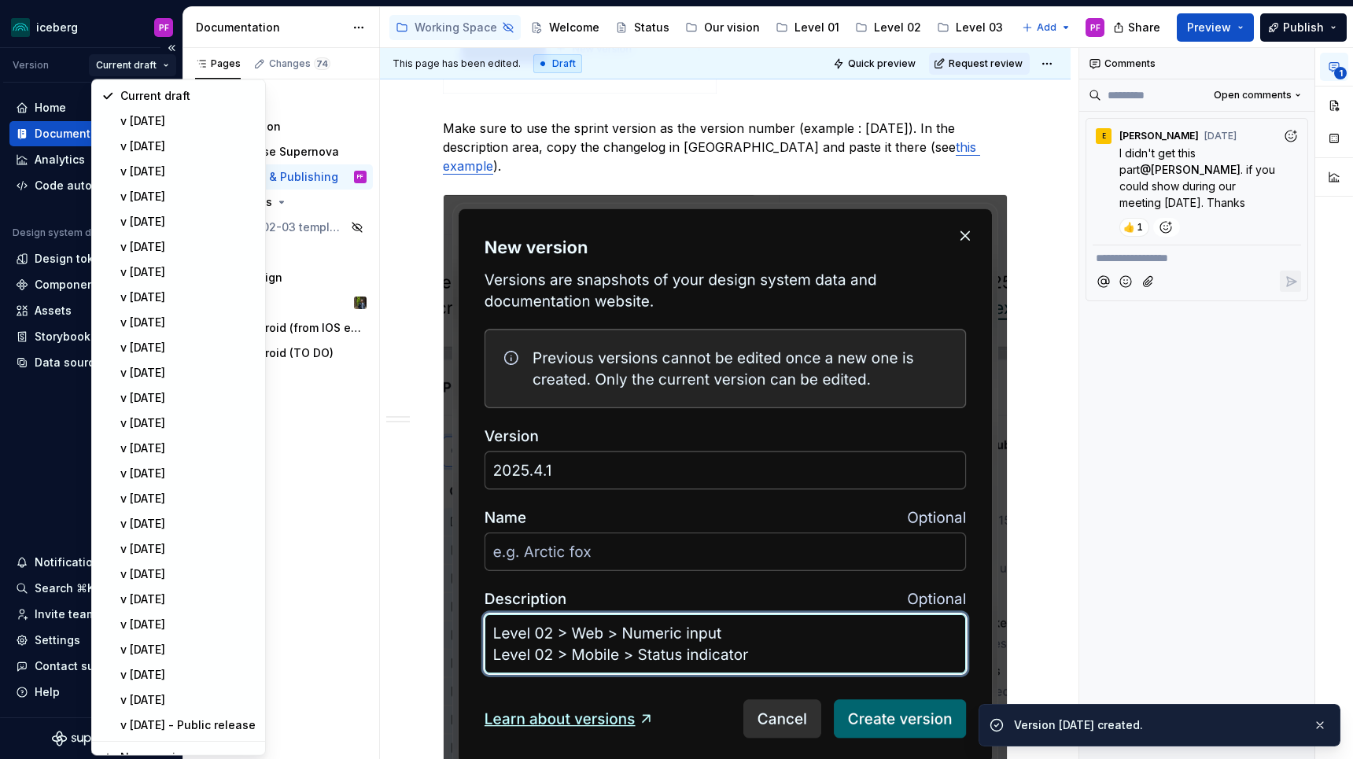
click at [131, 69] on html "iceberg PF Version Current draft Home Documentation Analytics Code automation D…" at bounding box center [676, 379] width 1353 height 759
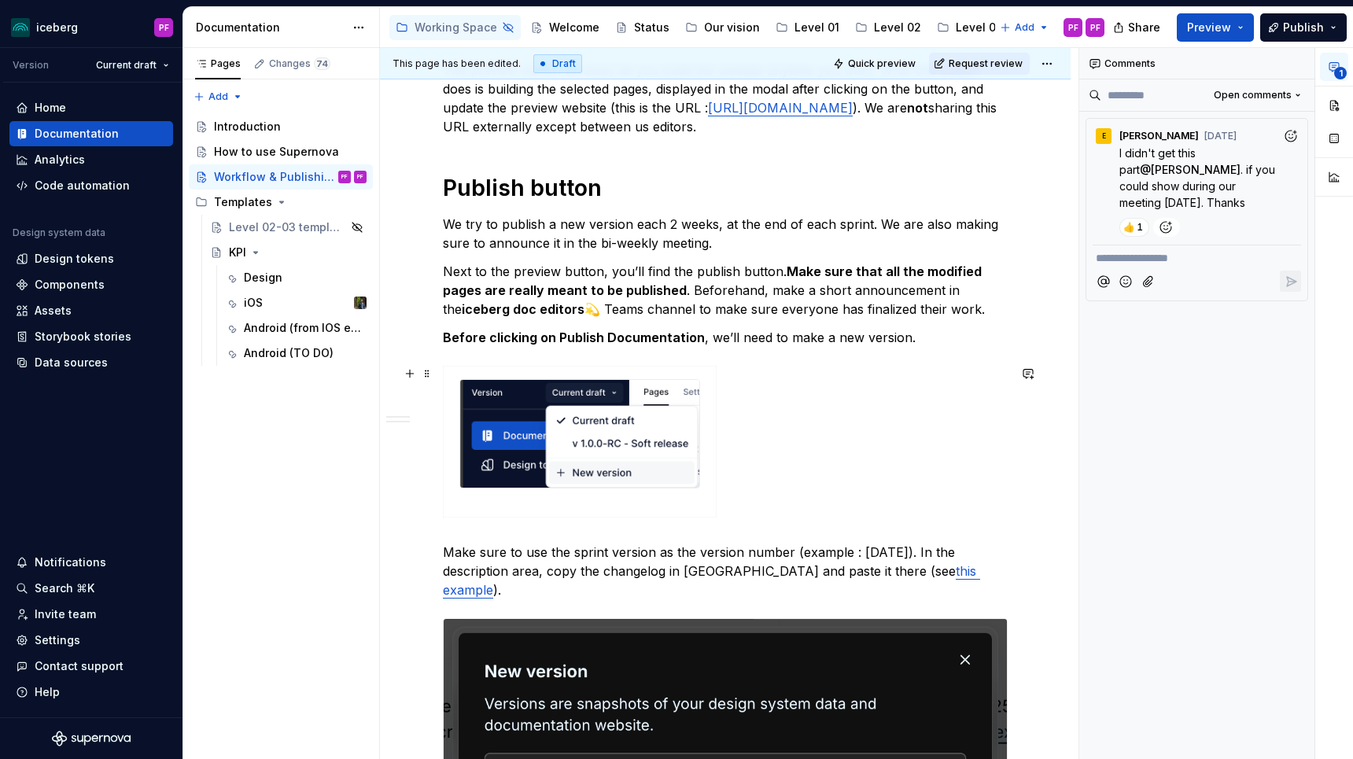
scroll to position [326, 0]
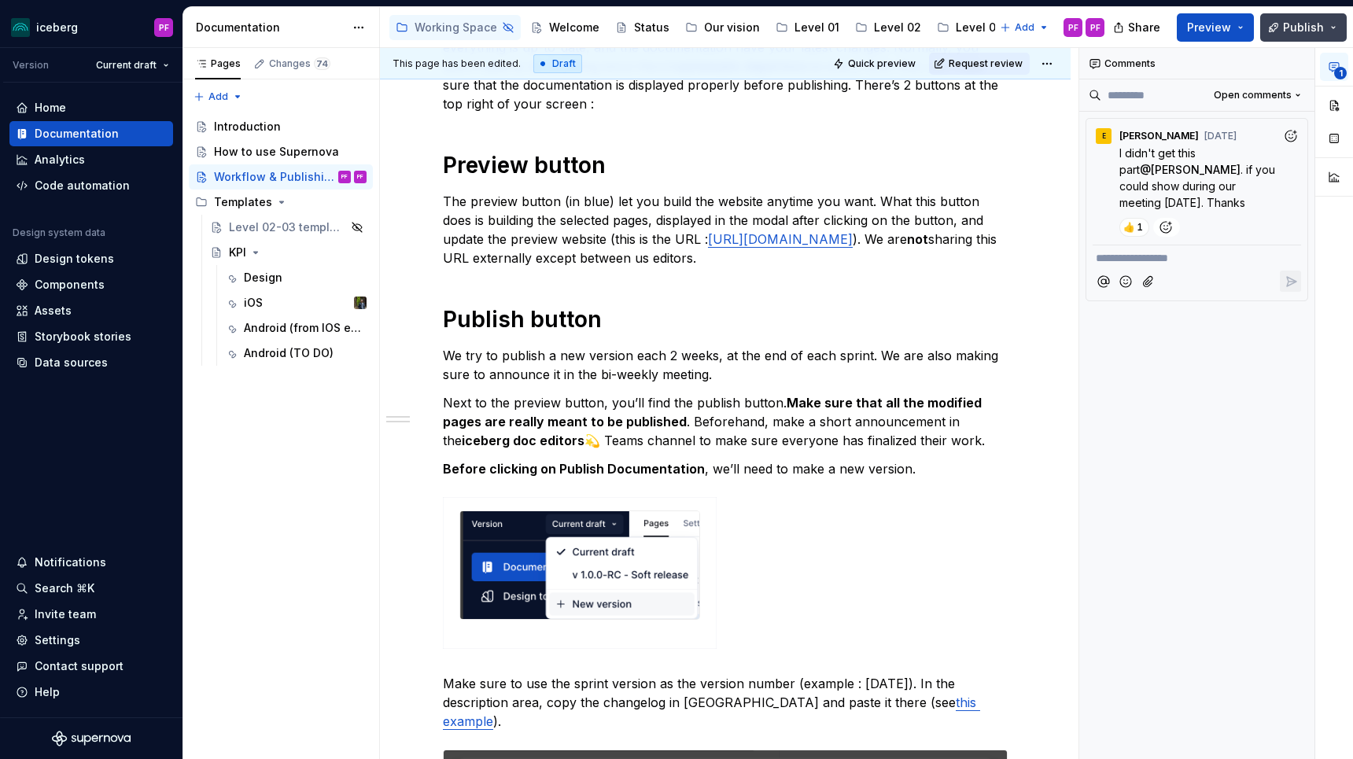
click at [1304, 20] on span "Publish" at bounding box center [1303, 28] width 41 height 16
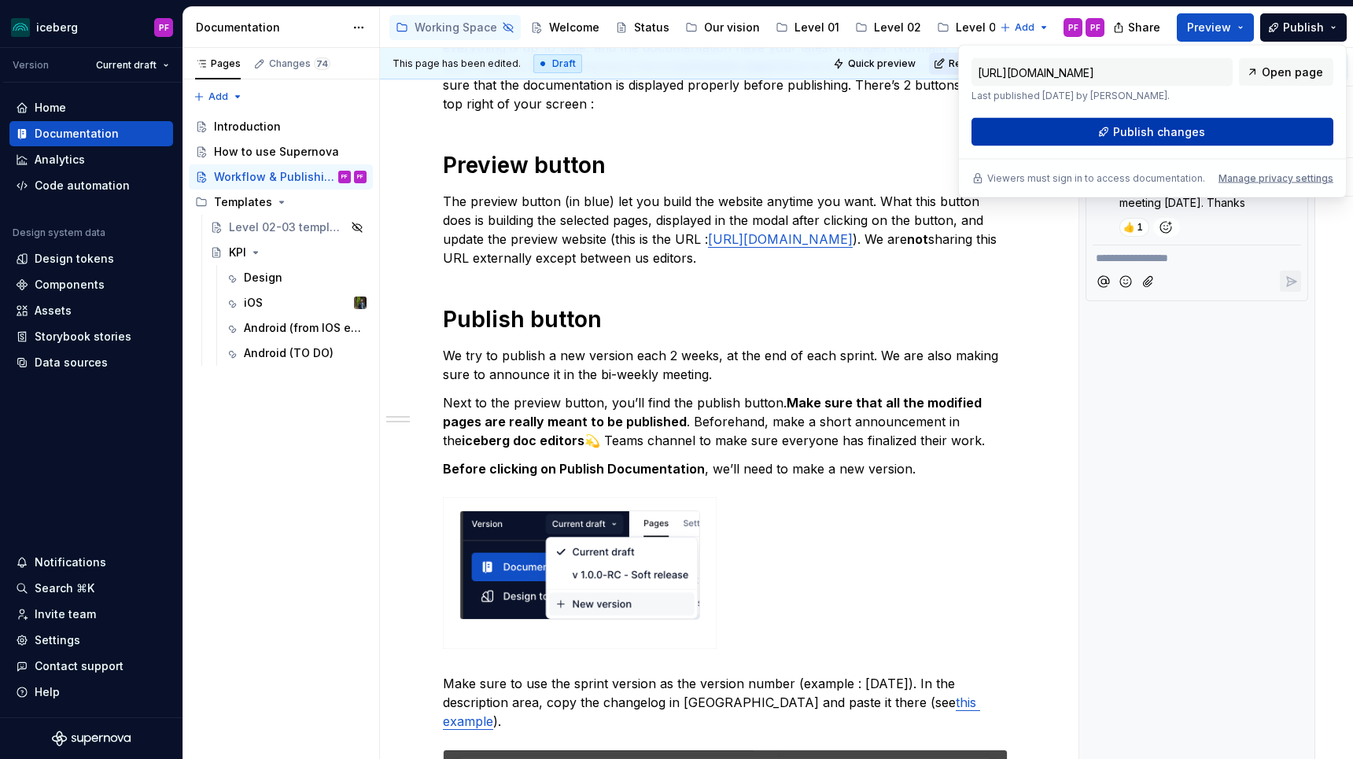
click at [1216, 133] on button "Publish changes" at bounding box center [1153, 132] width 362 height 28
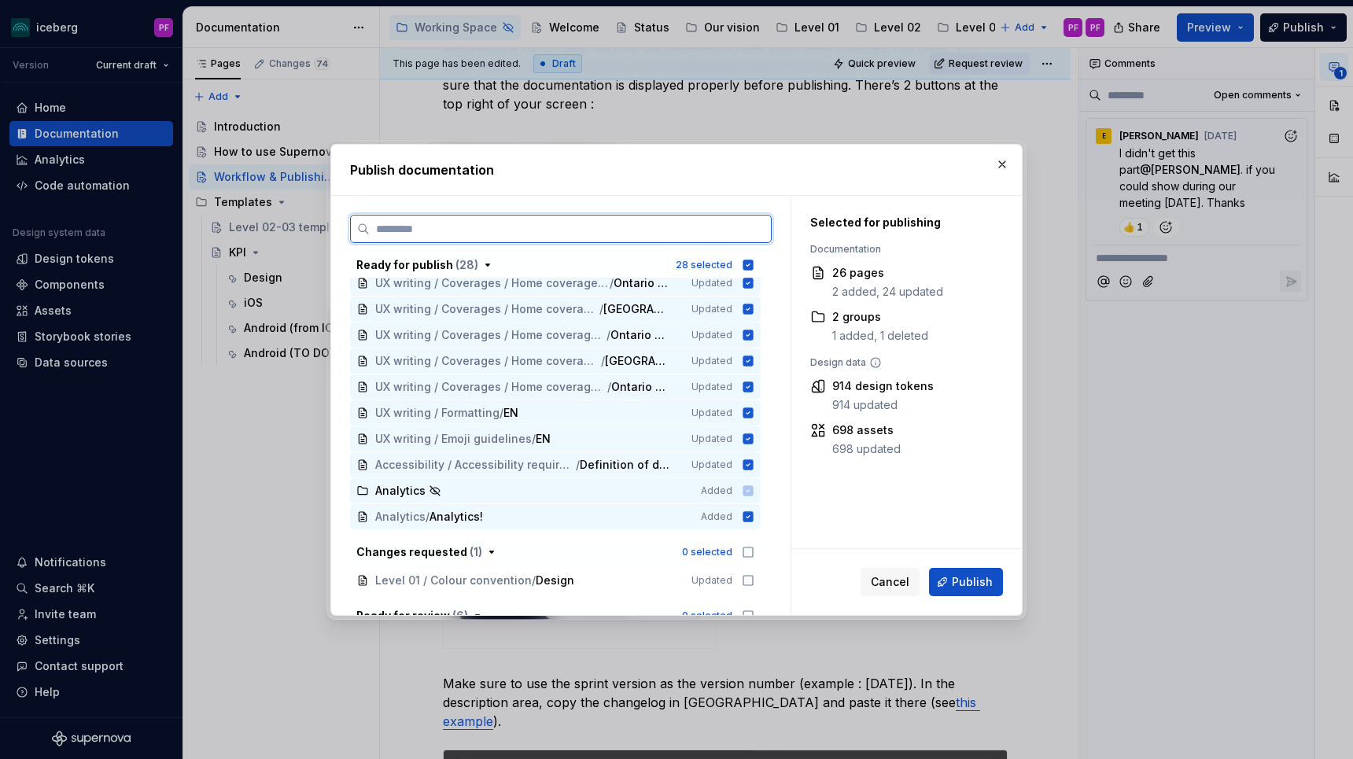
scroll to position [493, 0]
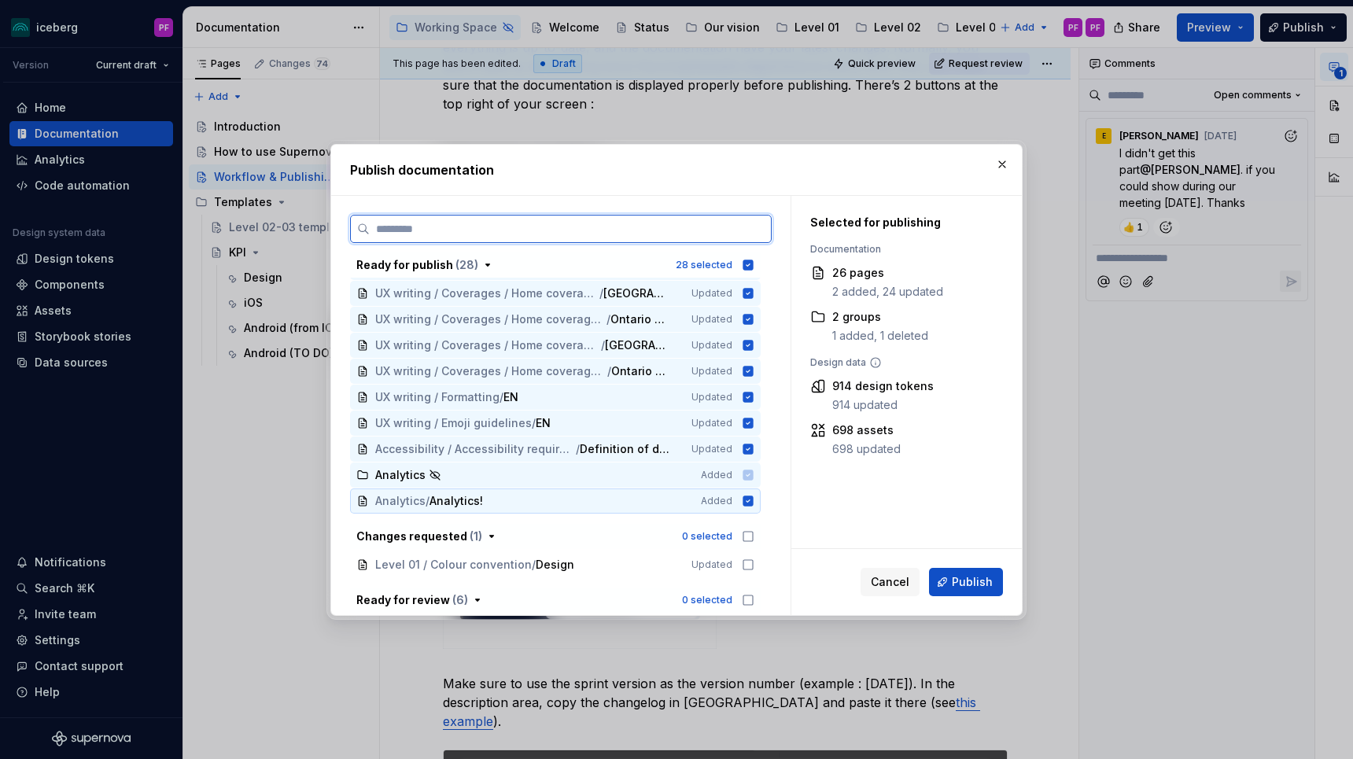
click at [754, 499] on icon at bounding box center [749, 501] width 10 height 10
click at [754, 478] on icon at bounding box center [749, 475] width 10 height 10
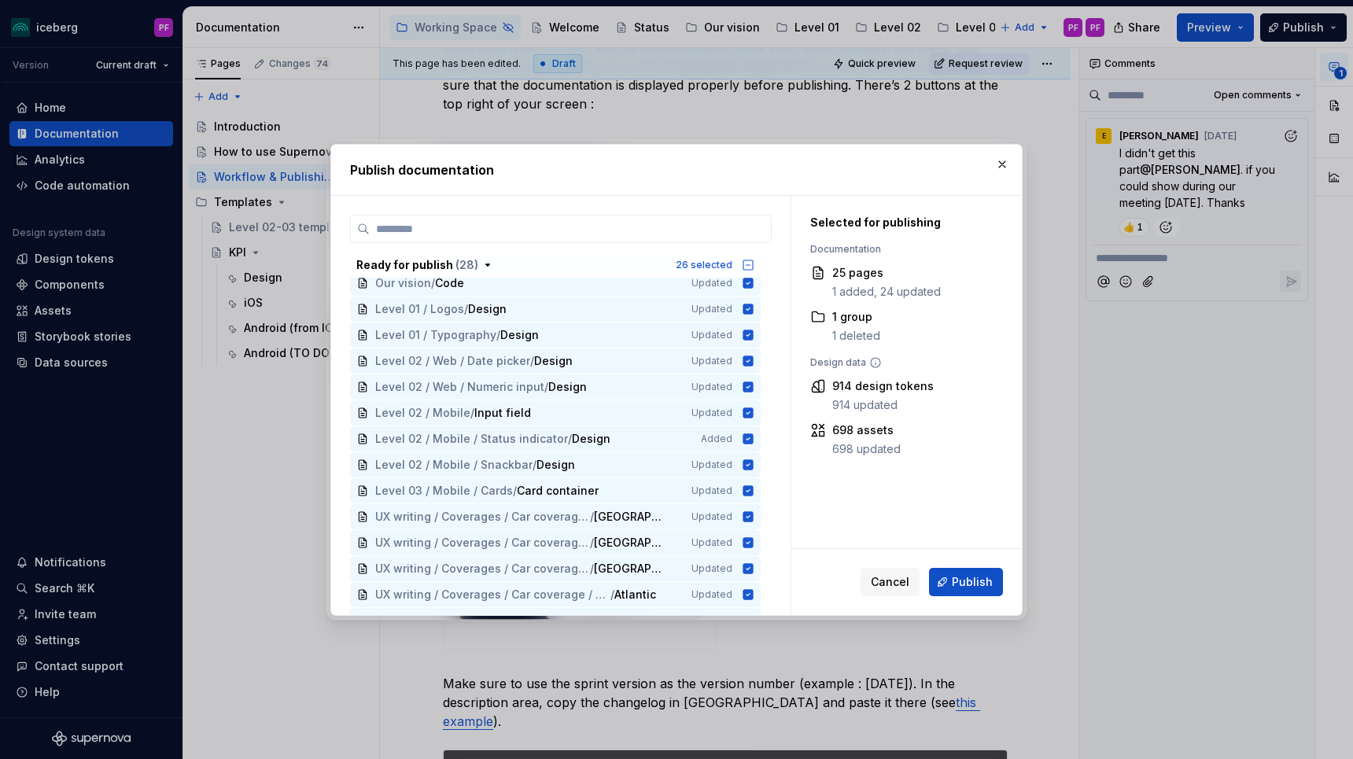
scroll to position [0, 0]
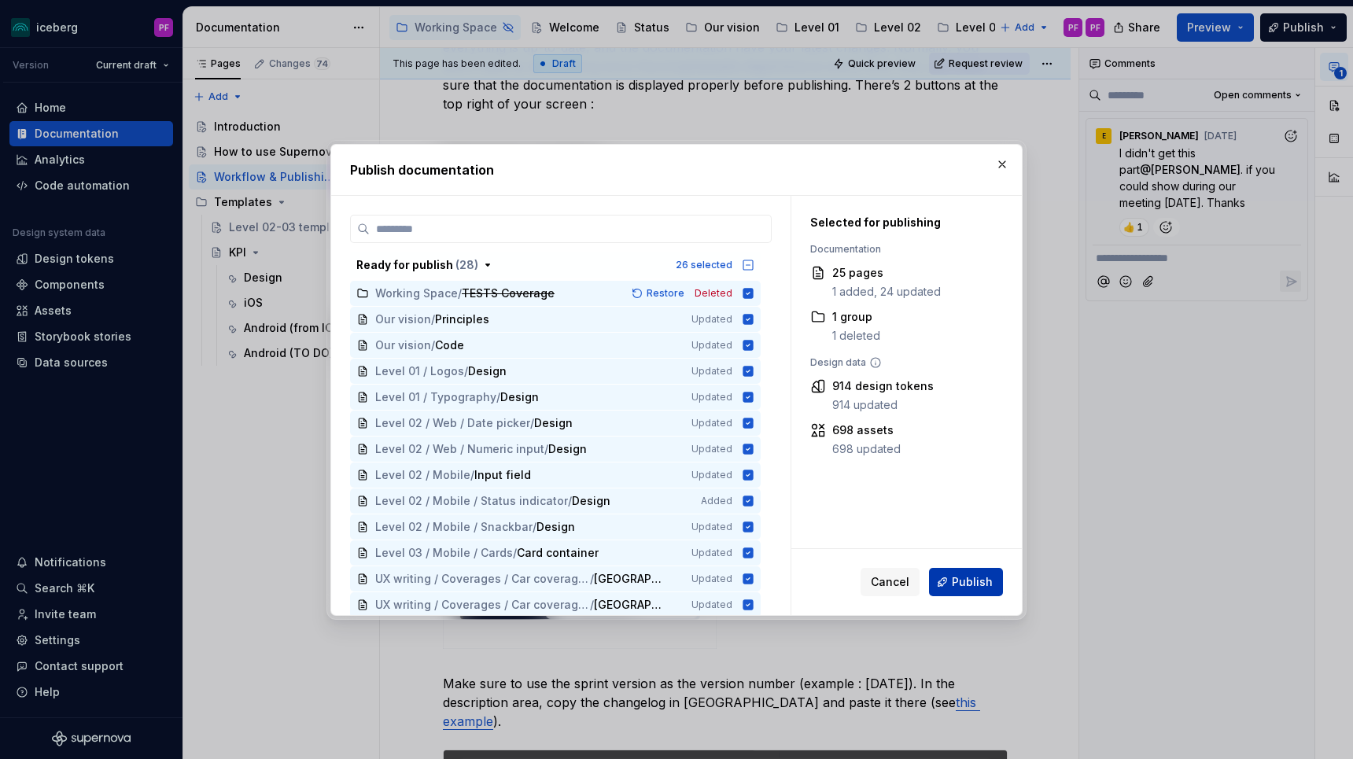
click at [994, 593] on button "Publish" at bounding box center [966, 582] width 74 height 28
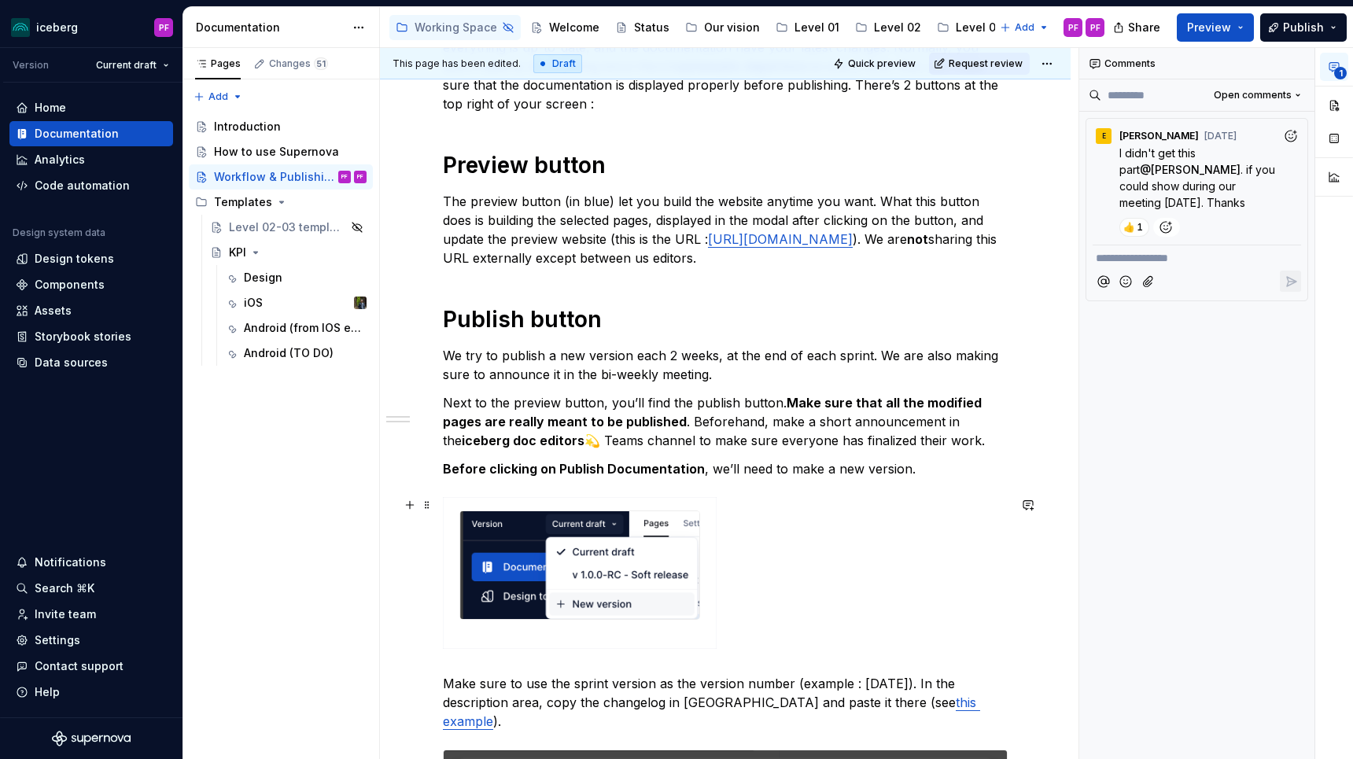
type textarea "*"
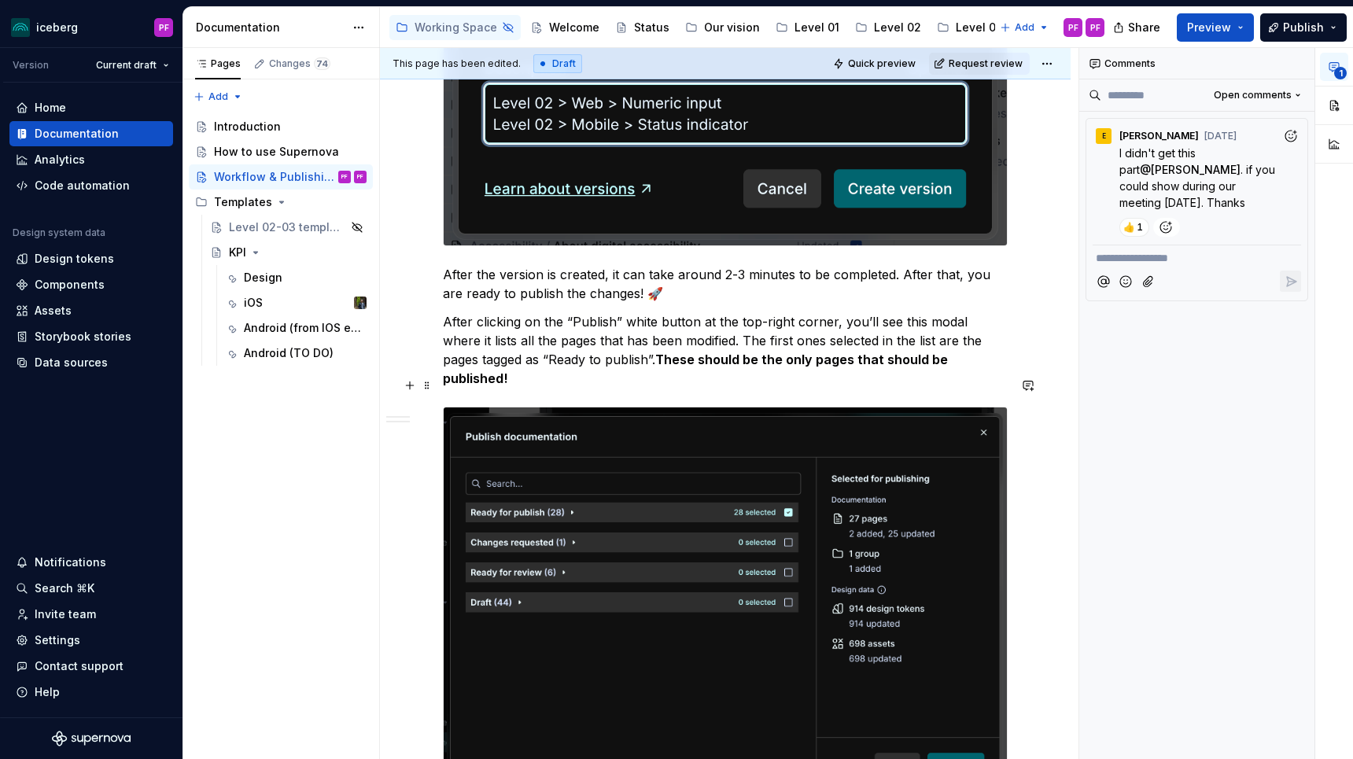
scroll to position [1413, 0]
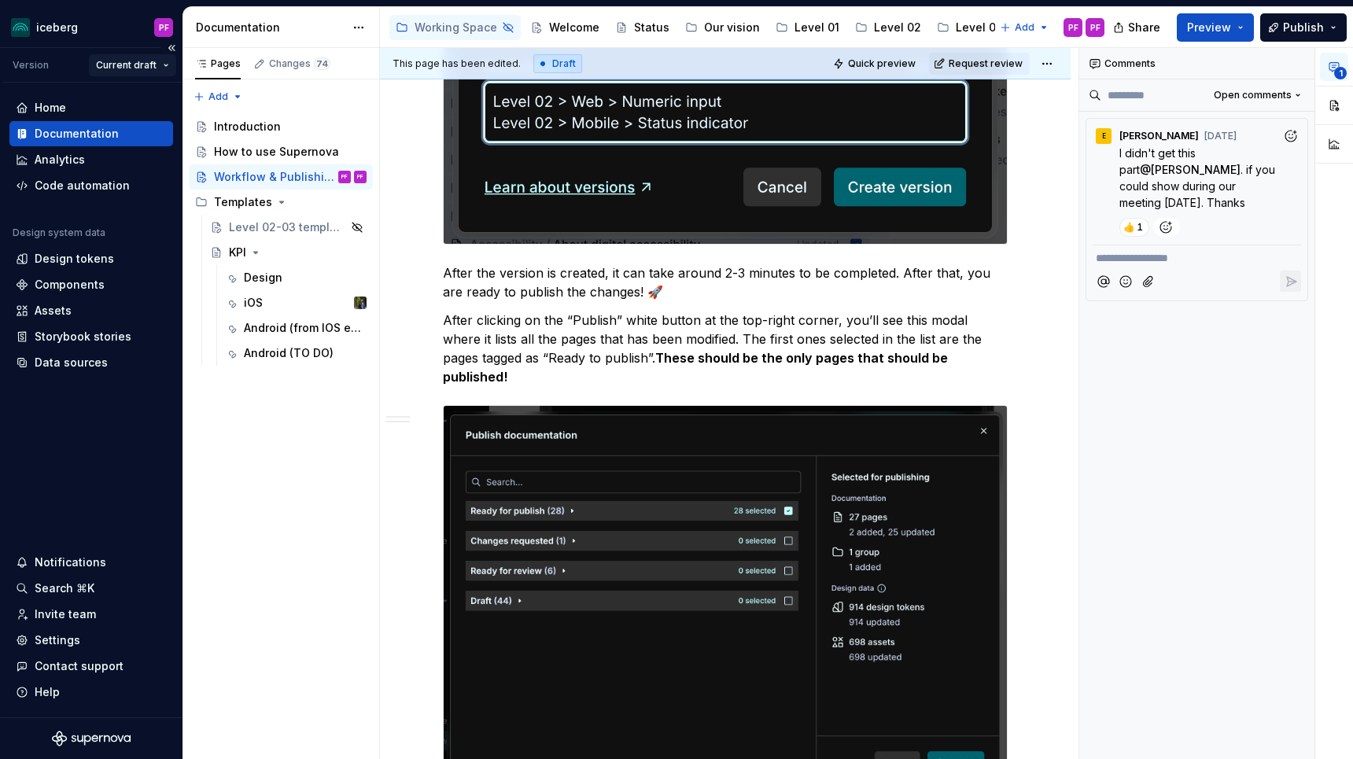
click at [161, 74] on html "iceberg PF Version Current draft Home Documentation Analytics Code automation D…" at bounding box center [676, 379] width 1353 height 759
click at [155, 72] on html "iceberg PF Version Current draft Home Documentation Analytics Code automation D…" at bounding box center [676, 379] width 1353 height 759
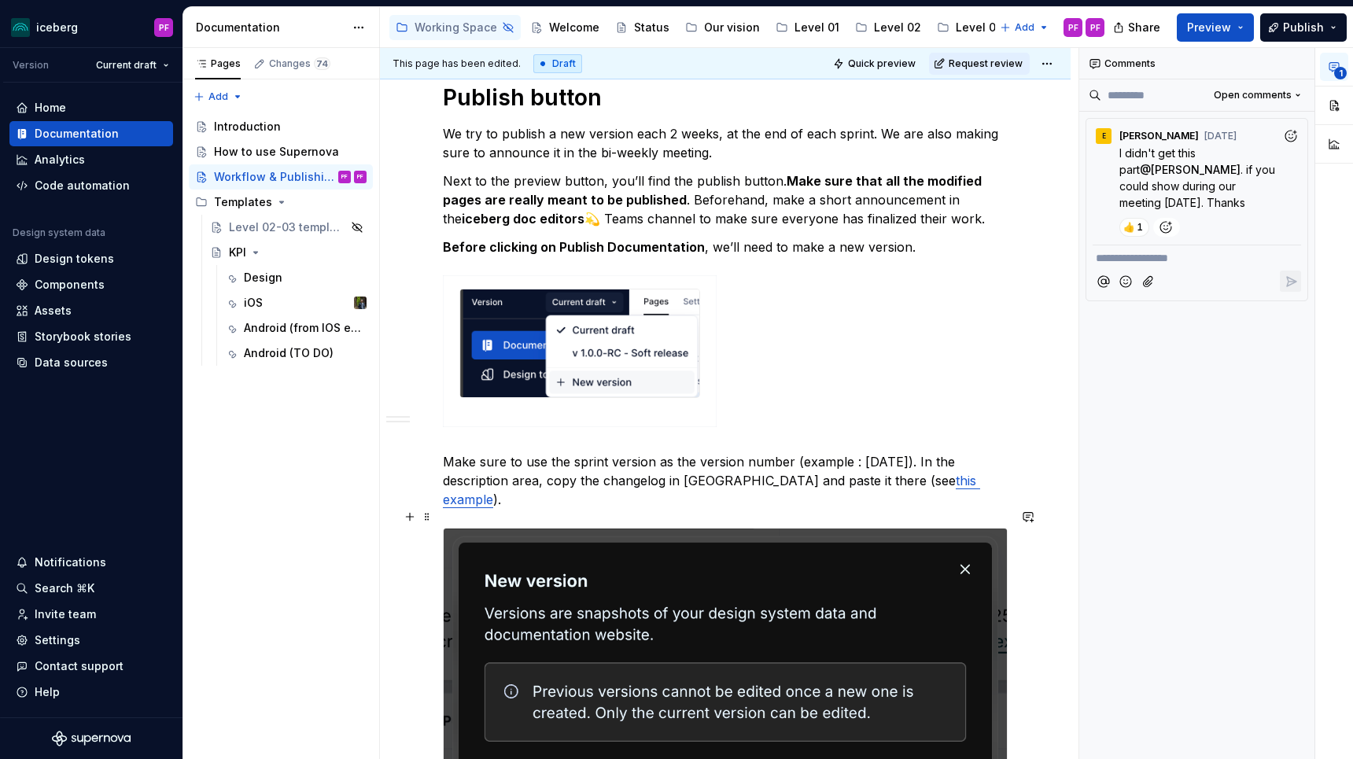
scroll to position [0, 0]
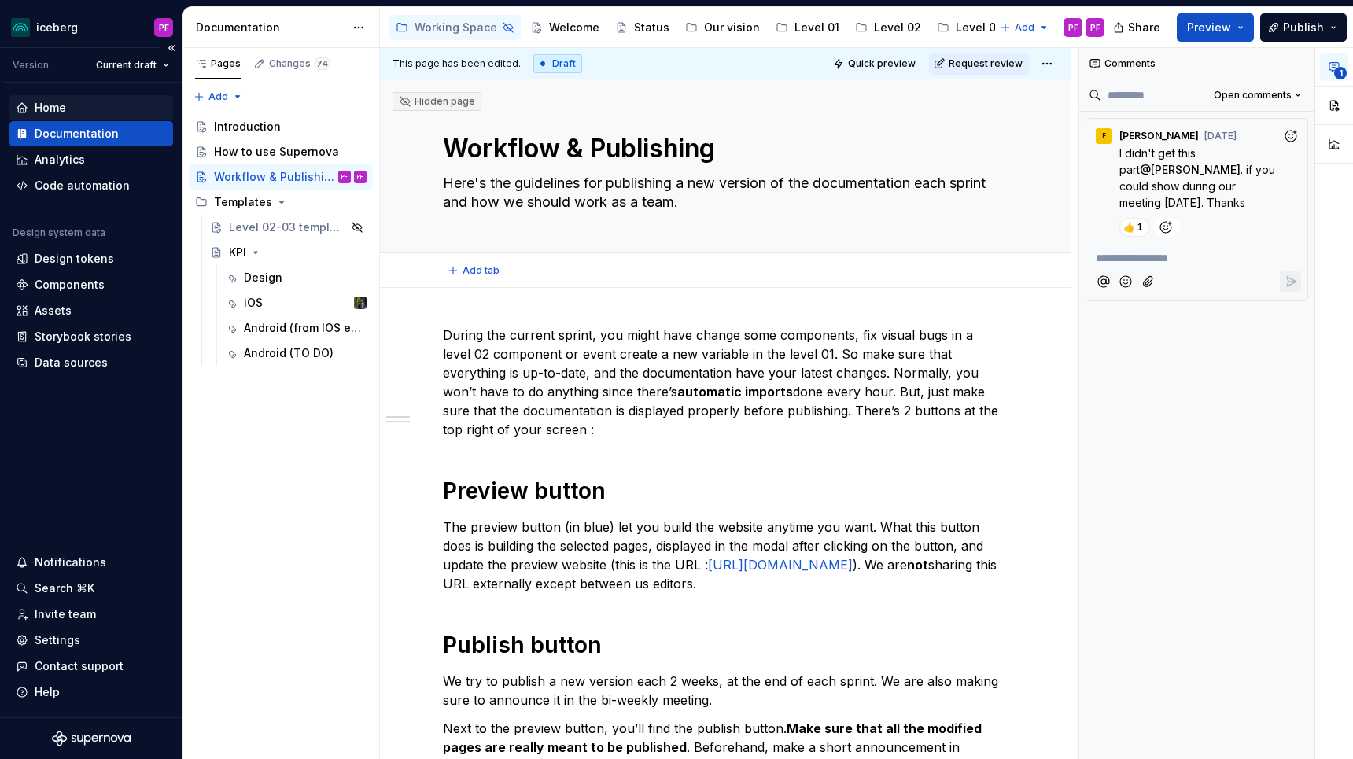
type textarea "*"
click at [99, 61] on html "iceberg PF Version Current draft Home Documentation Analytics Code automation D…" at bounding box center [676, 379] width 1353 height 759
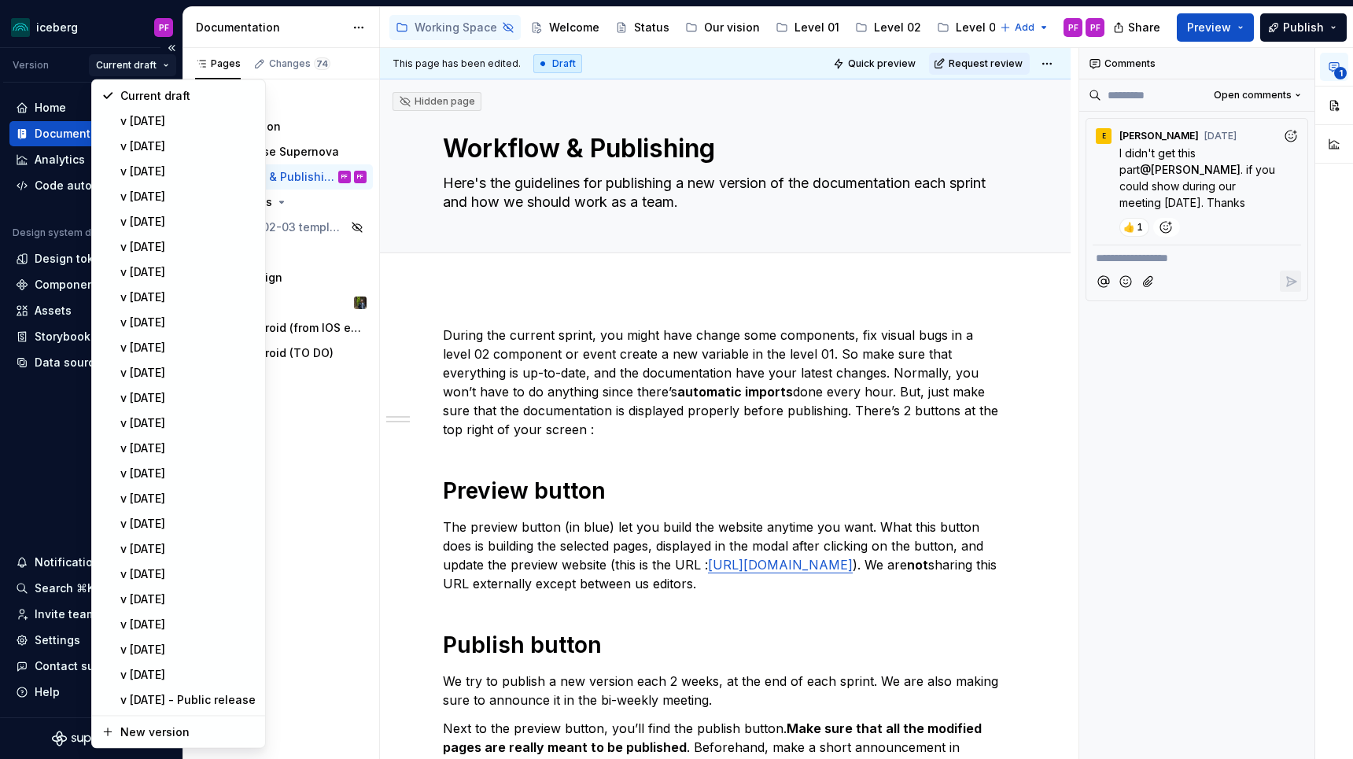
click at [105, 64] on html "iceberg PF Version Current draft Home Documentation Analytics Code automation D…" at bounding box center [676, 379] width 1353 height 759
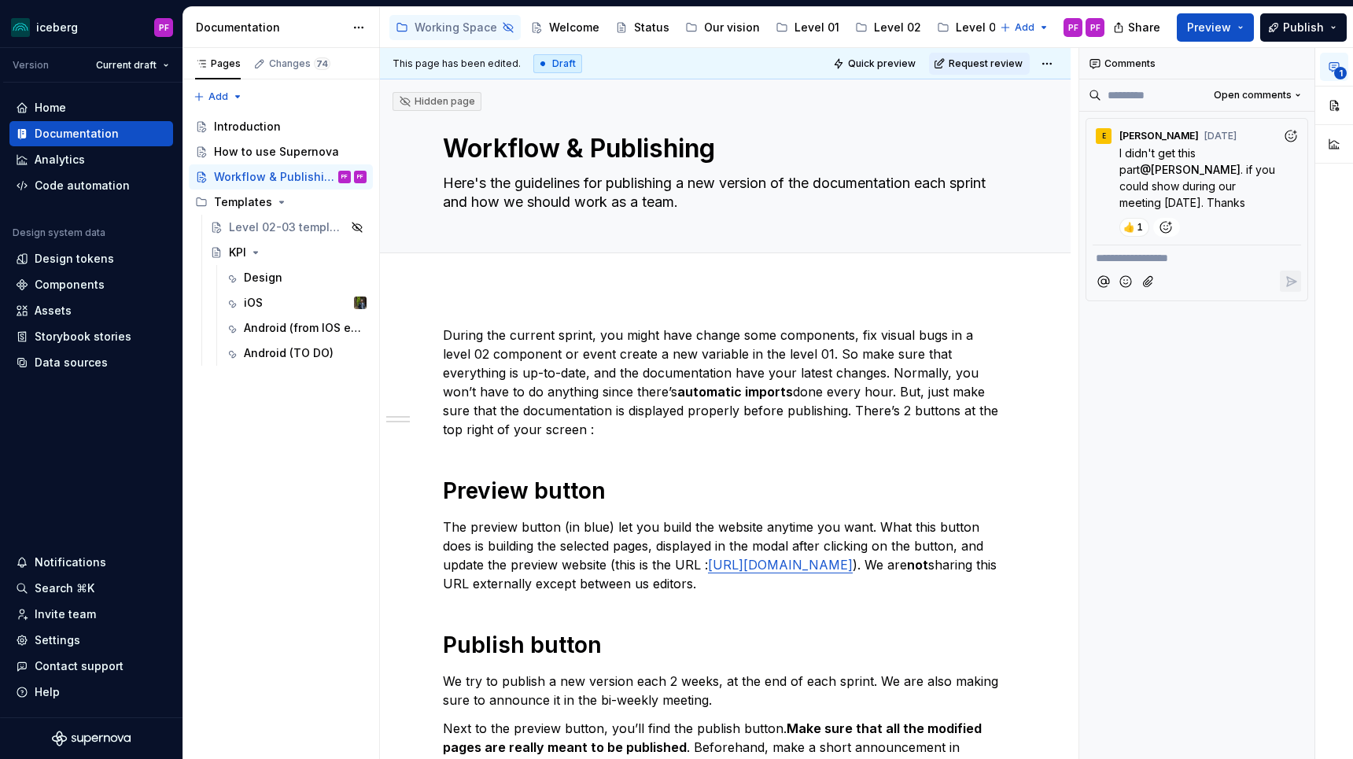
type textarea "*"
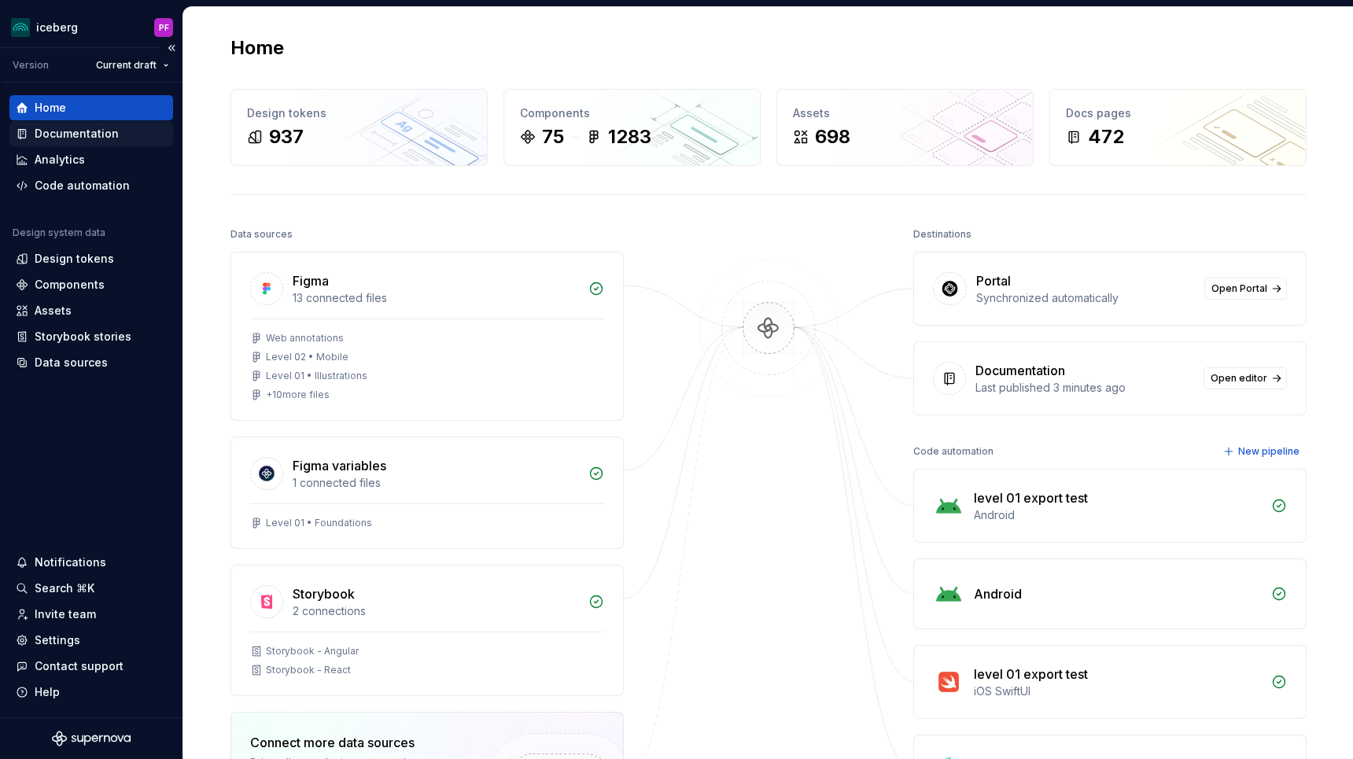
click at [100, 131] on div "Documentation" at bounding box center [77, 134] width 84 height 16
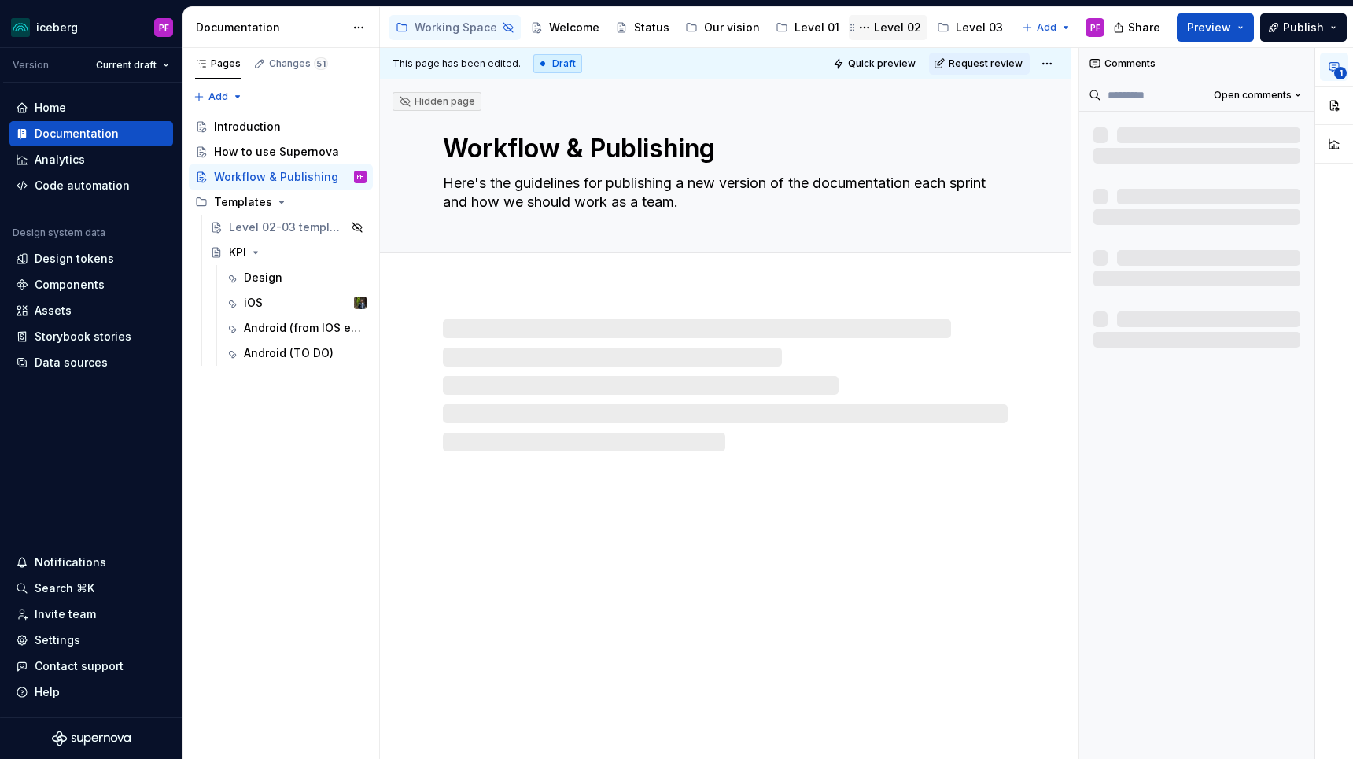
click at [874, 27] on div "Level 02" at bounding box center [897, 28] width 47 height 16
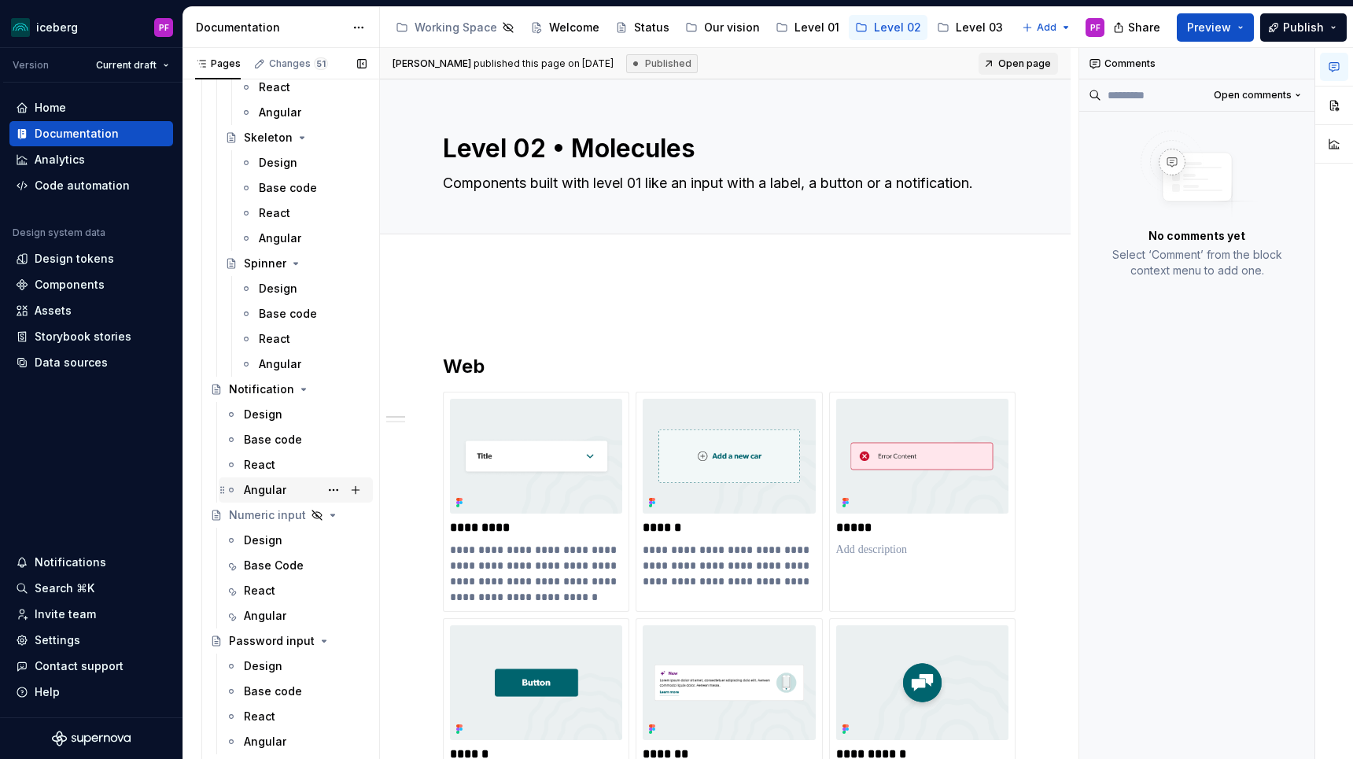
scroll to position [2029, 0]
click at [309, 518] on icon "Page tree" at bounding box center [313, 514] width 13 height 13
click at [300, 515] on icon "Page tree" at bounding box center [297, 514] width 13 height 13
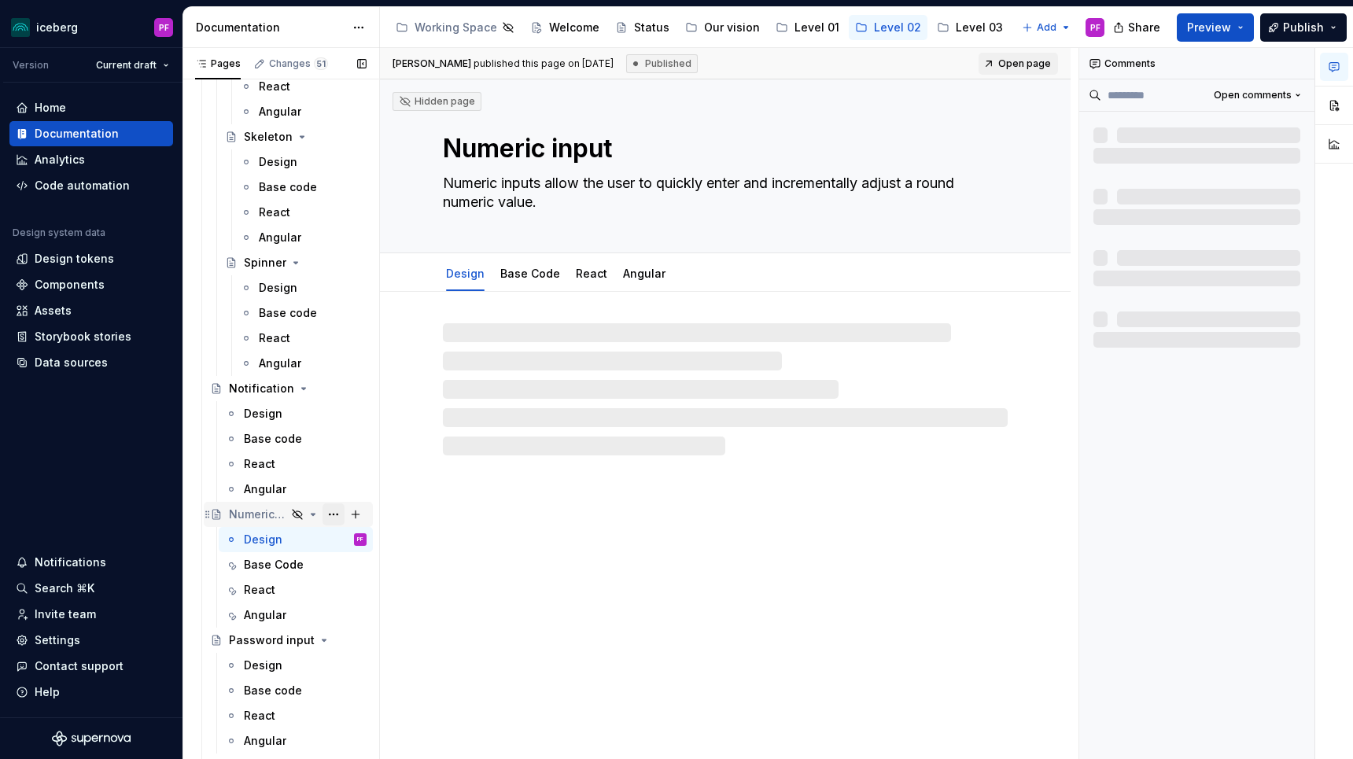
click at [338, 515] on button "Page tree" at bounding box center [334, 515] width 22 height 22
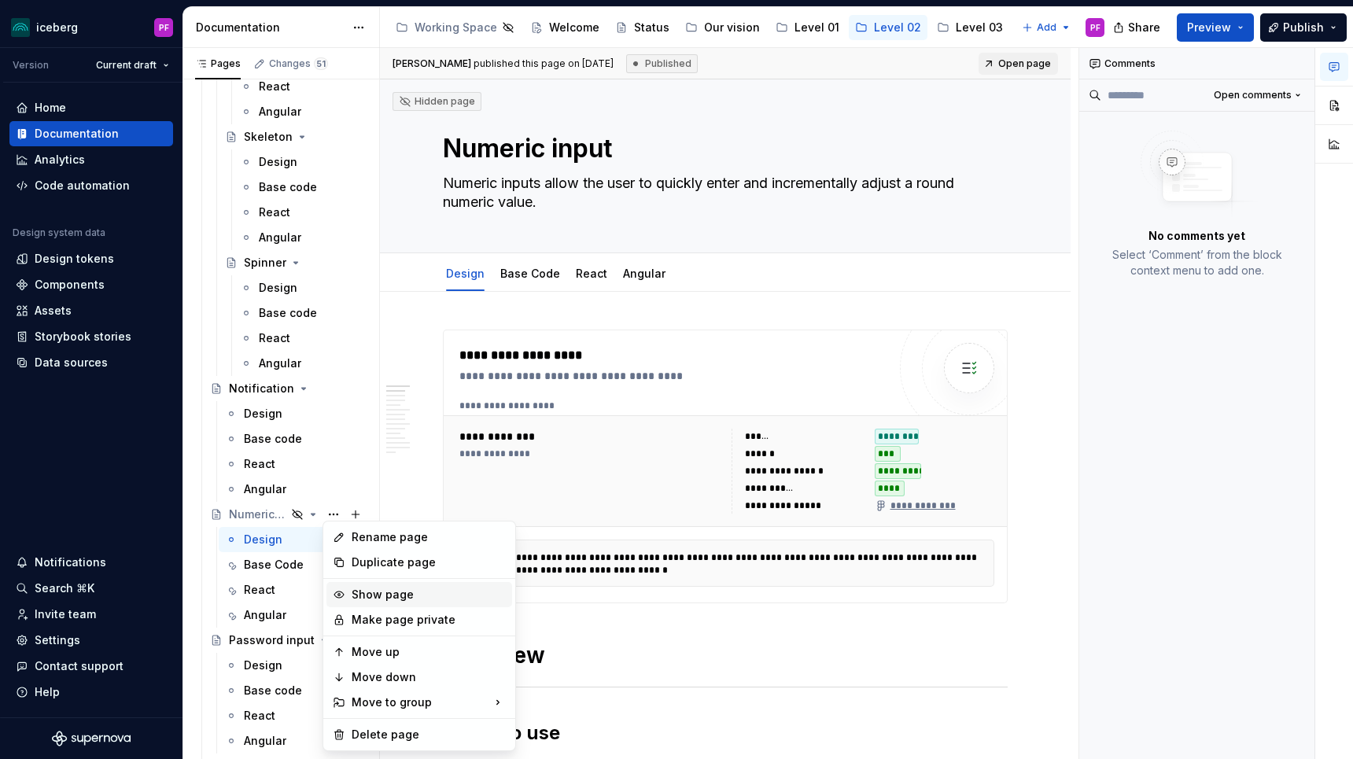
click at [371, 589] on div "Show page" at bounding box center [429, 595] width 154 height 16
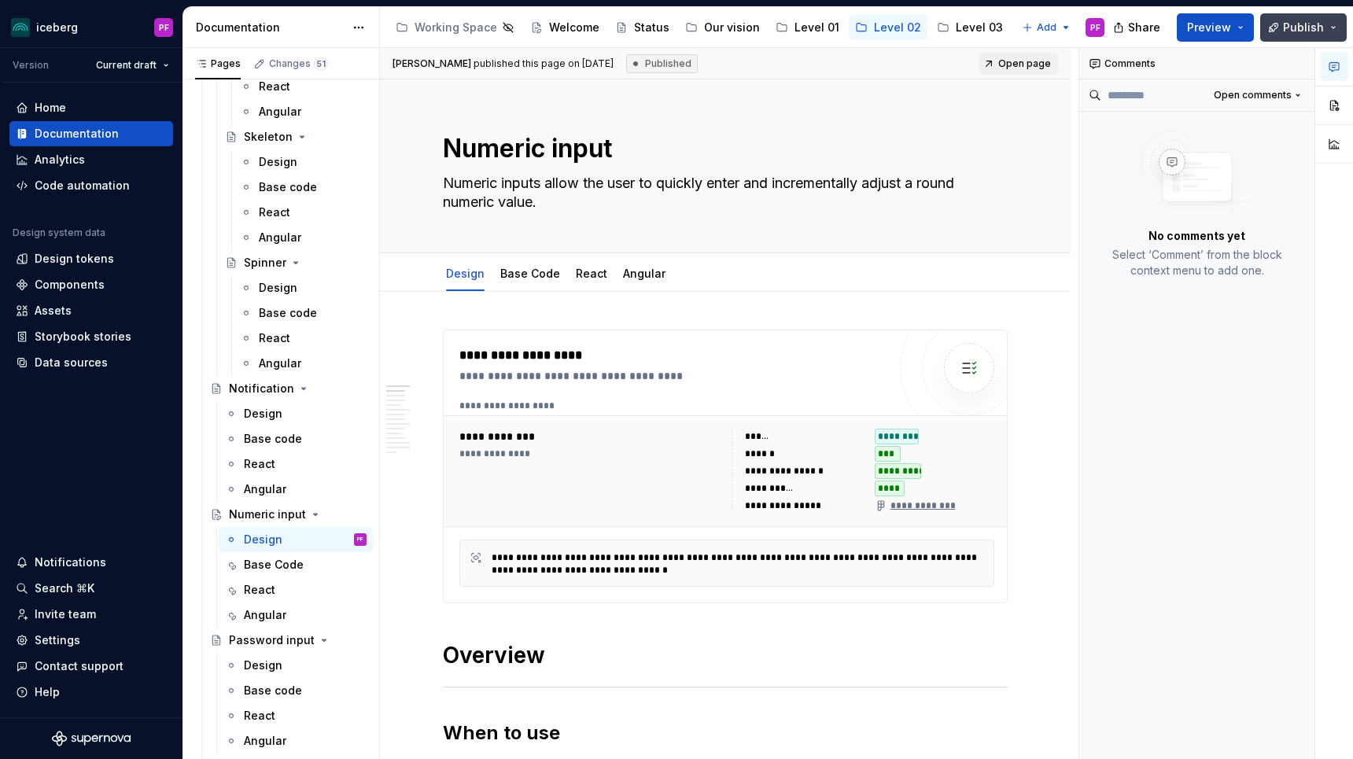
click at [1285, 25] on span "Publish" at bounding box center [1303, 28] width 41 height 16
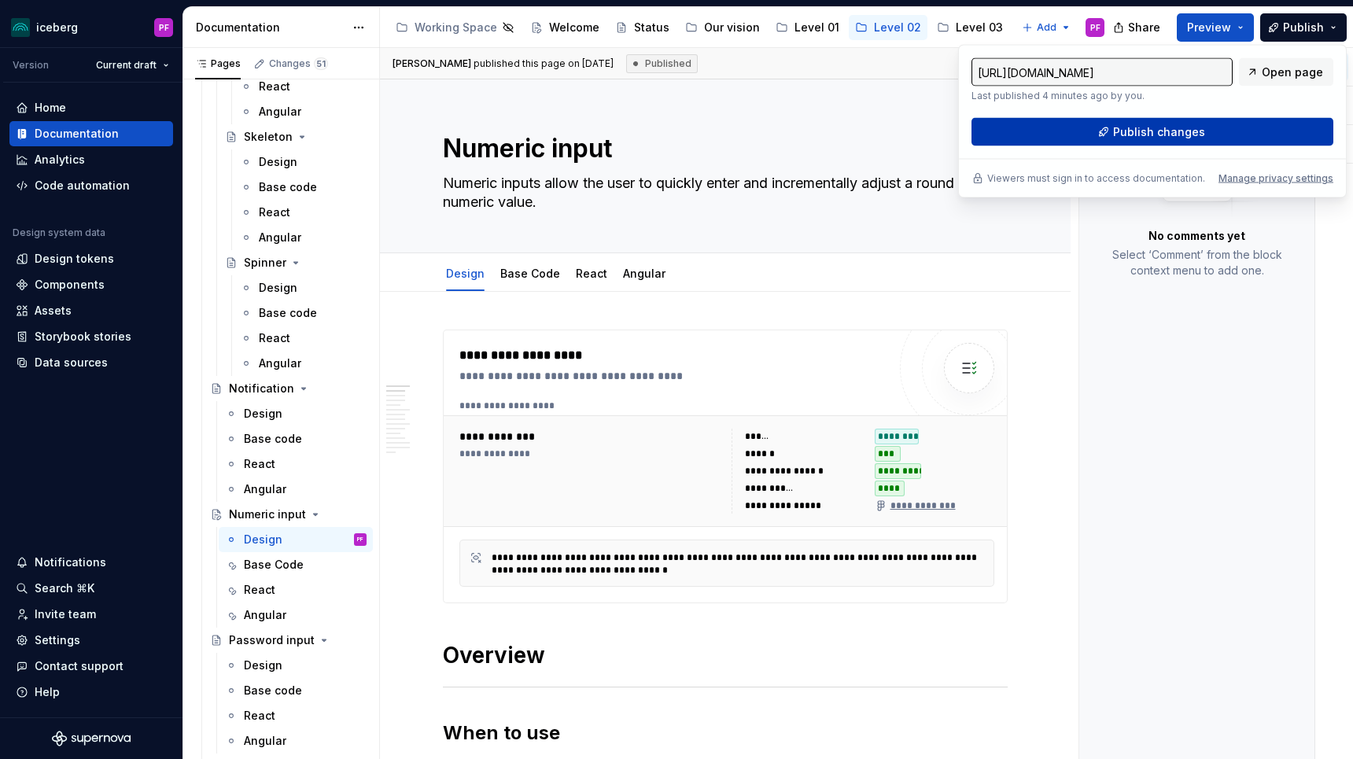
click at [1142, 127] on span "Publish changes" at bounding box center [1159, 132] width 92 height 16
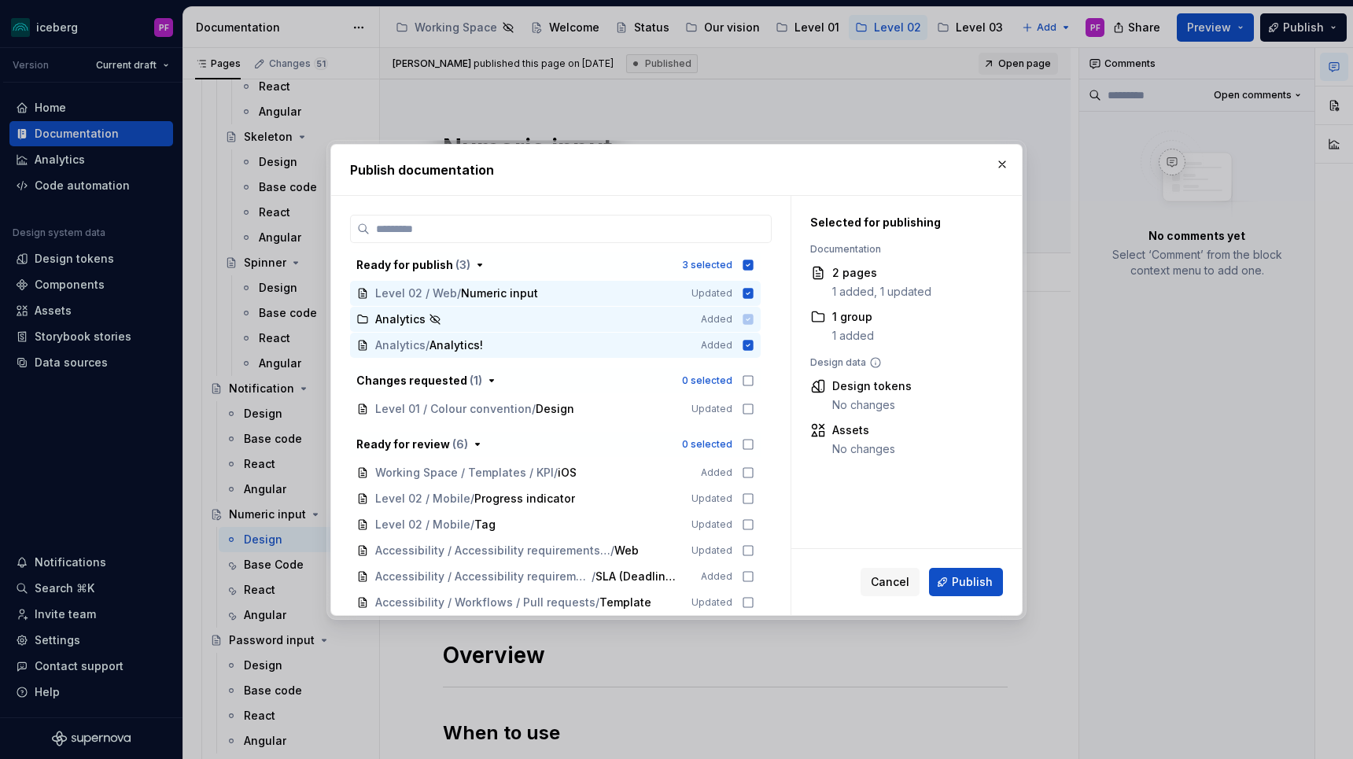
click at [754, 316] on icon at bounding box center [749, 319] width 10 height 10
click at [754, 340] on icon at bounding box center [749, 345] width 10 height 10
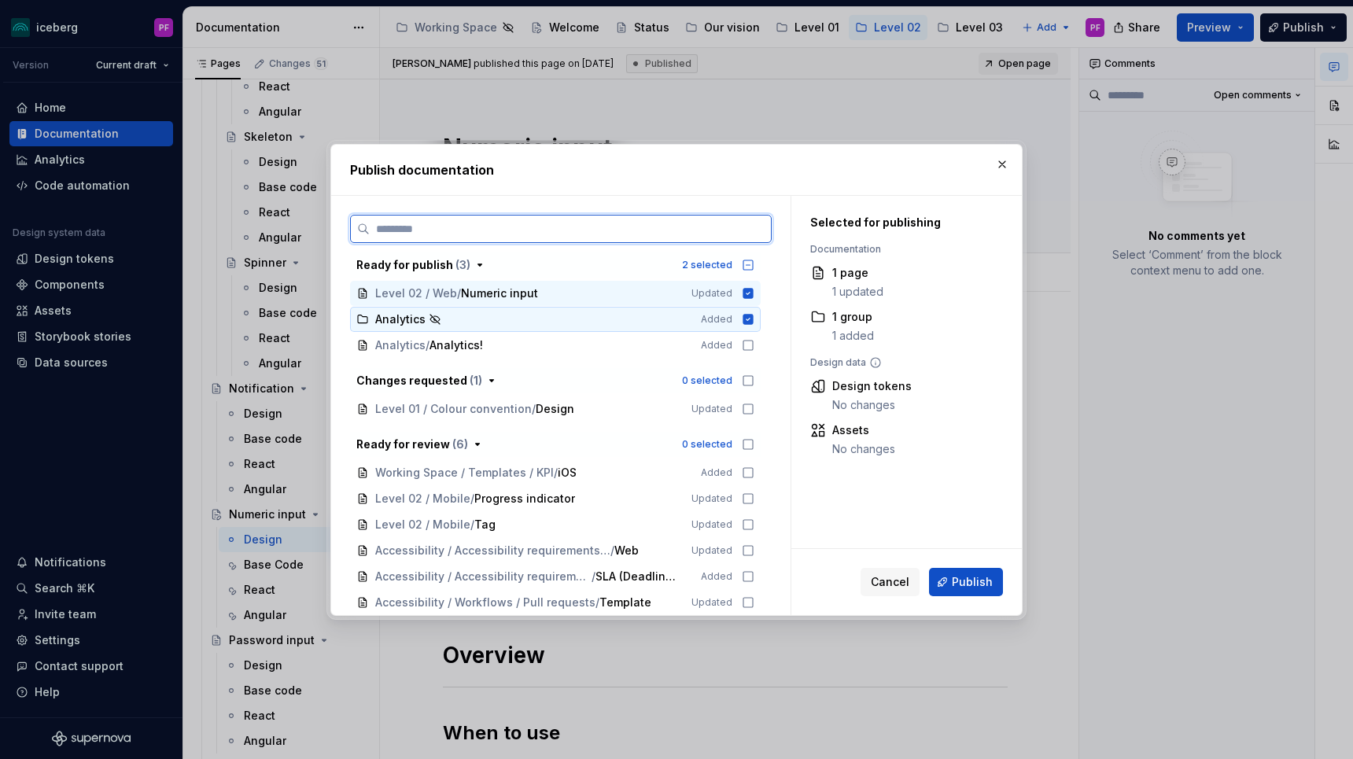
click at [754, 321] on icon at bounding box center [749, 319] width 10 height 10
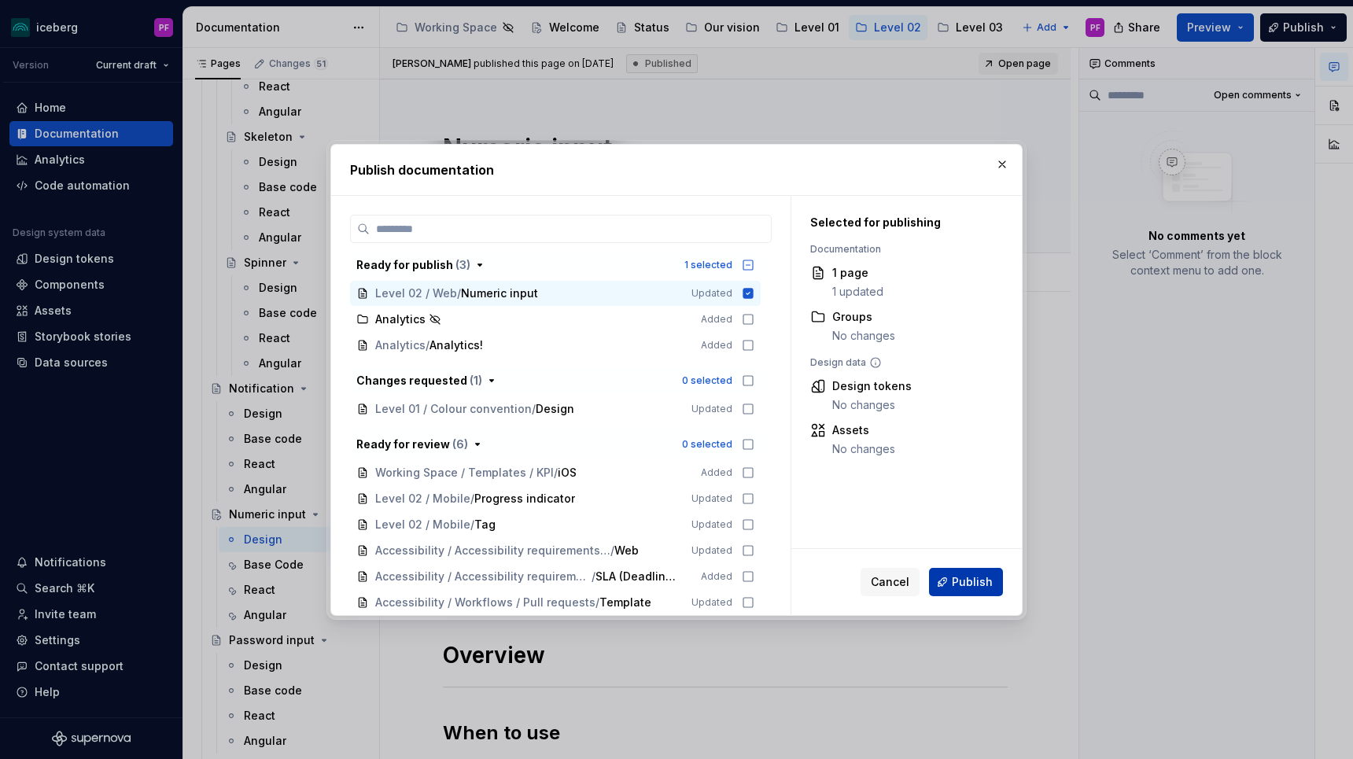
click at [948, 576] on button "Publish" at bounding box center [966, 582] width 74 height 28
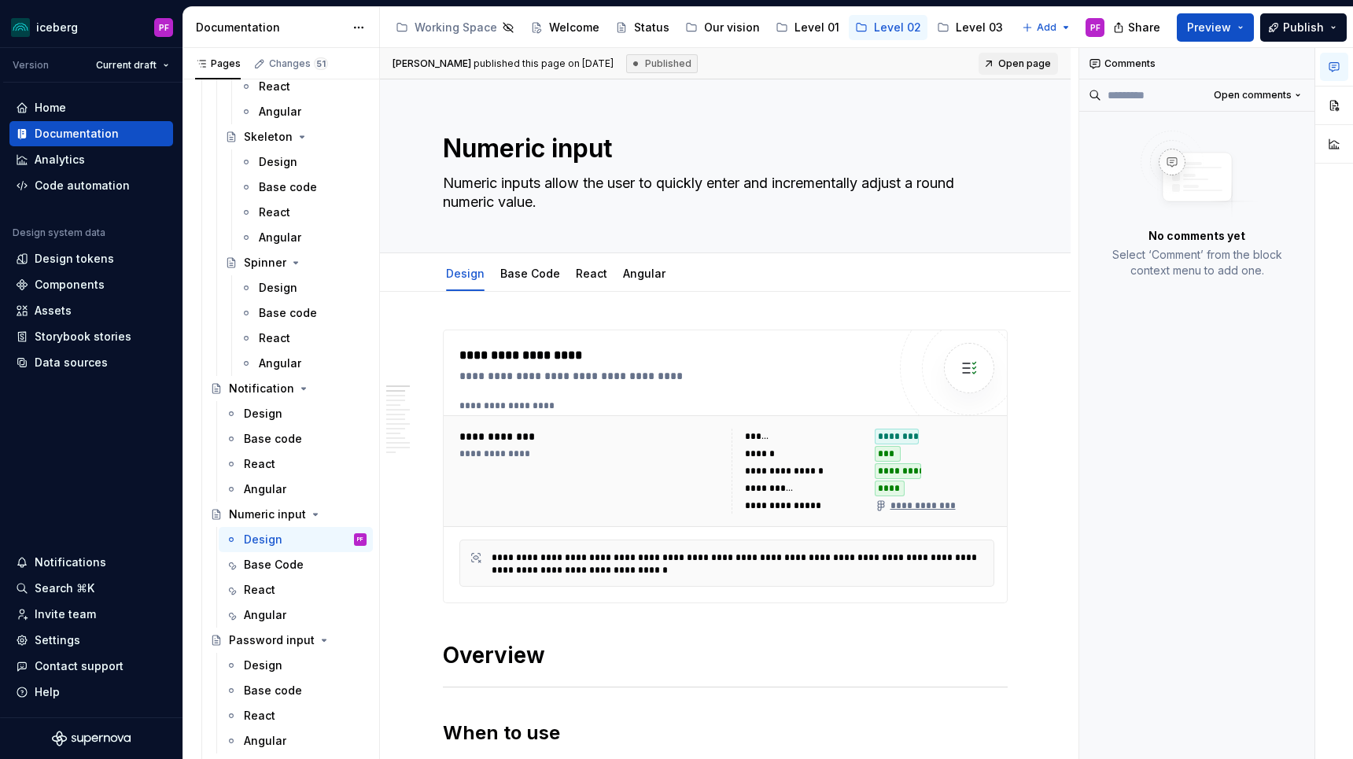
type textarea "*"
